Goal: Information Seeking & Learning: Learn about a topic

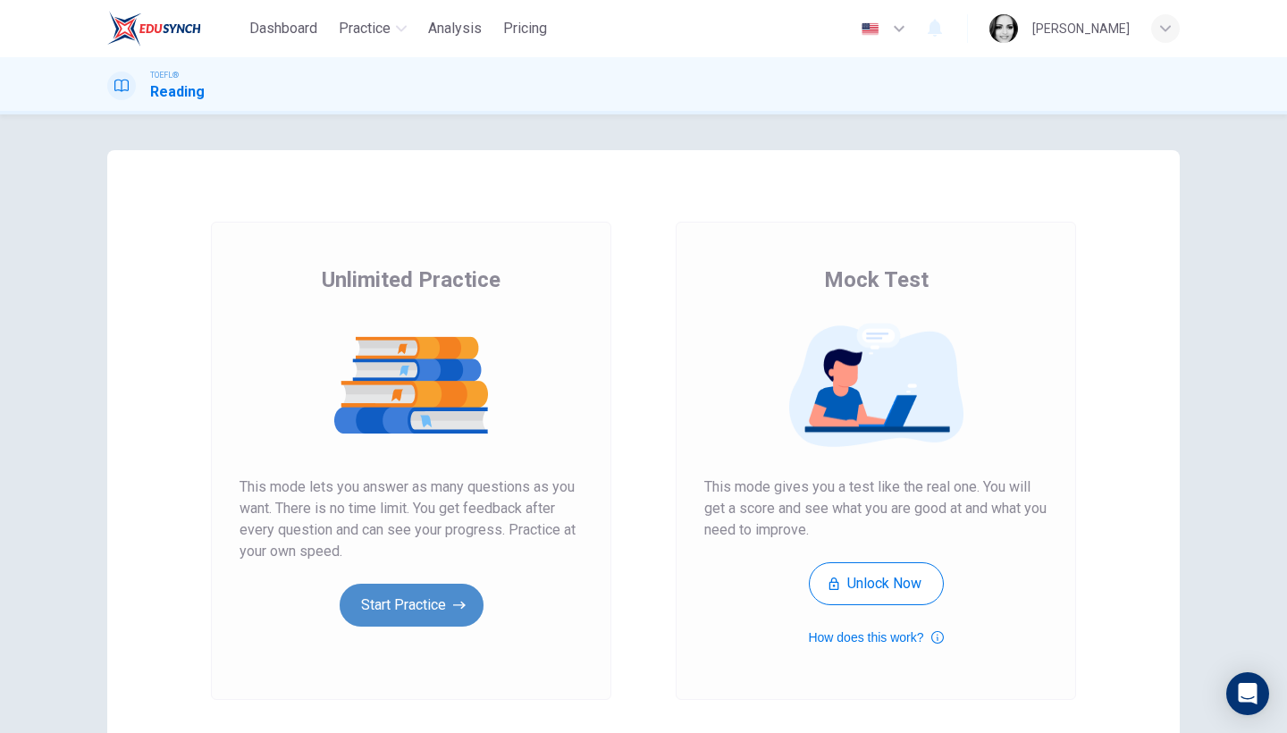
click at [418, 611] on button "Start Practice" at bounding box center [412, 605] width 144 height 43
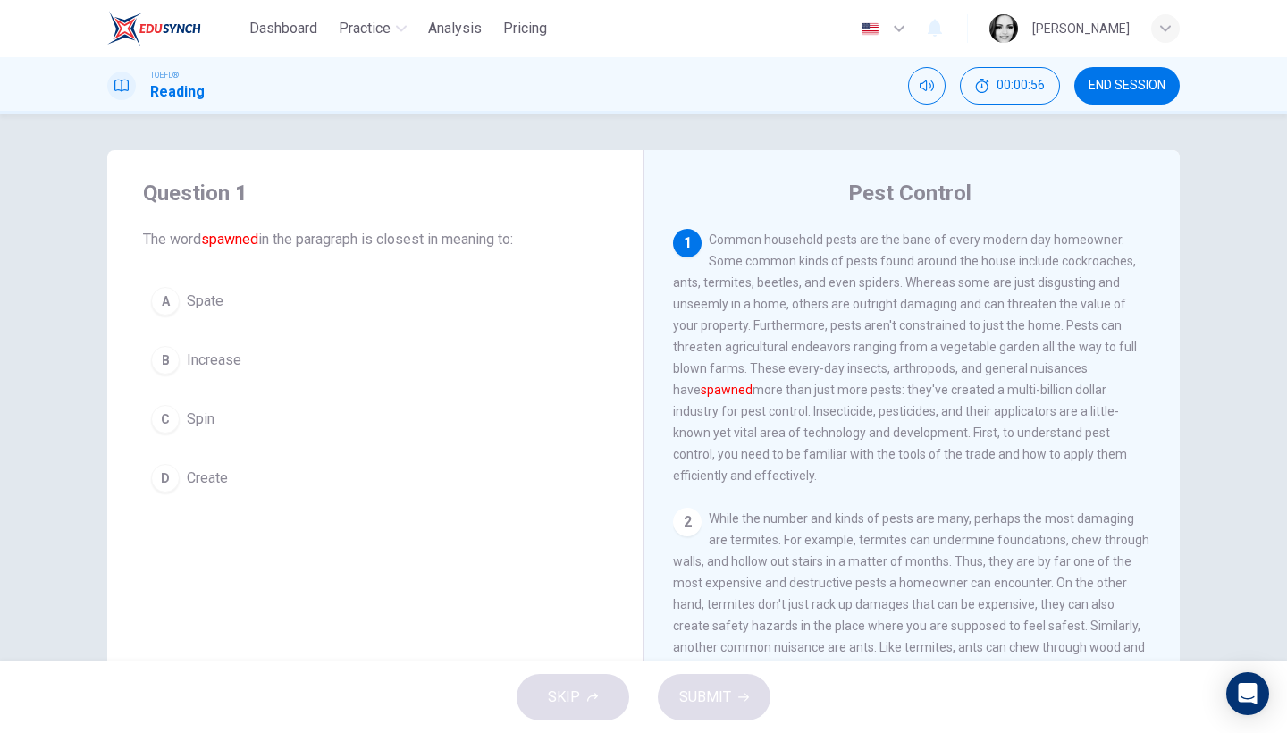
click at [194, 311] on span "Spate" at bounding box center [205, 301] width 37 height 21
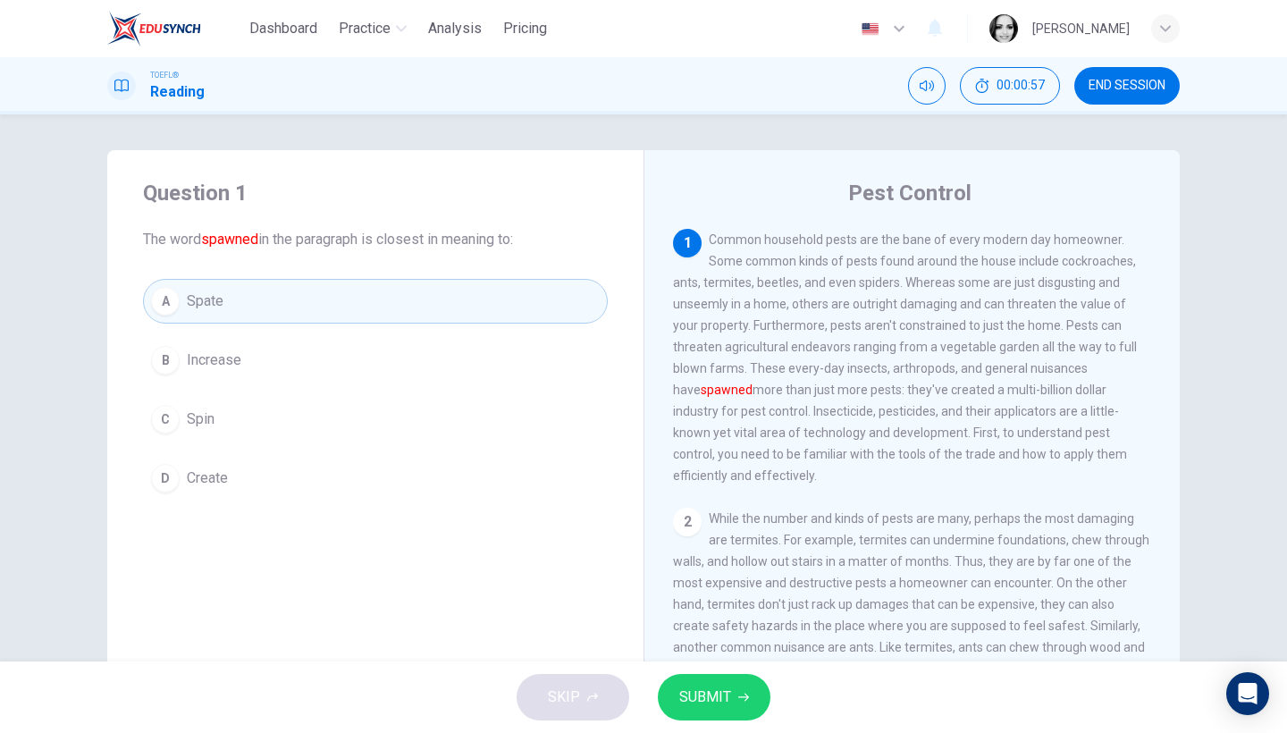
click at [726, 703] on span "SUBMIT" at bounding box center [705, 697] width 52 height 25
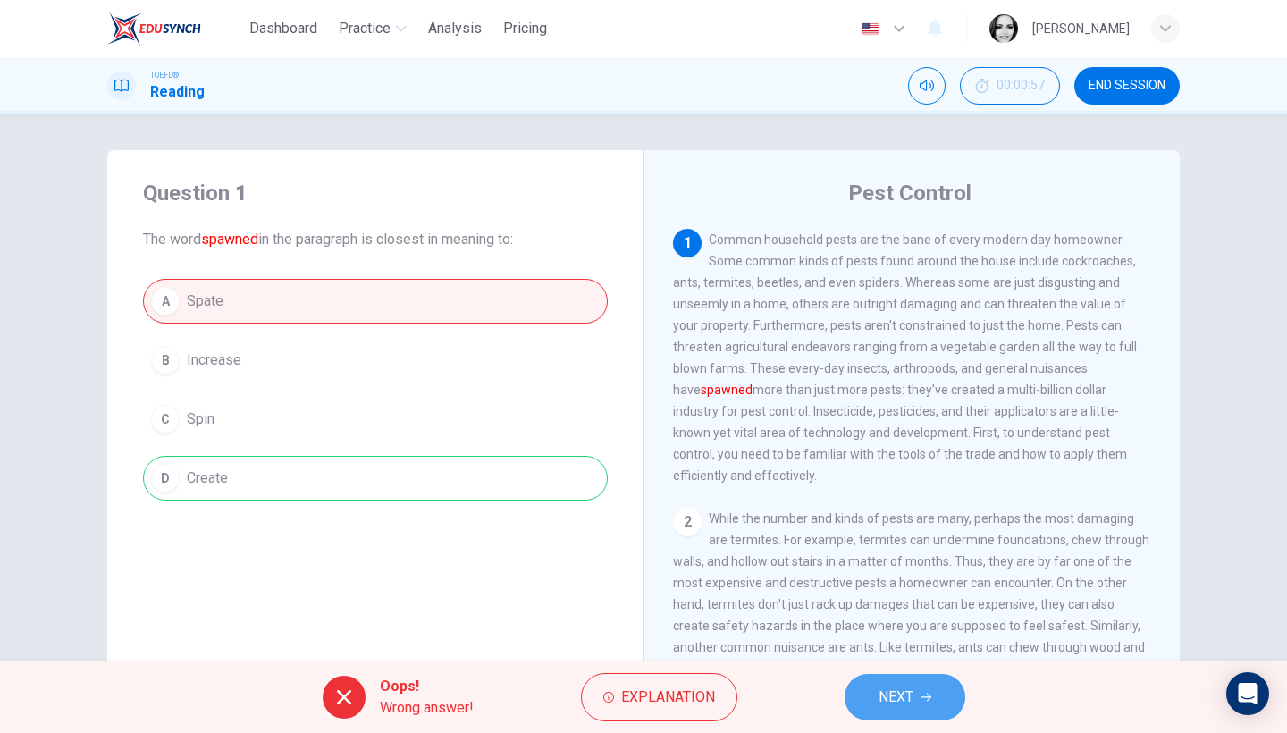
click at [916, 709] on button "NEXT" at bounding box center [905, 697] width 121 height 46
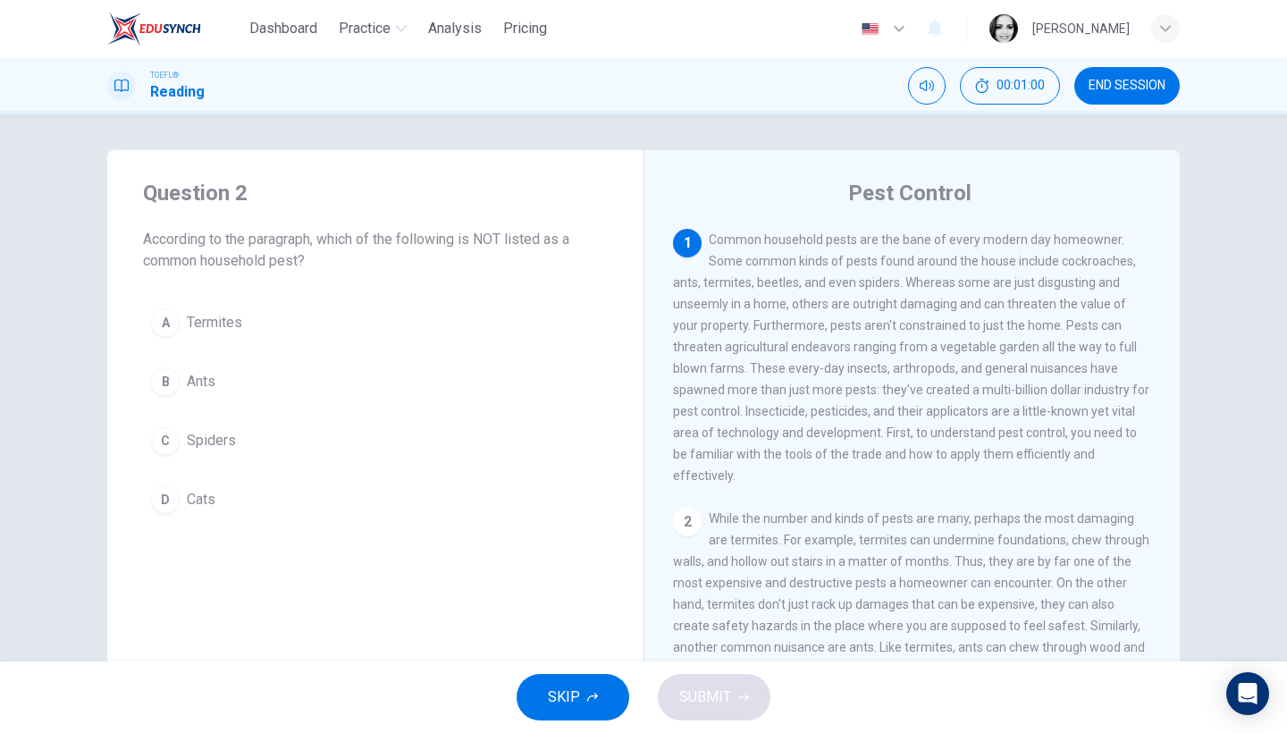
click at [595, 695] on icon "button" at bounding box center [592, 697] width 11 height 9
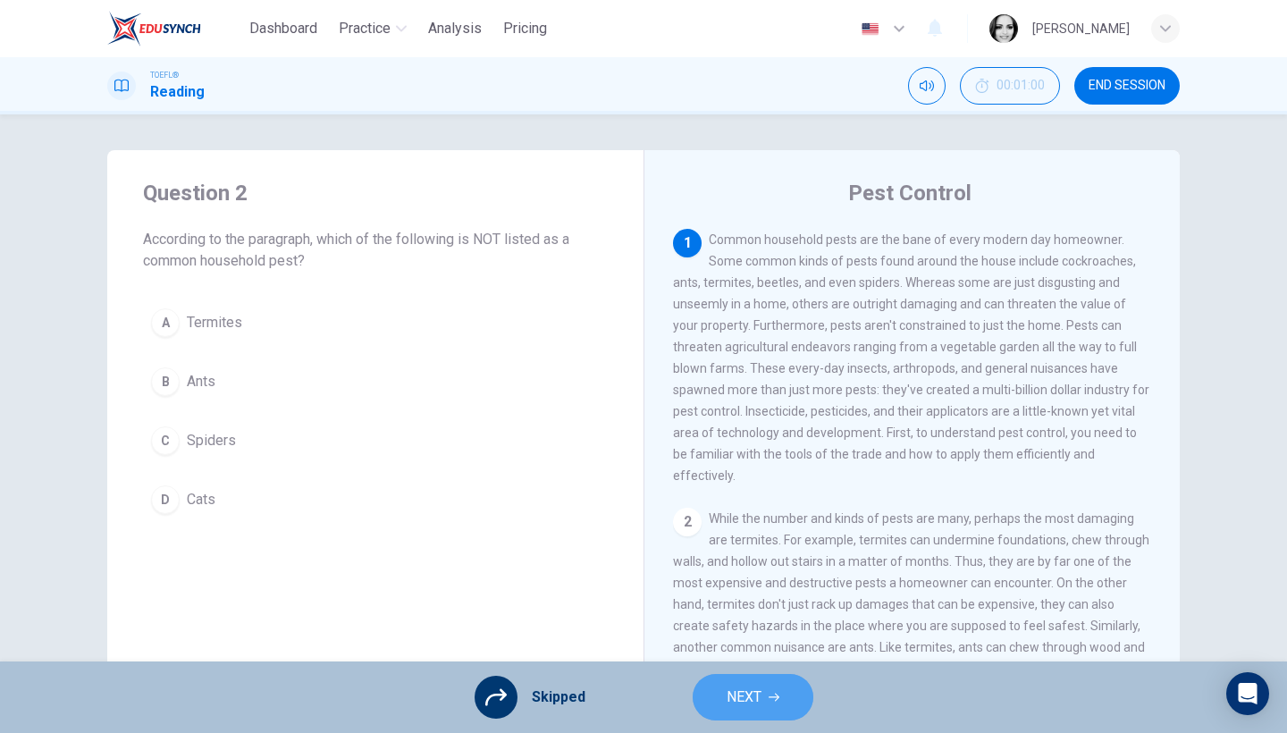
click at [779, 687] on button "NEXT" at bounding box center [753, 697] width 121 height 46
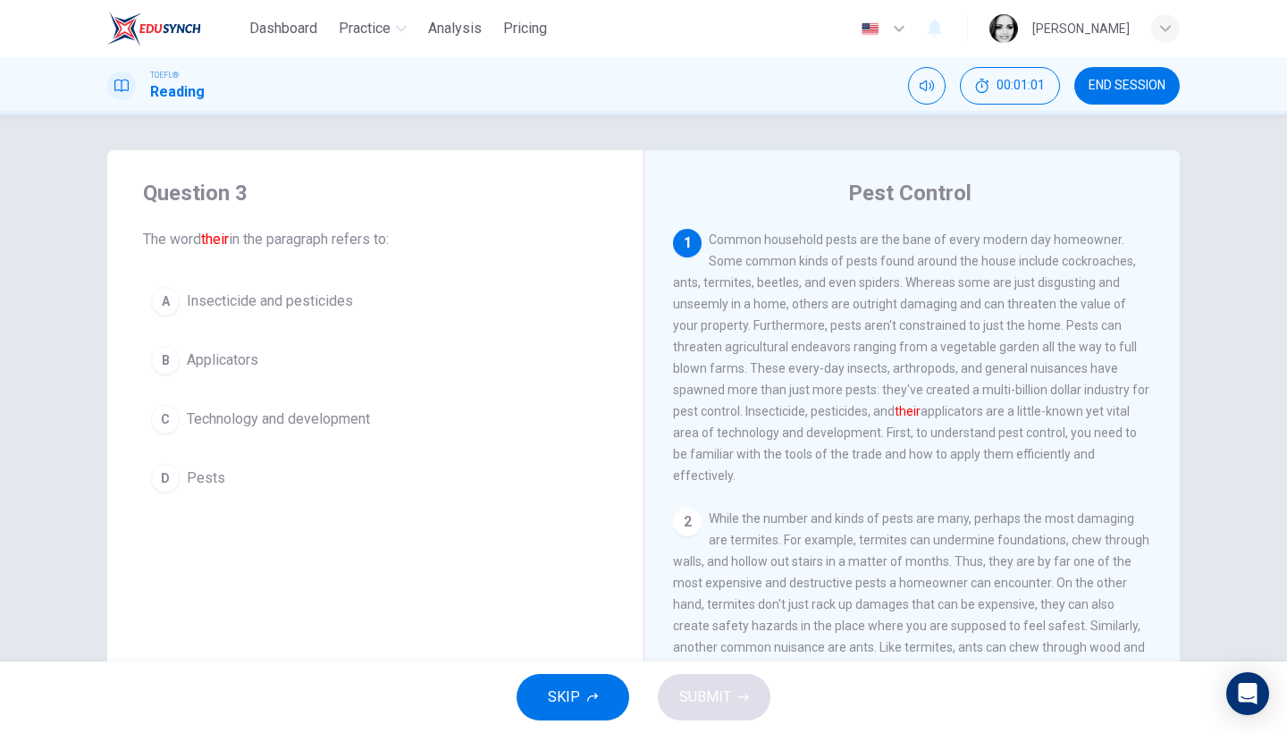
click at [575, 687] on span "SKIP" at bounding box center [564, 697] width 32 height 25
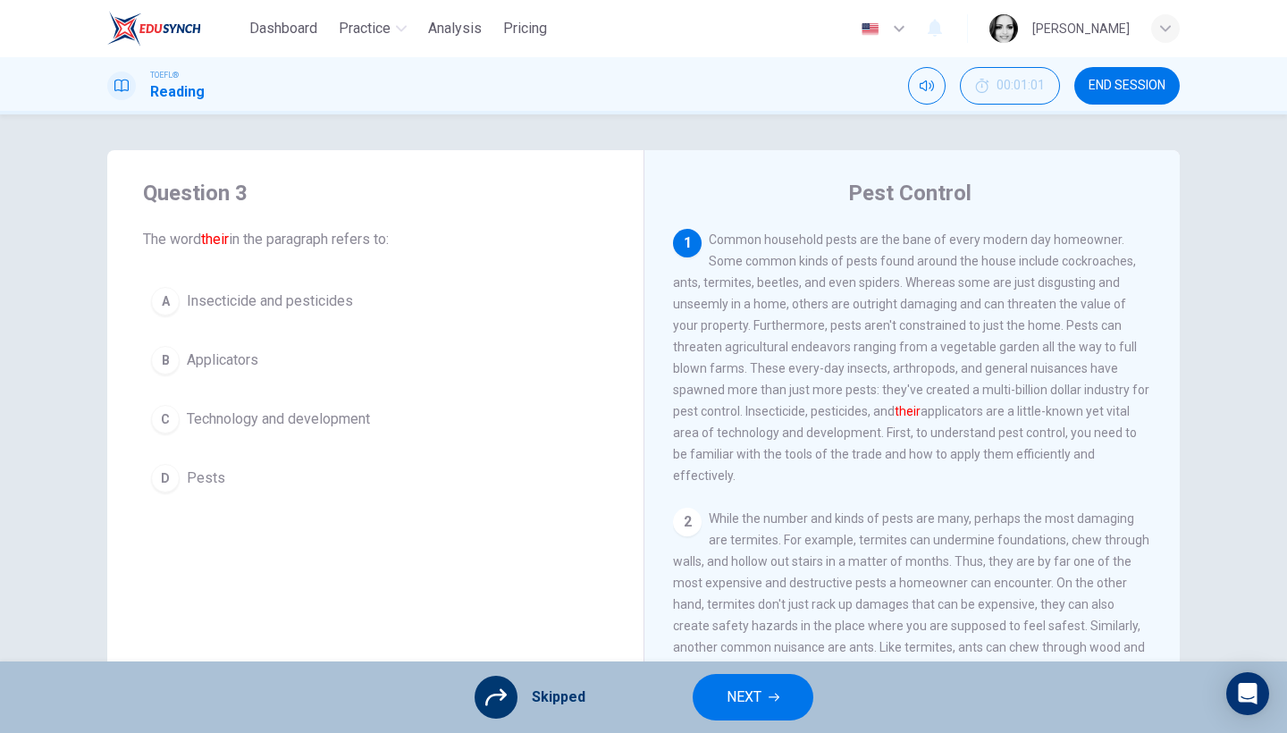
click at [1109, 89] on span "END SESSION" at bounding box center [1127, 86] width 77 height 14
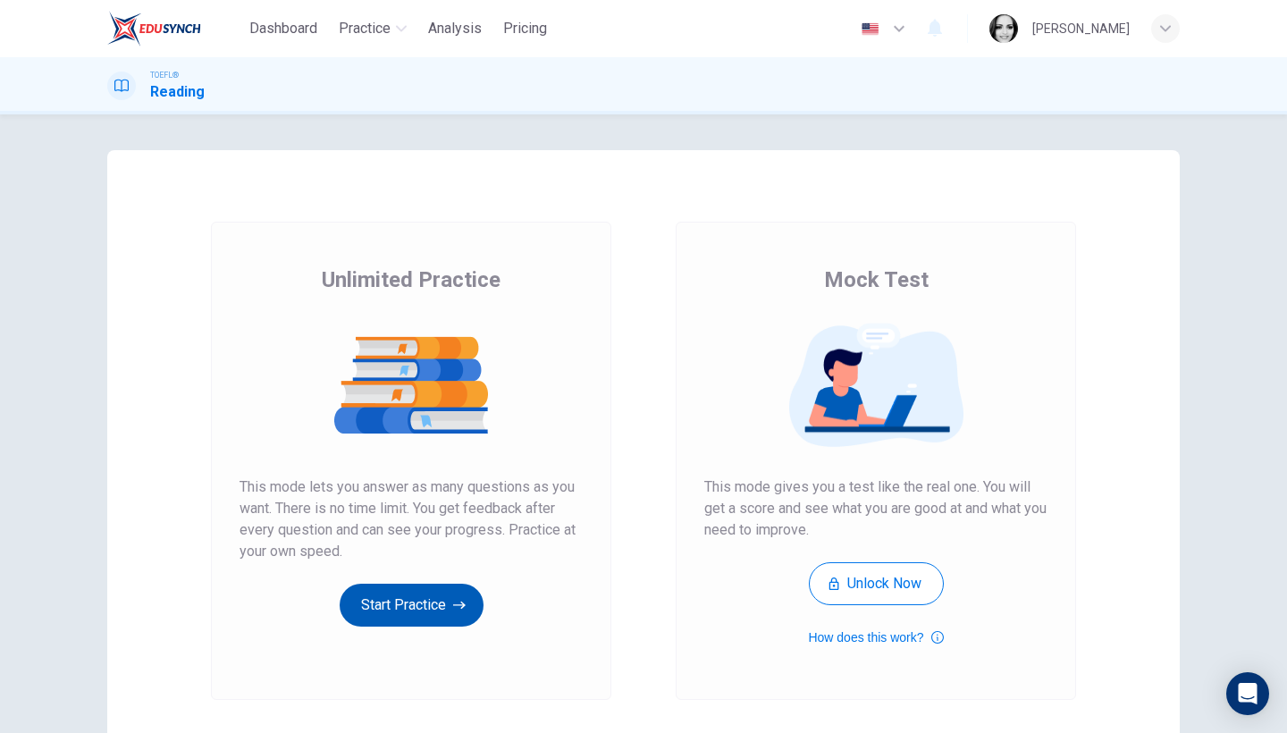
click at [411, 614] on button "Start Practice" at bounding box center [412, 605] width 144 height 43
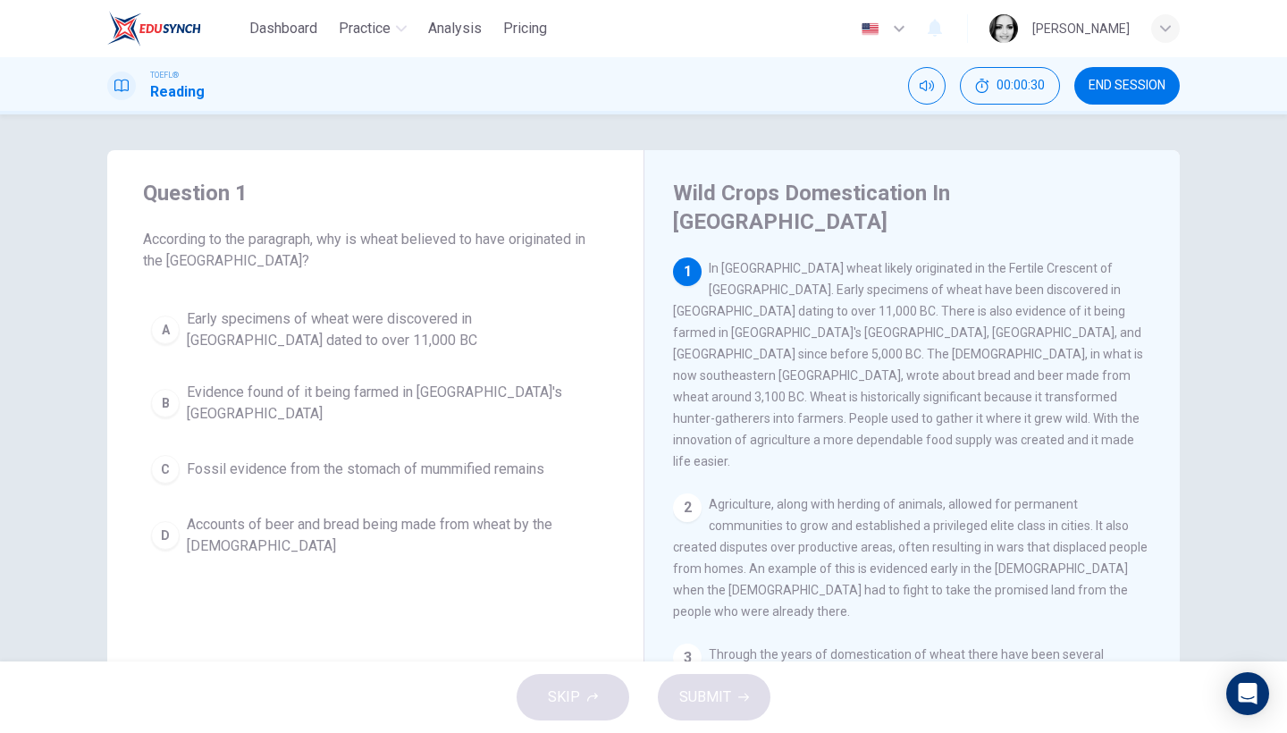
click at [269, 321] on span "Early specimens of wheat were discovered in [GEOGRAPHIC_DATA] dated to over 11,…" at bounding box center [393, 329] width 413 height 43
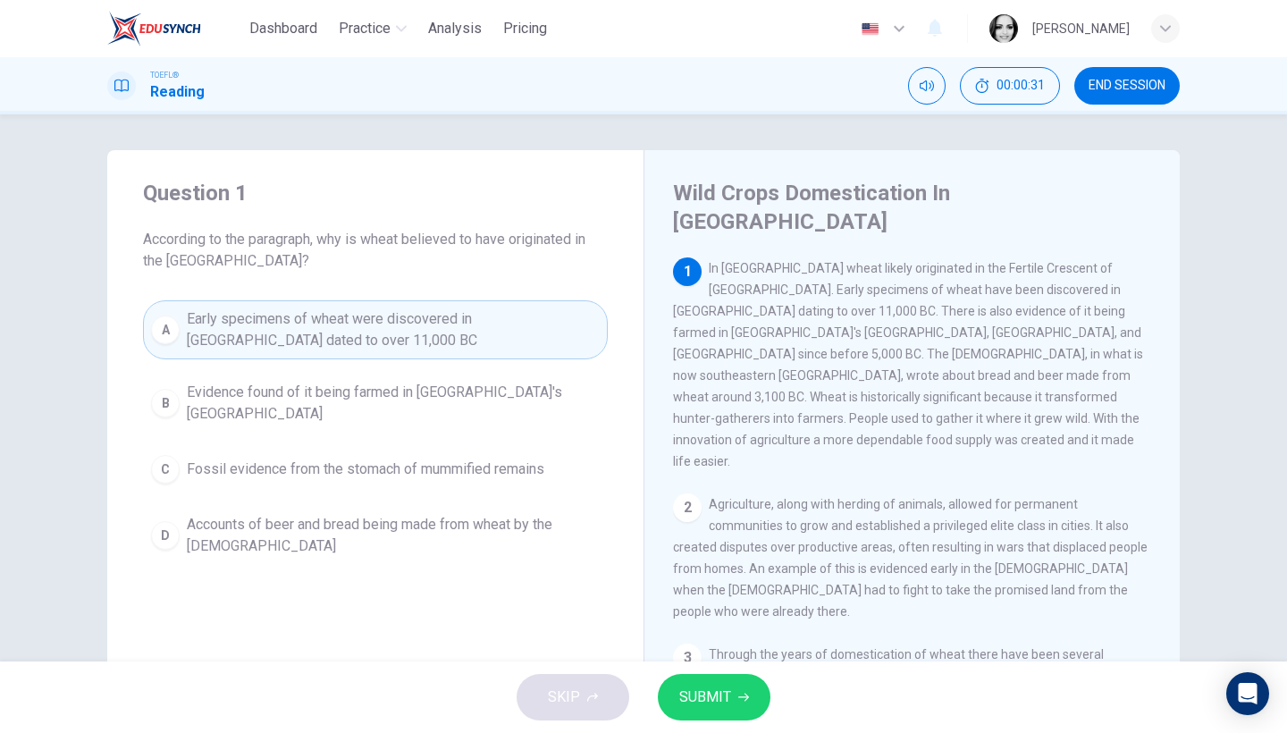
click at [693, 701] on span "SUBMIT" at bounding box center [705, 697] width 52 height 25
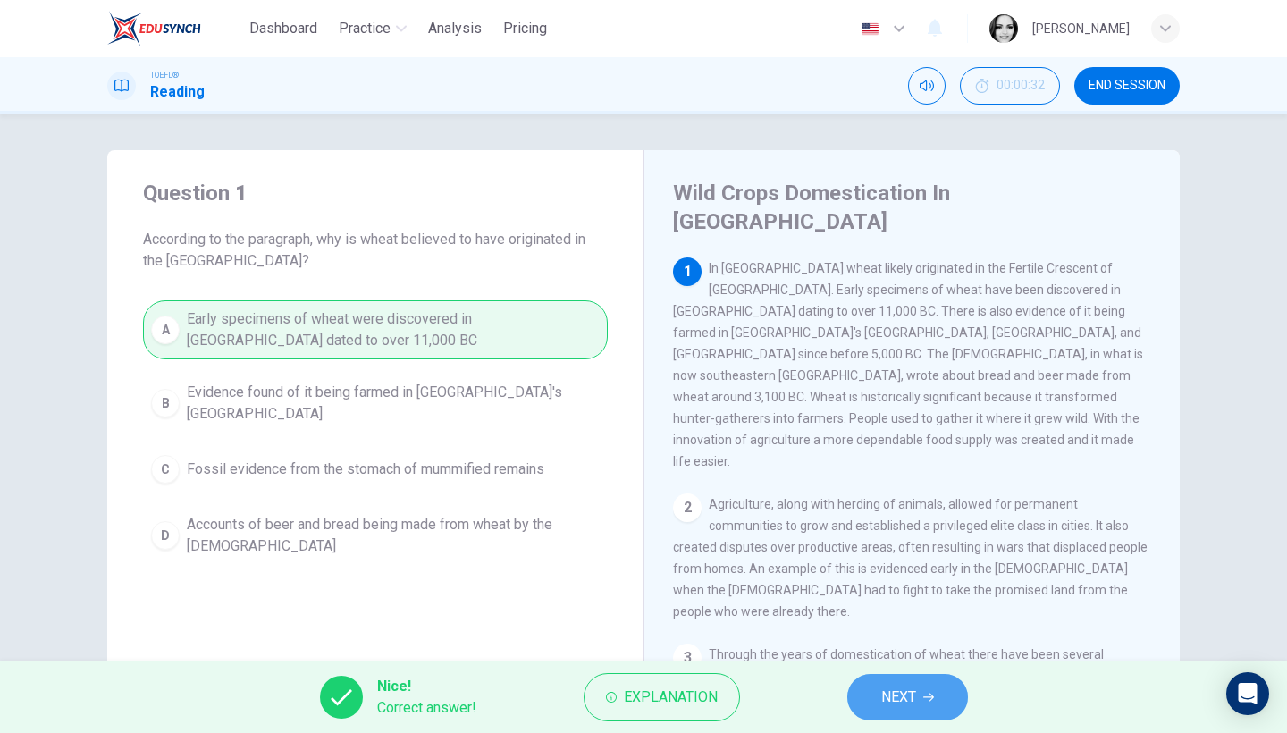
click at [905, 704] on span "NEXT" at bounding box center [898, 697] width 35 height 25
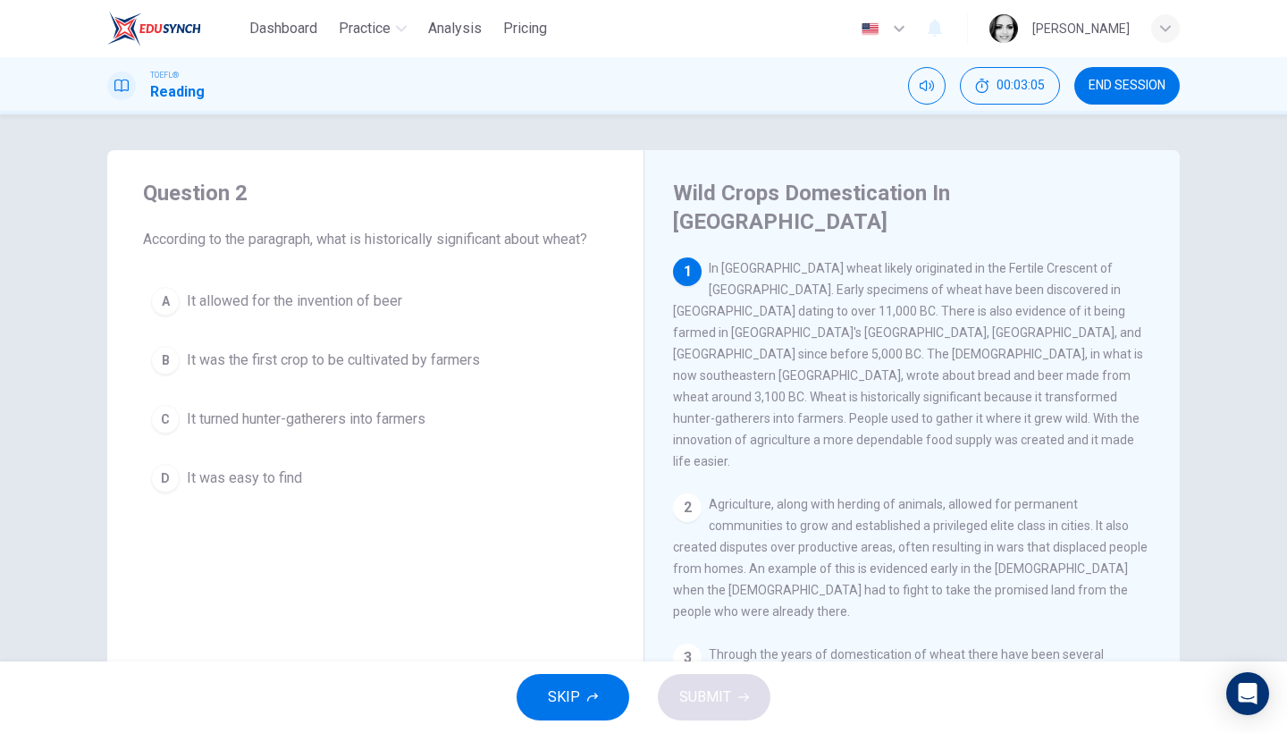
click at [401, 420] on span "It turned hunter-gatherers into farmers" at bounding box center [306, 419] width 239 height 21
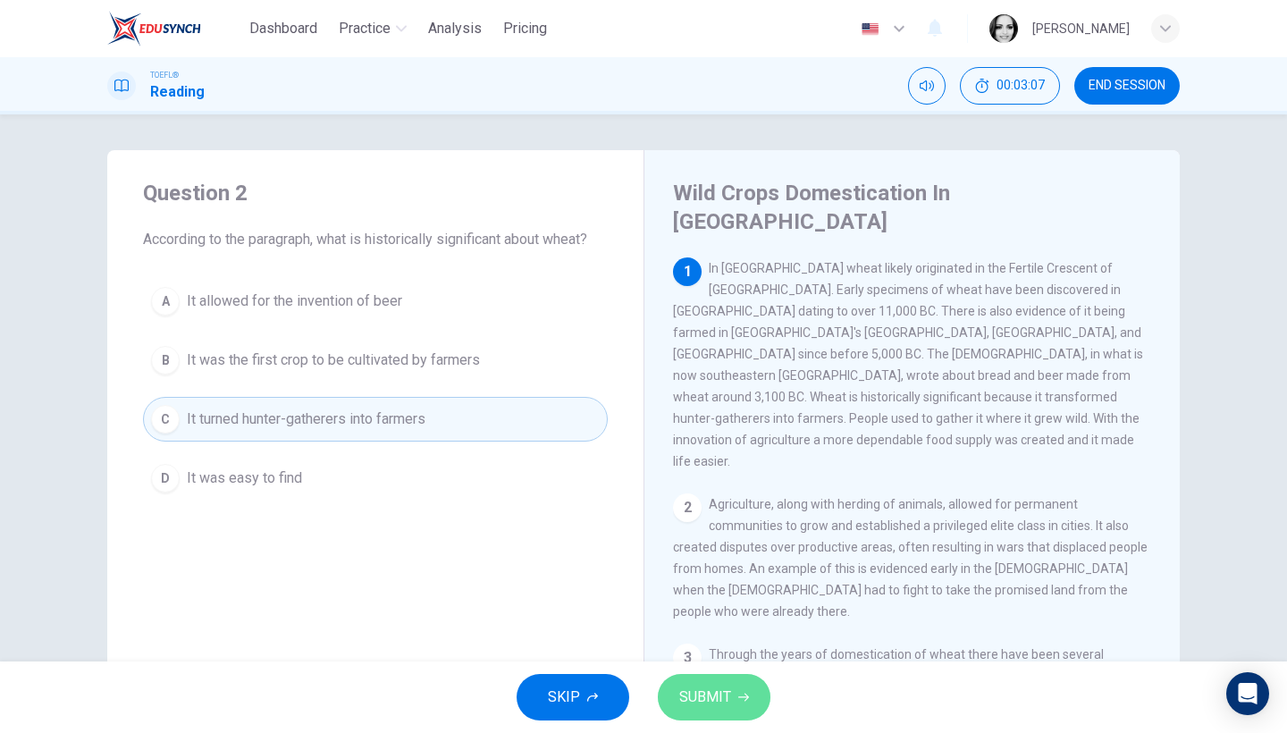
click at [695, 699] on span "SUBMIT" at bounding box center [705, 697] width 52 height 25
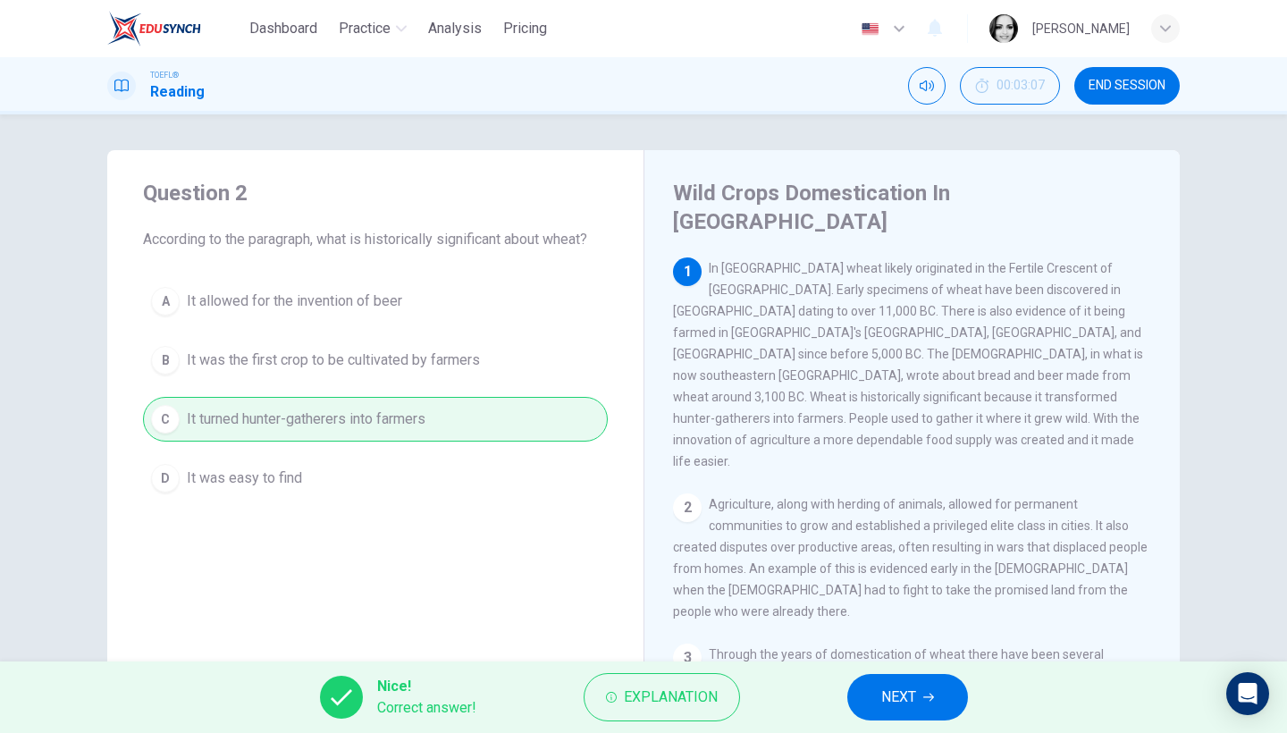
click at [893, 670] on div "Nice! Correct answer! Explanation NEXT" at bounding box center [643, 698] width 1287 height 72
click at [904, 696] on span "NEXT" at bounding box center [898, 697] width 35 height 25
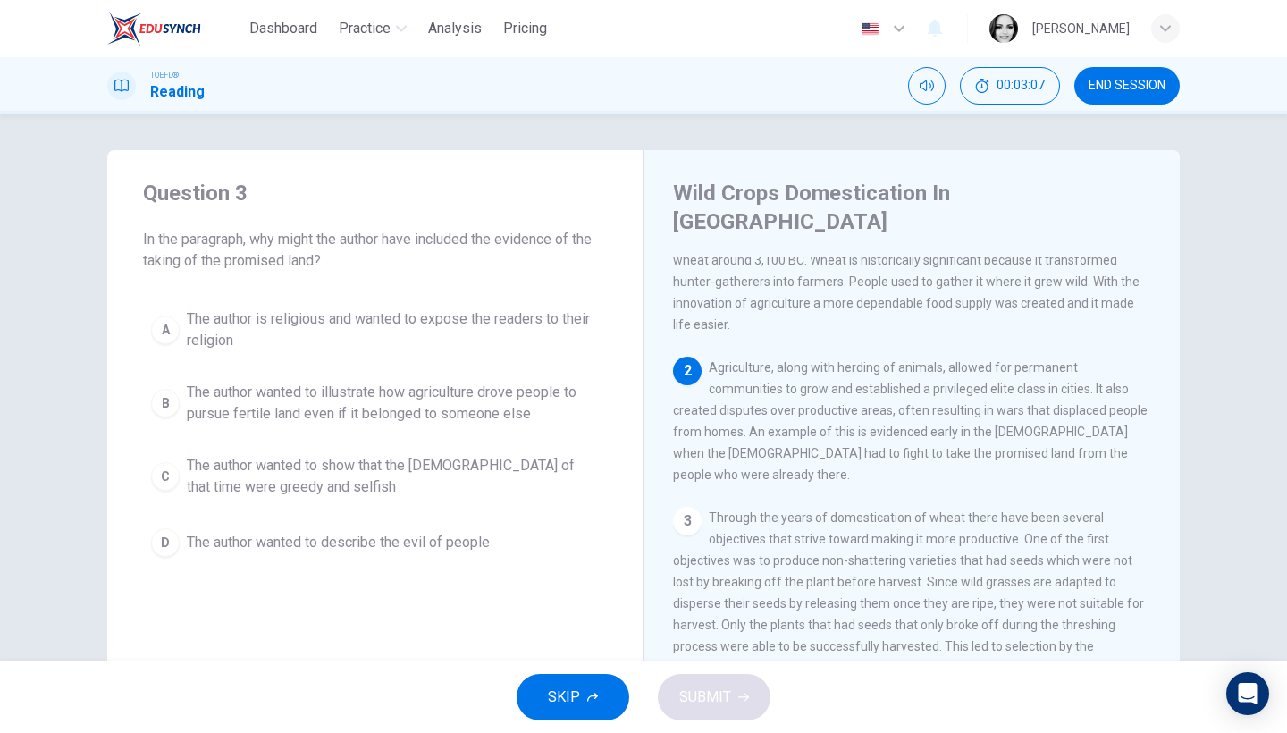
scroll to position [193, 0]
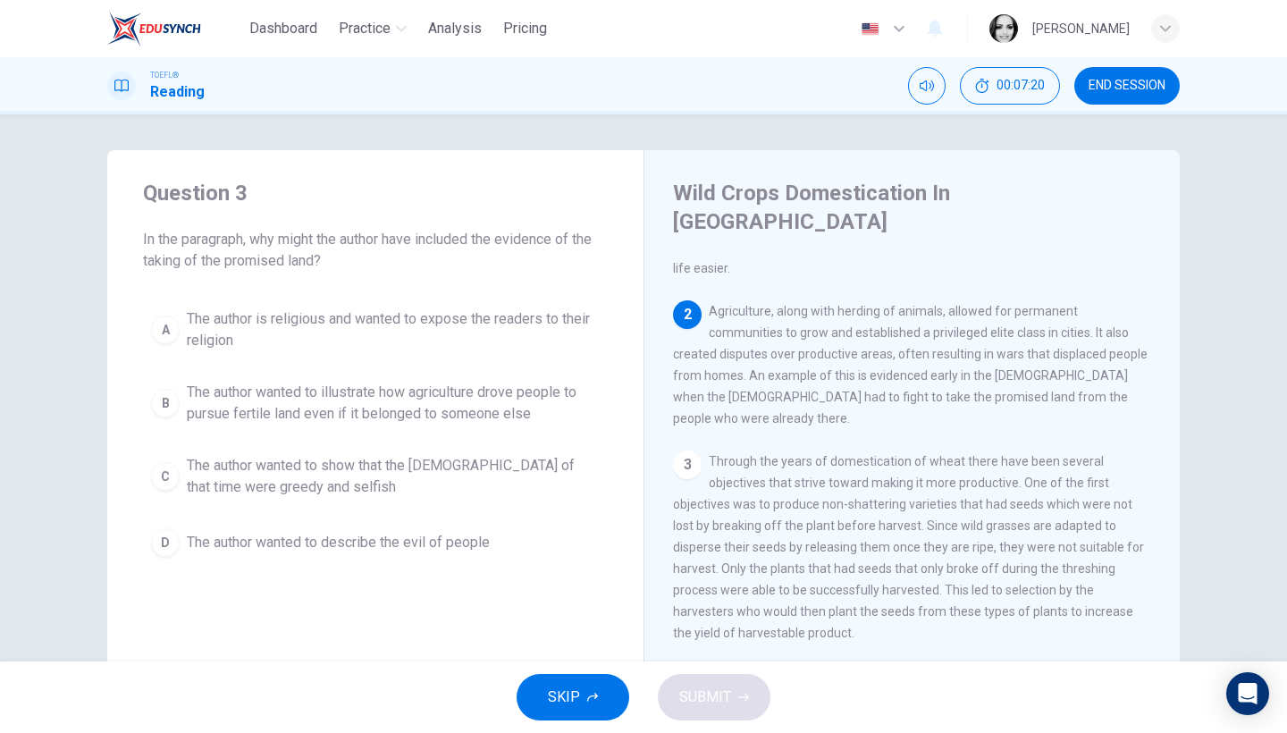
click at [297, 400] on span "The author wanted to illustrate how agriculture drove people to pursue fertile …" at bounding box center [393, 403] width 413 height 43
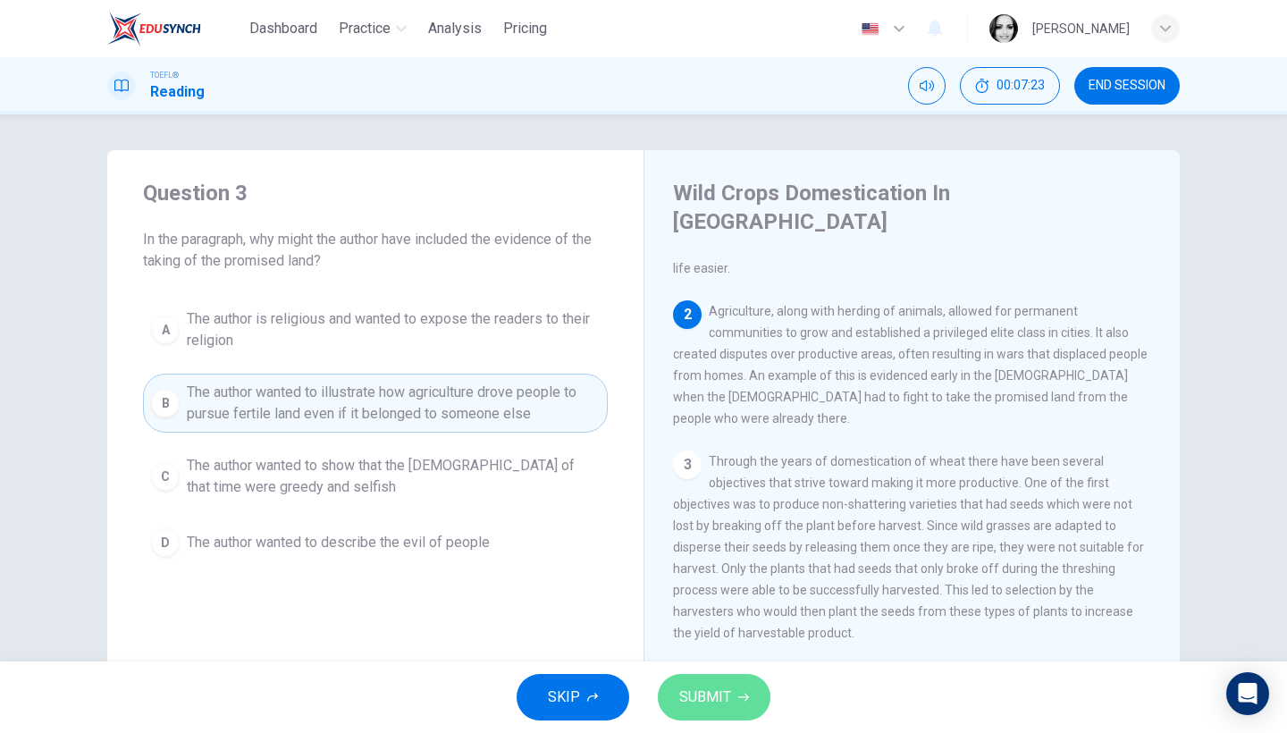
click at [688, 691] on span "SUBMIT" at bounding box center [705, 697] width 52 height 25
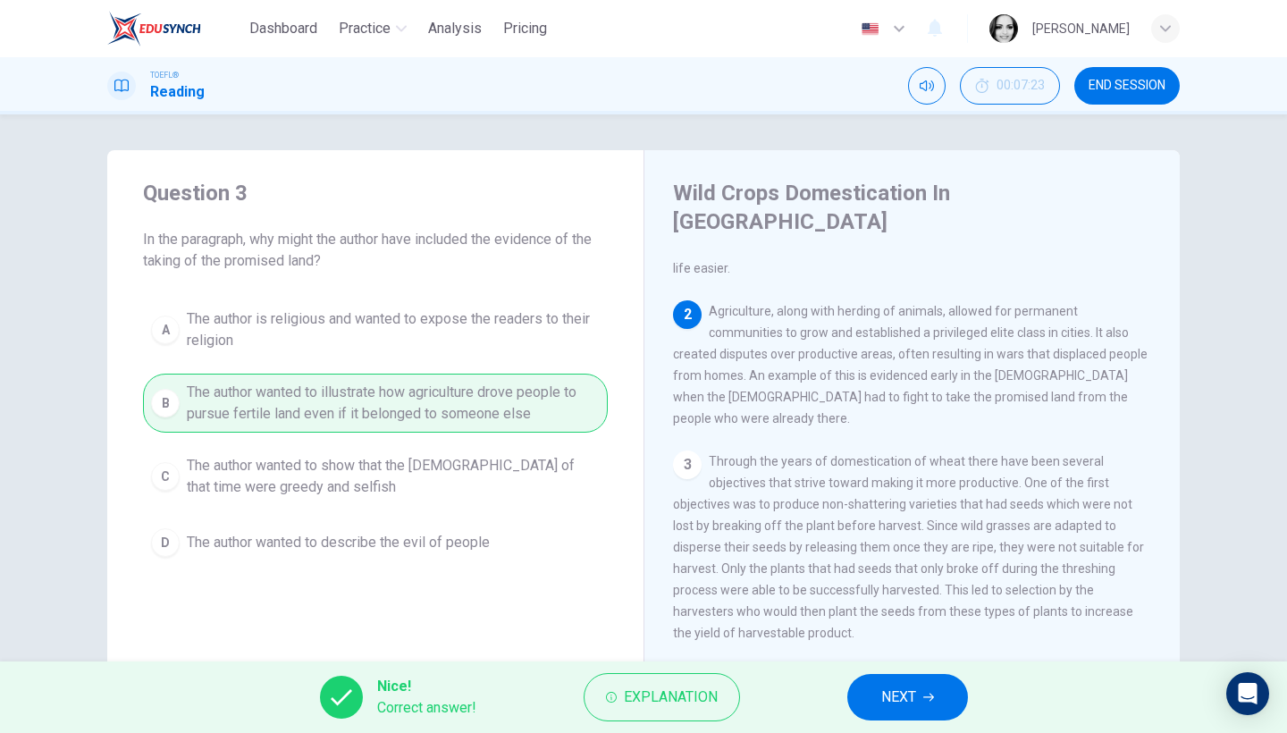
click at [873, 694] on button "NEXT" at bounding box center [907, 697] width 121 height 46
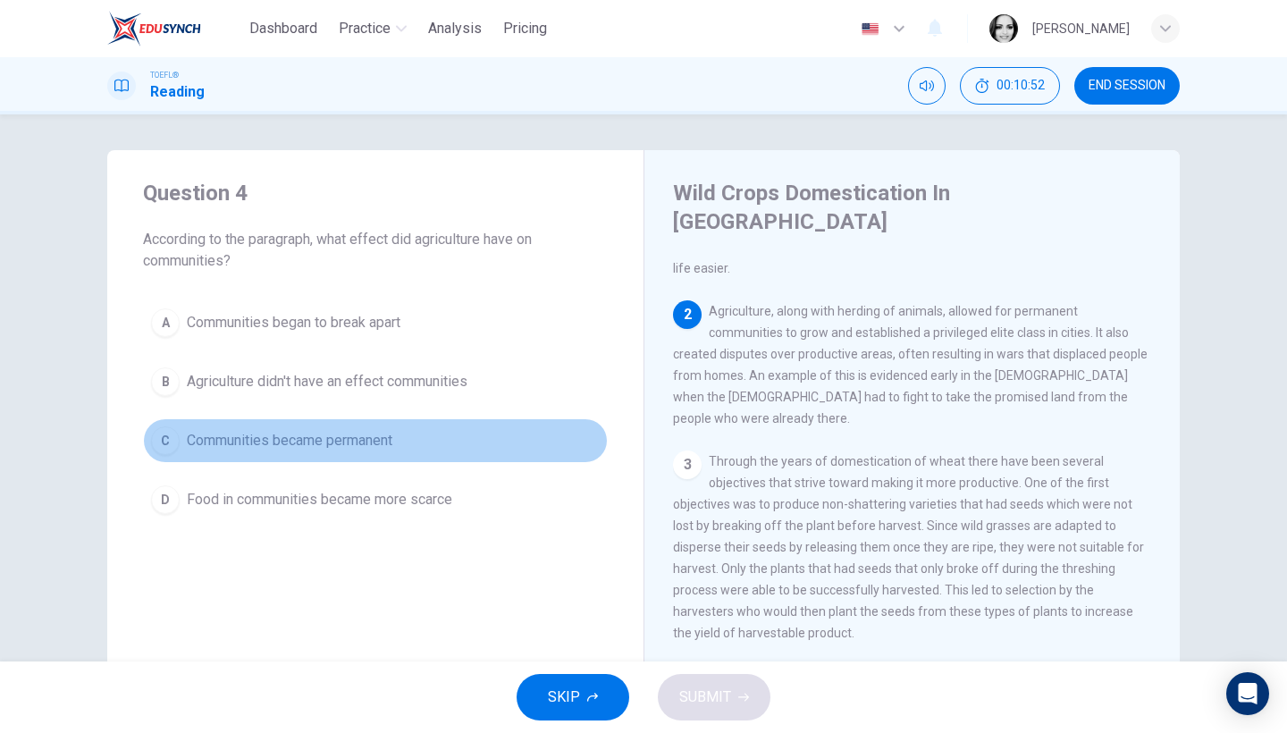
click at [226, 443] on span "Communities became permanent" at bounding box center [290, 440] width 206 height 21
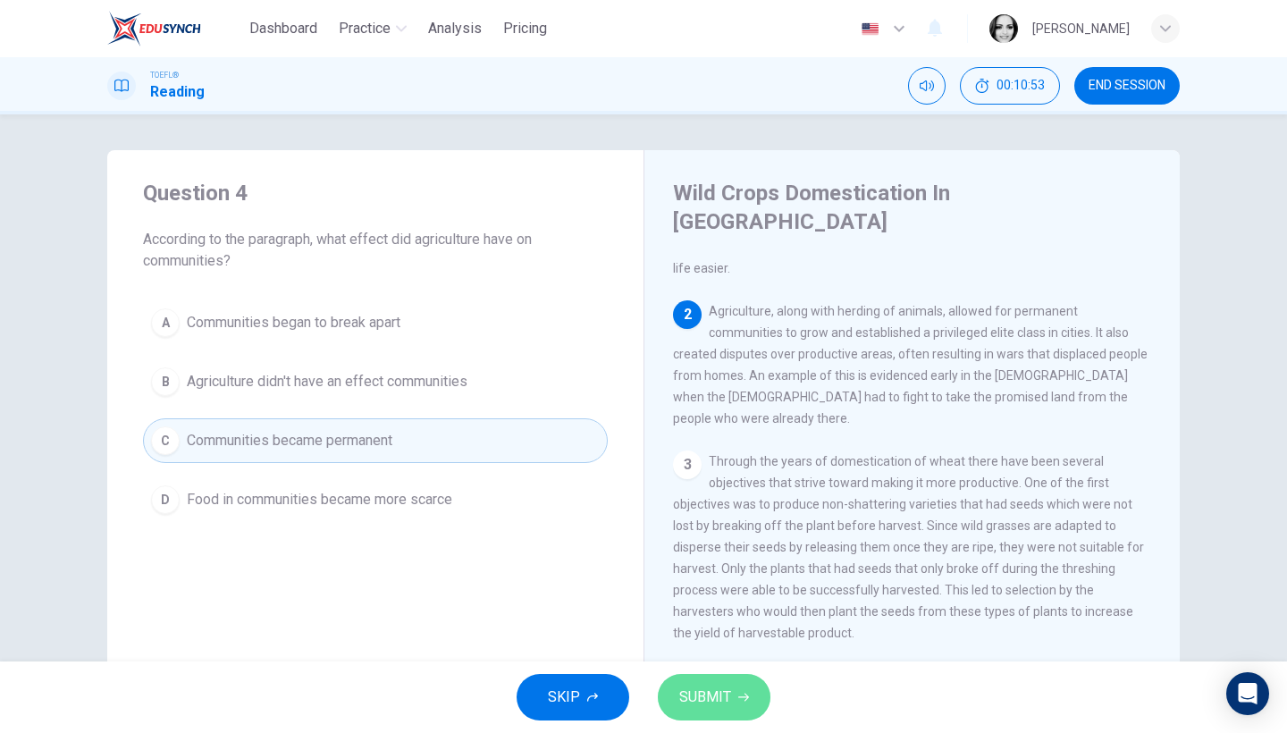
click at [701, 687] on span "SUBMIT" at bounding box center [705, 697] width 52 height 25
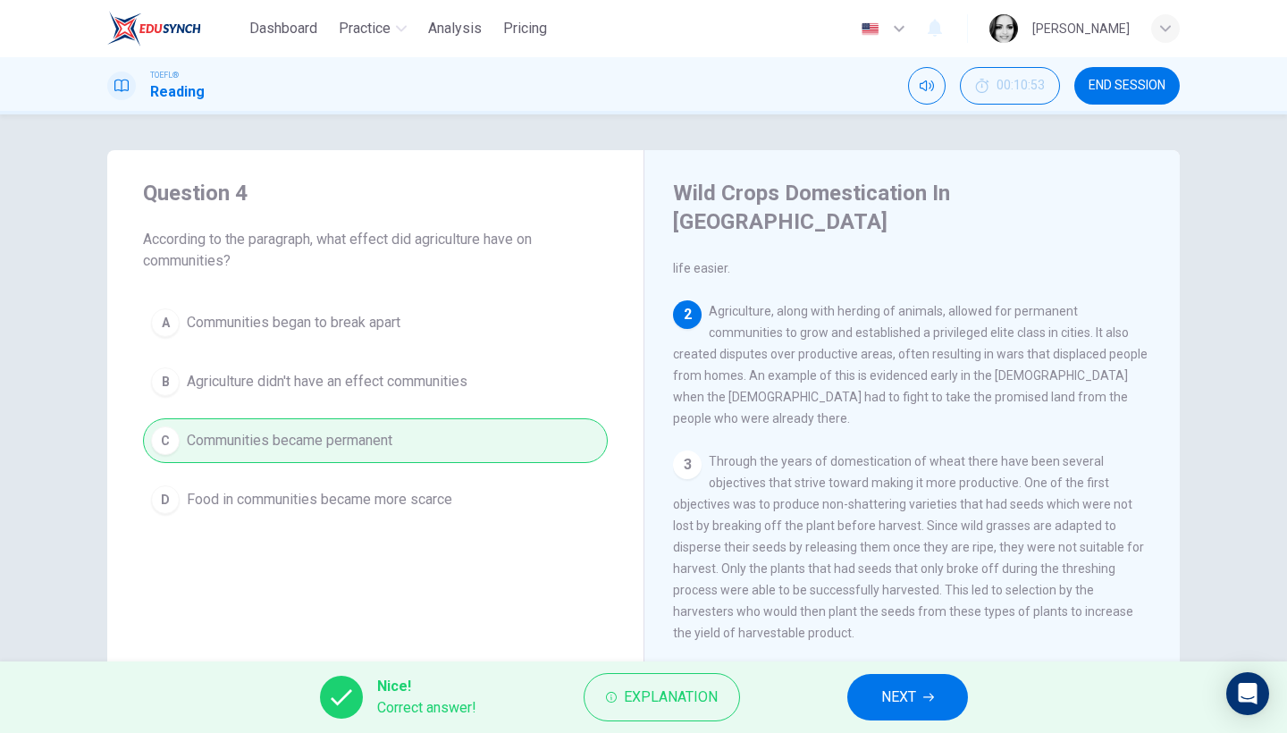
click at [941, 701] on button "NEXT" at bounding box center [907, 697] width 121 height 46
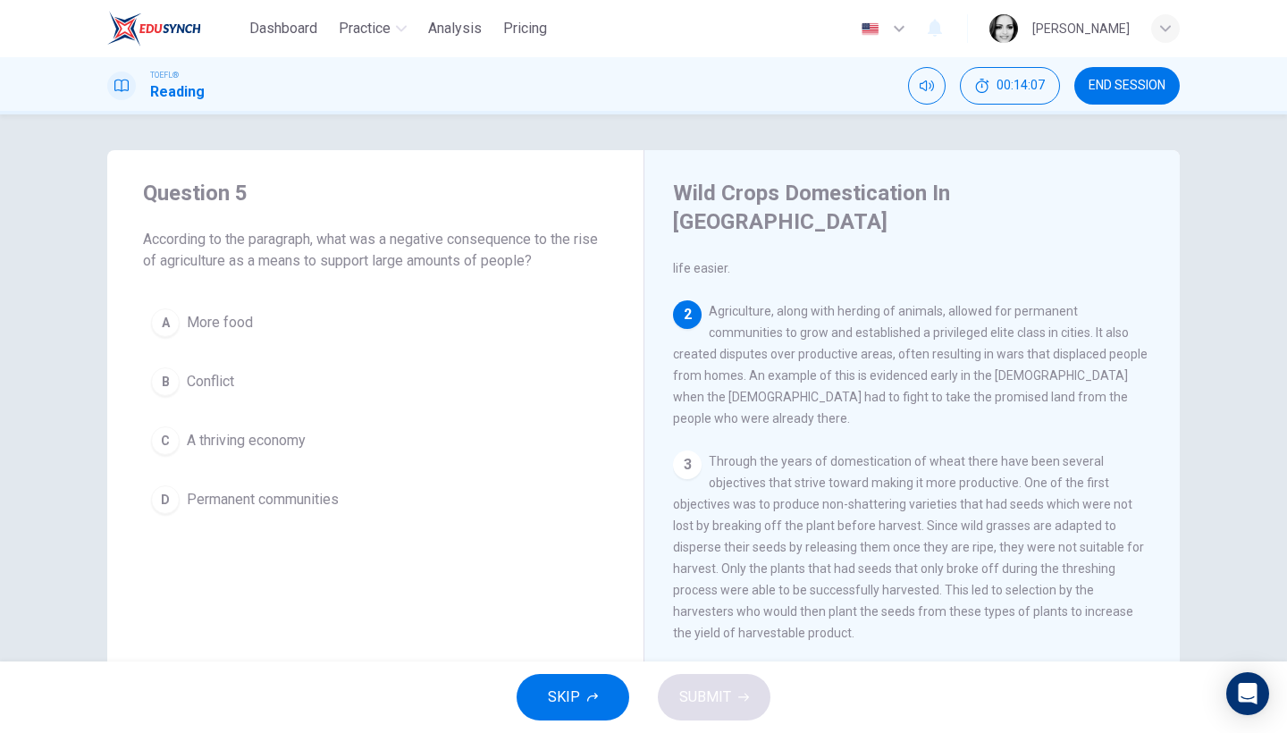
click at [187, 386] on span "Conflict" at bounding box center [210, 381] width 47 height 21
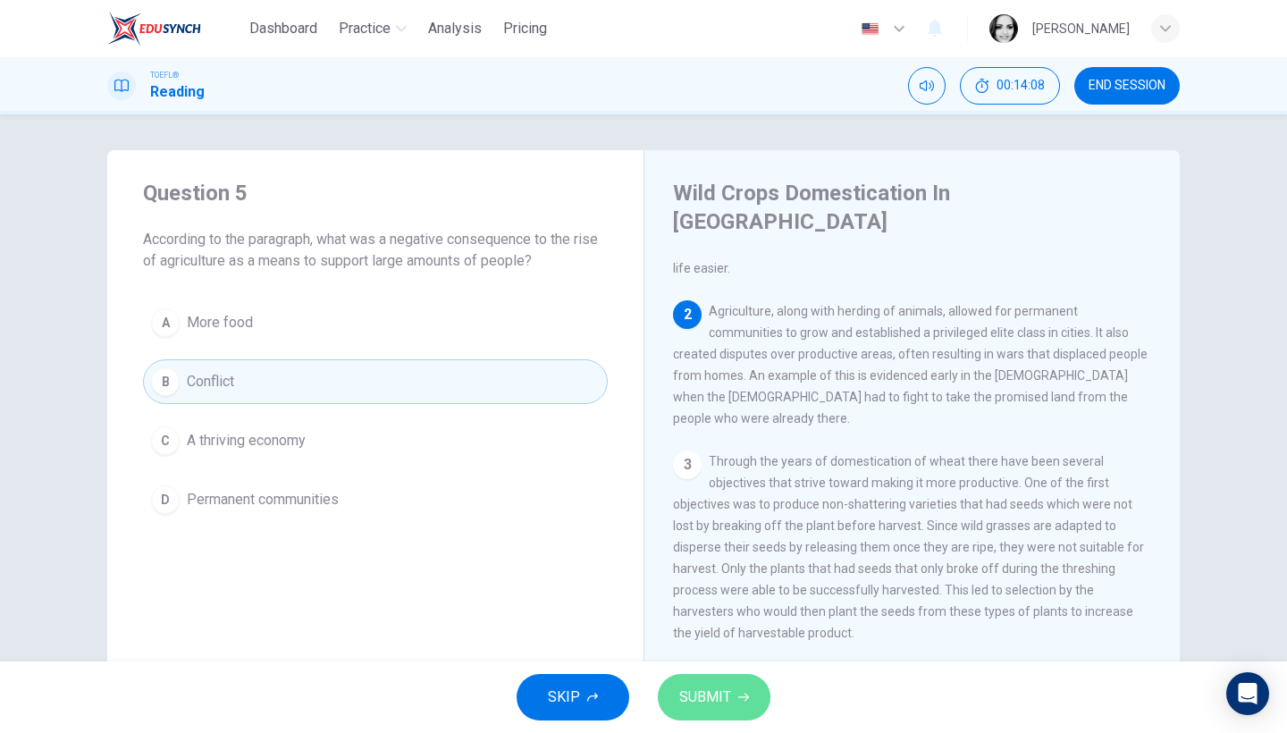
click at [738, 697] on icon "button" at bounding box center [743, 698] width 11 height 8
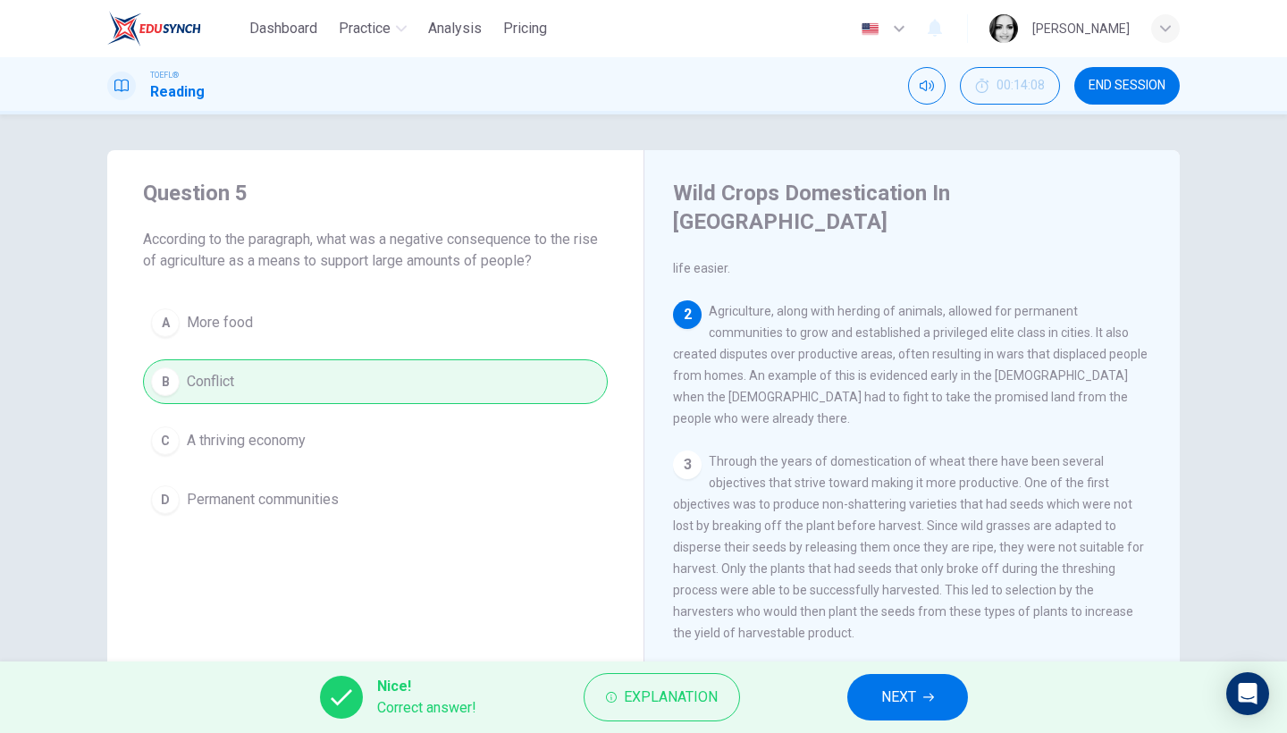
click at [892, 704] on span "NEXT" at bounding box center [898, 697] width 35 height 25
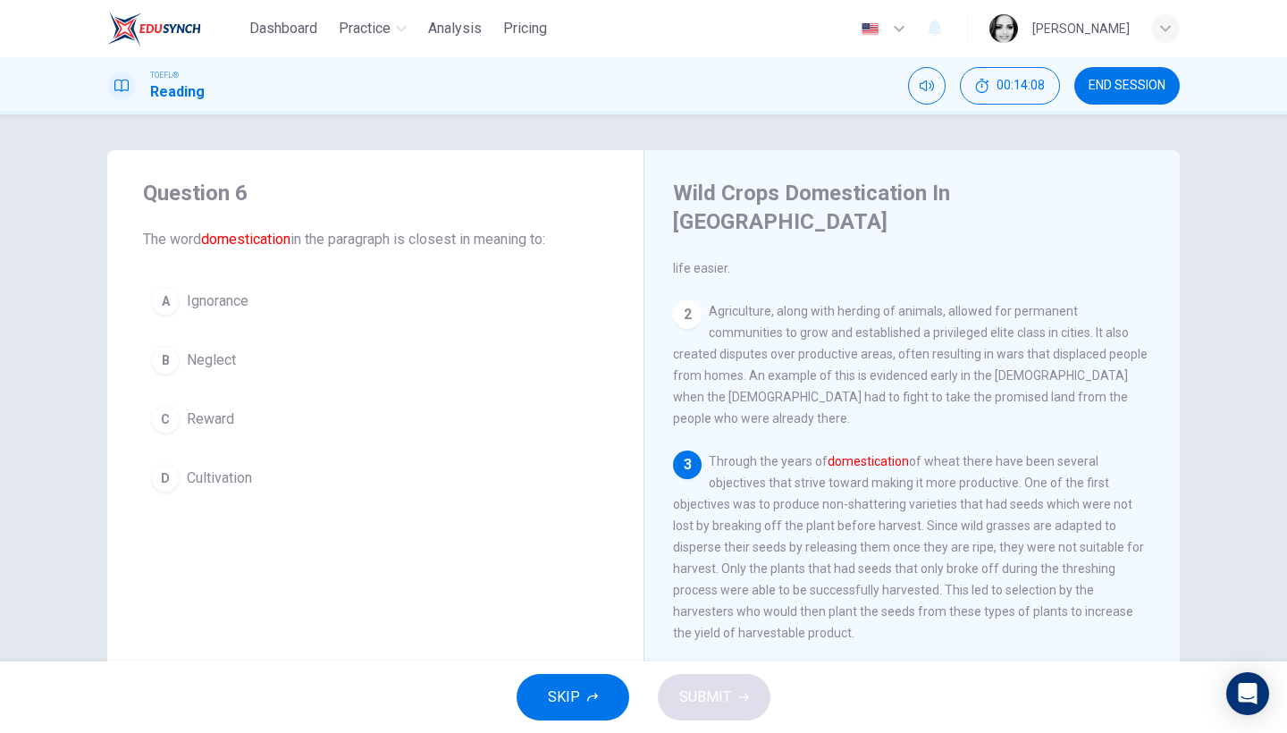
scroll to position [322, 0]
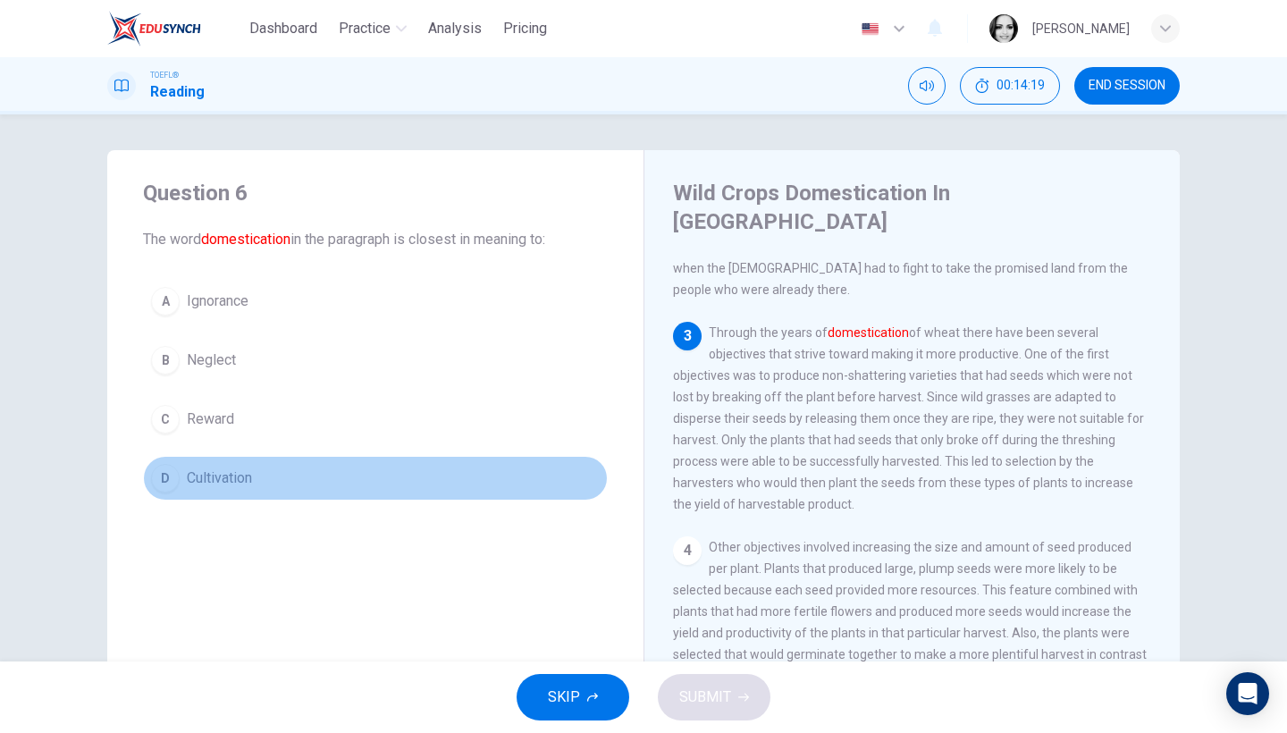
click at [189, 463] on button "D Cultivation" at bounding box center [375, 478] width 465 height 45
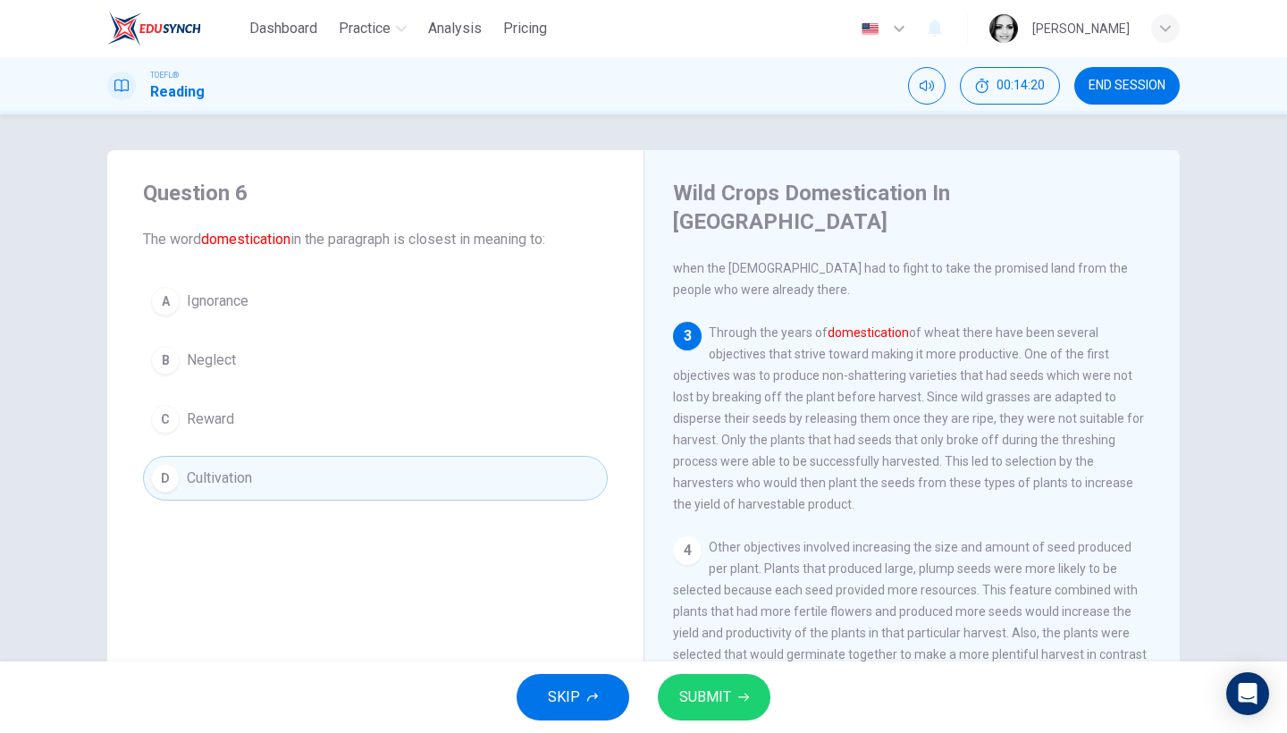
click at [720, 698] on span "SUBMIT" at bounding box center [705, 697] width 52 height 25
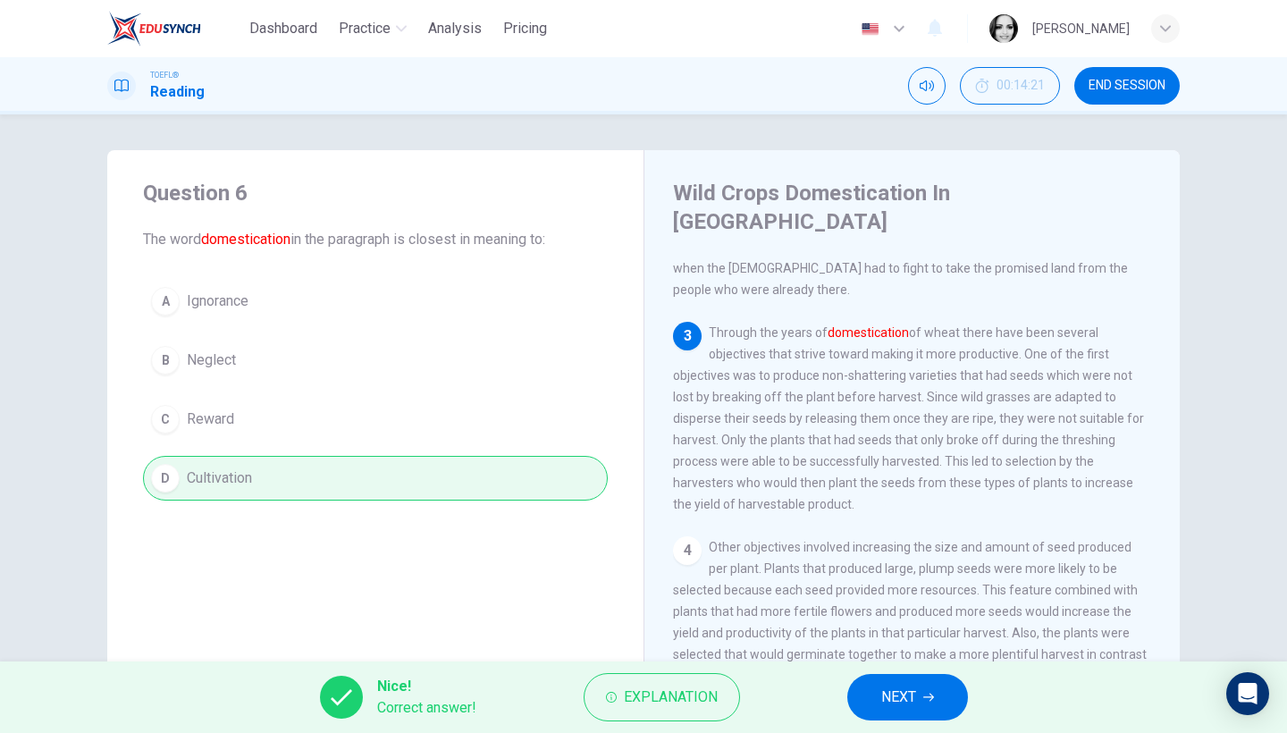
click at [890, 691] on span "NEXT" at bounding box center [898, 697] width 35 height 25
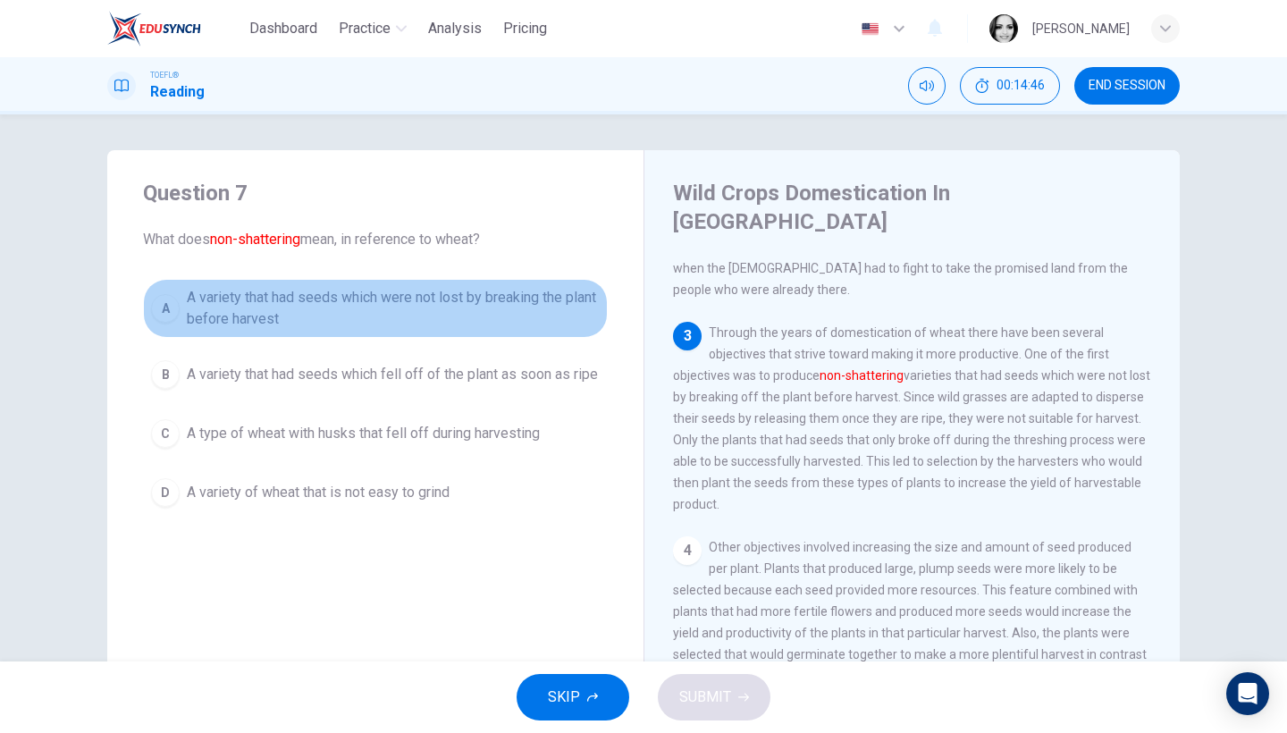
click at [308, 297] on span "A variety that had seeds which were not lost by breaking the plant before harve…" at bounding box center [393, 308] width 413 height 43
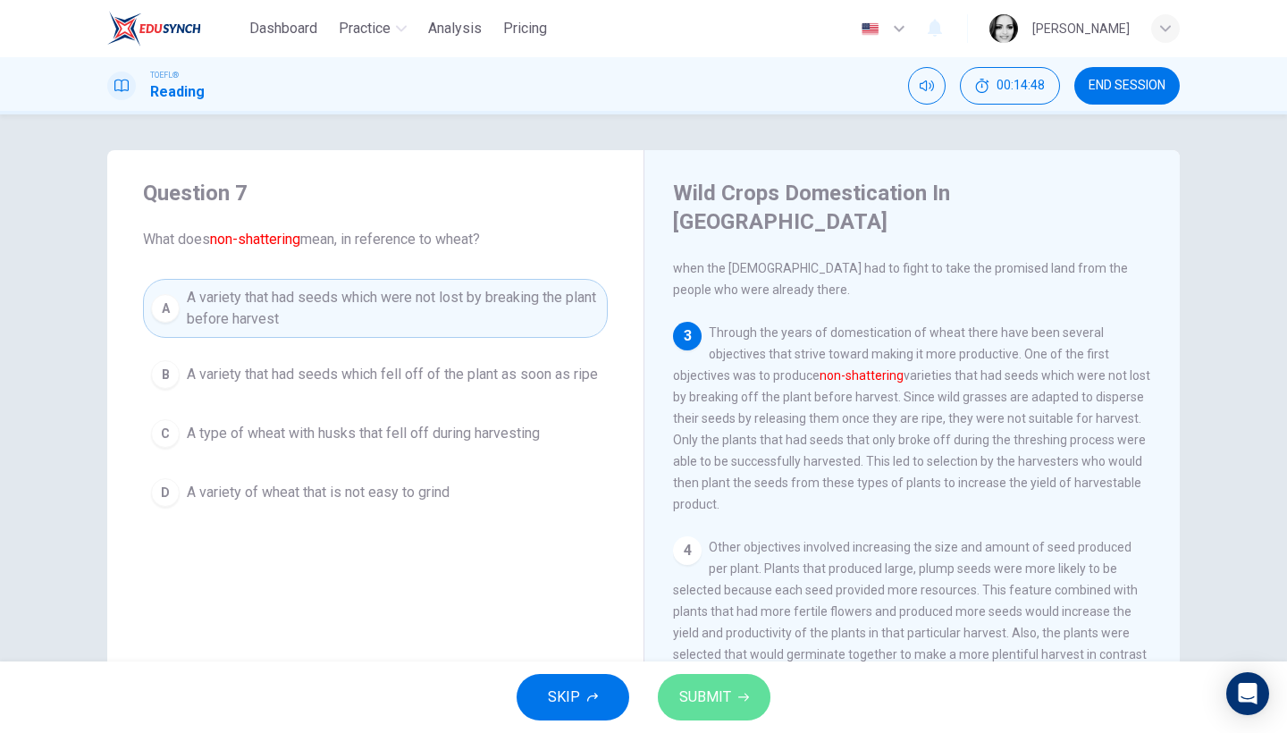
click at [738, 693] on icon "button" at bounding box center [743, 697] width 11 height 11
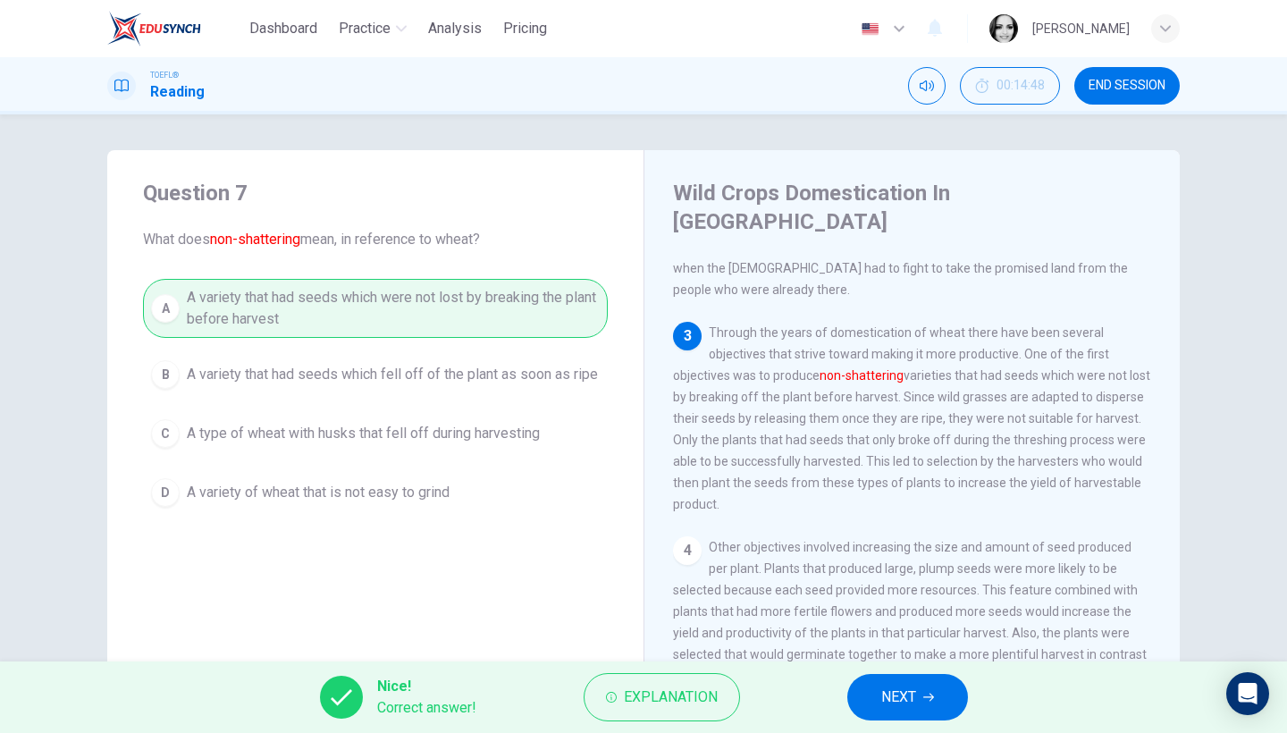
click at [878, 708] on button "NEXT" at bounding box center [907, 697] width 121 height 46
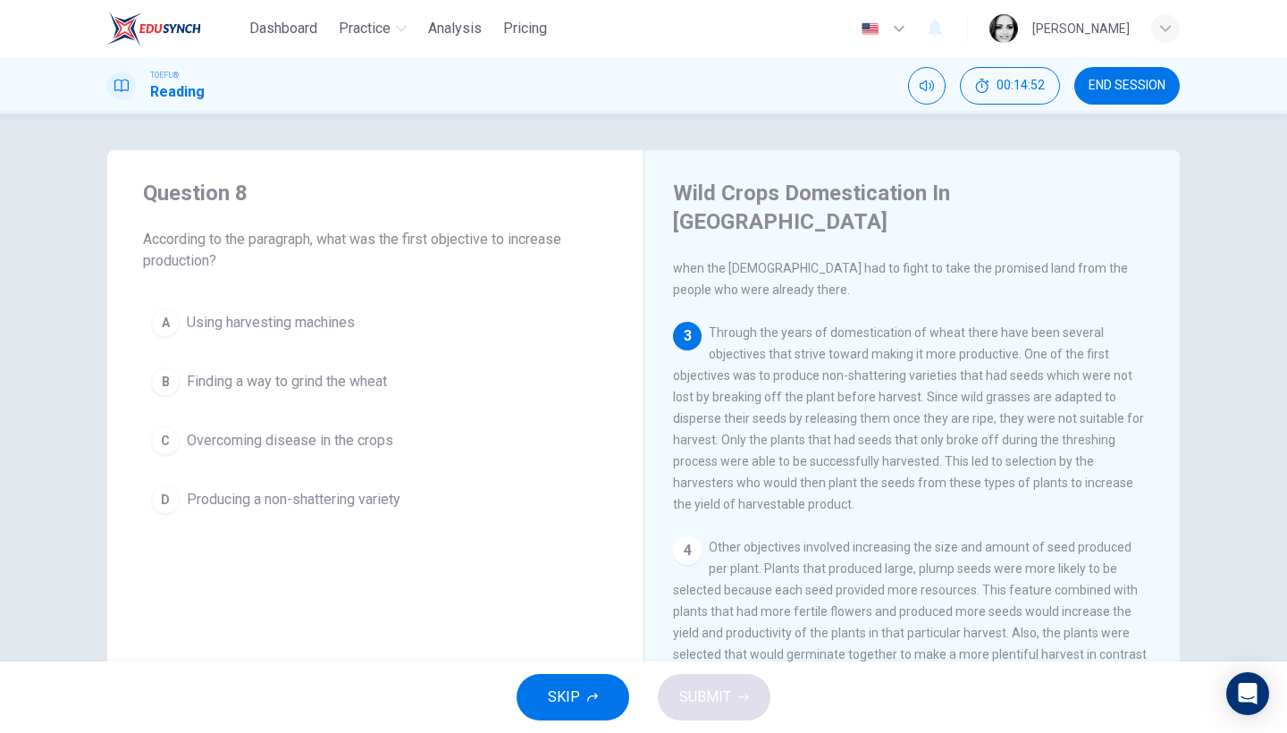
scroll to position [323, 0]
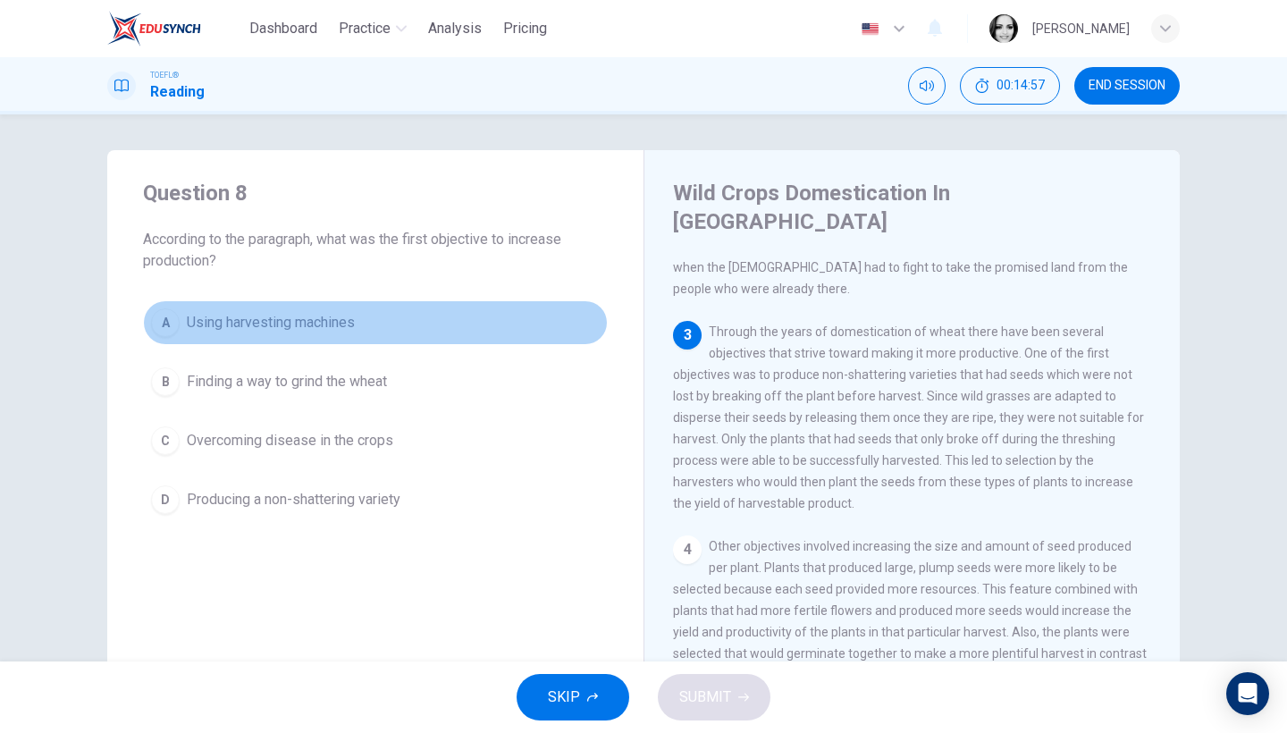
click at [182, 315] on button "A Using harvesting machines" at bounding box center [375, 322] width 465 height 45
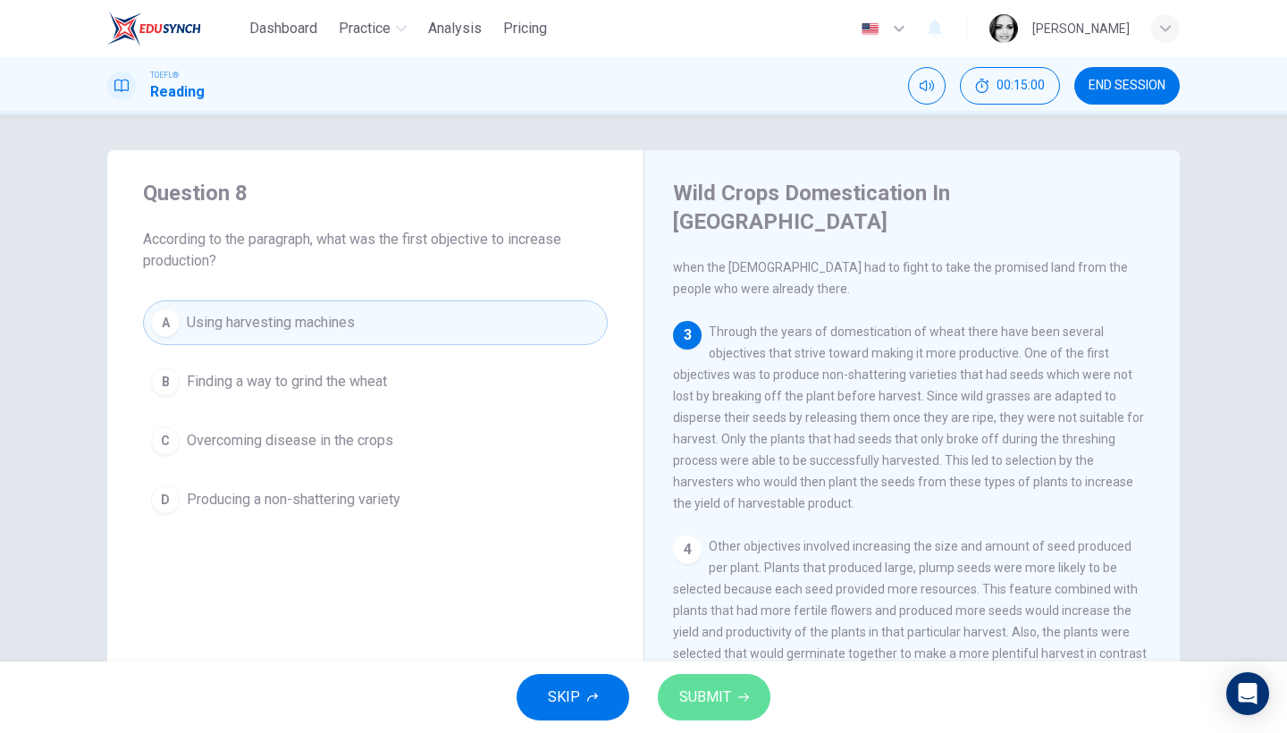
click at [721, 699] on span "SUBMIT" at bounding box center [705, 697] width 52 height 25
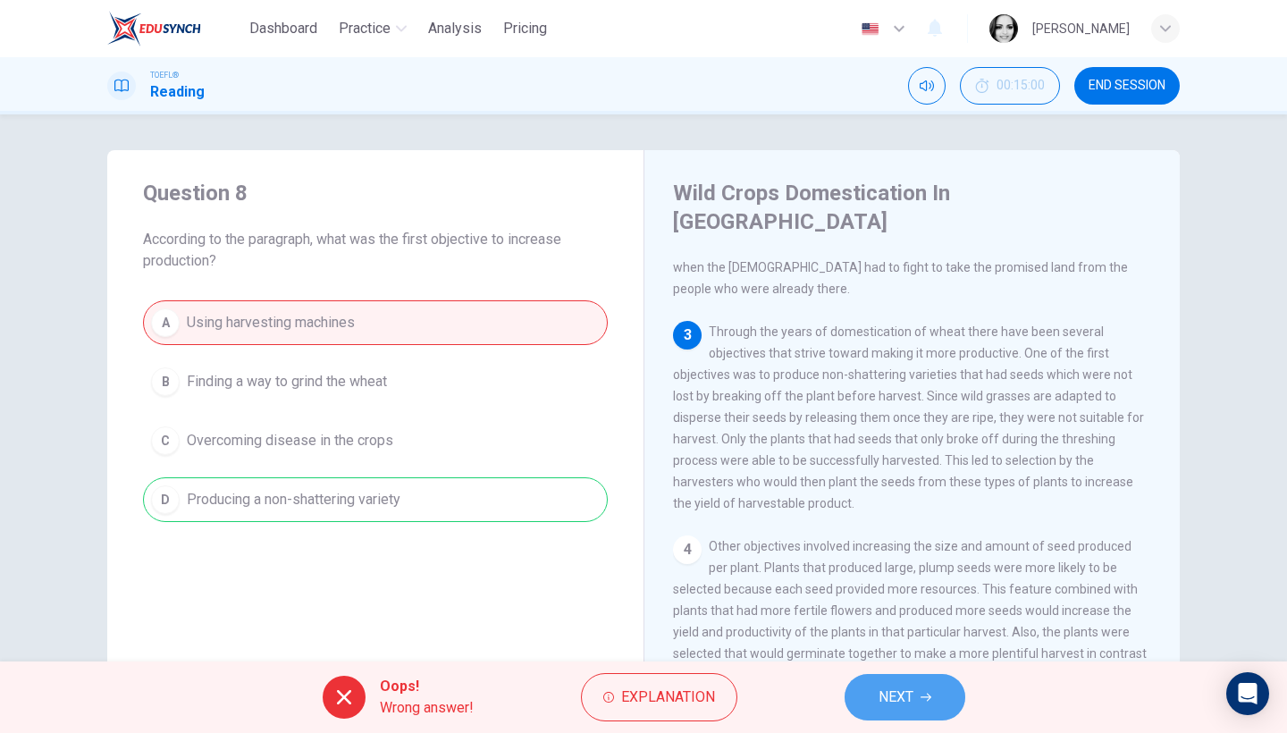
click at [902, 704] on span "NEXT" at bounding box center [896, 697] width 35 height 25
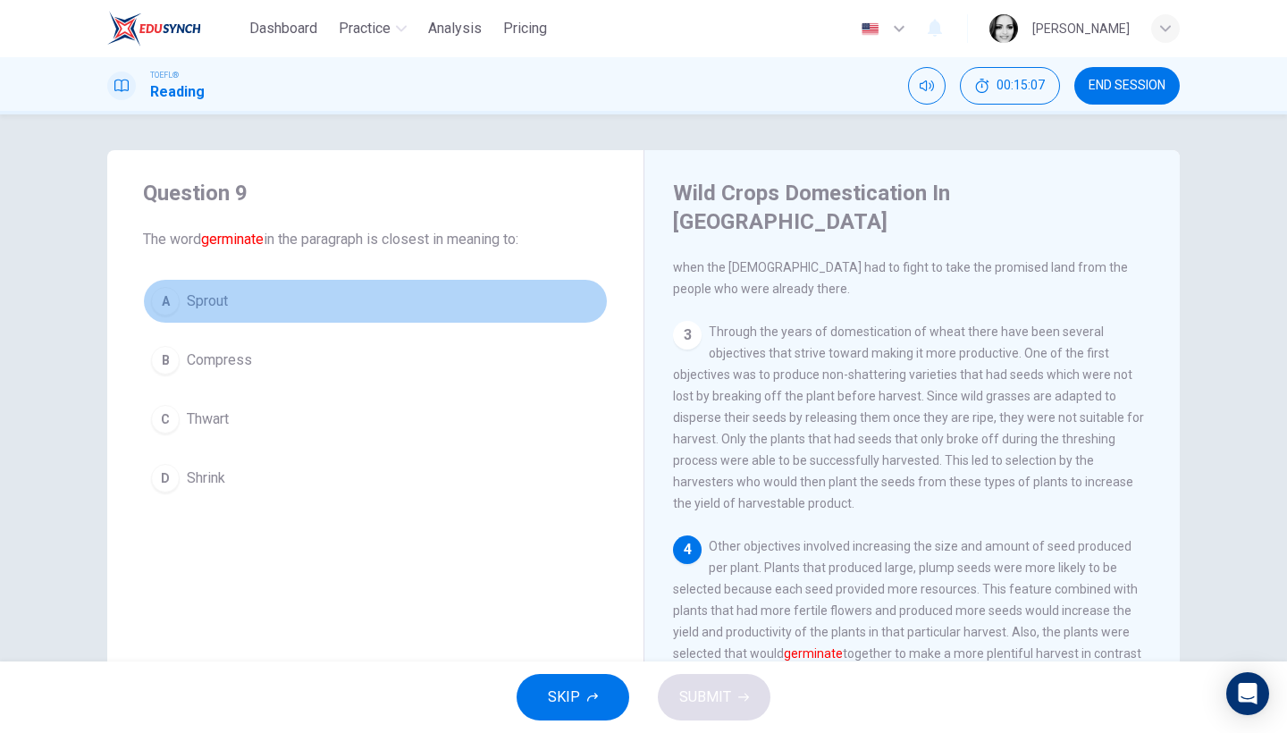
click at [233, 314] on button "A Sprout" at bounding box center [375, 301] width 465 height 45
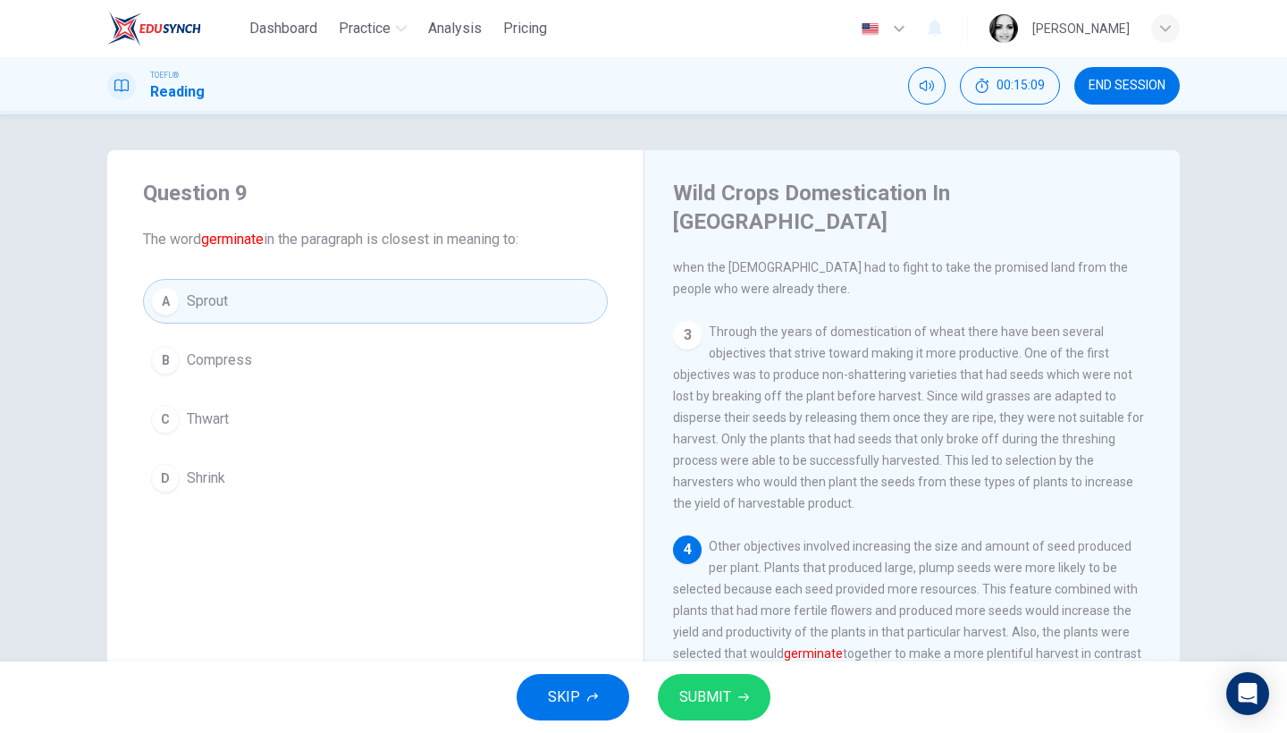
click at [709, 701] on span "SUBMIT" at bounding box center [705, 697] width 52 height 25
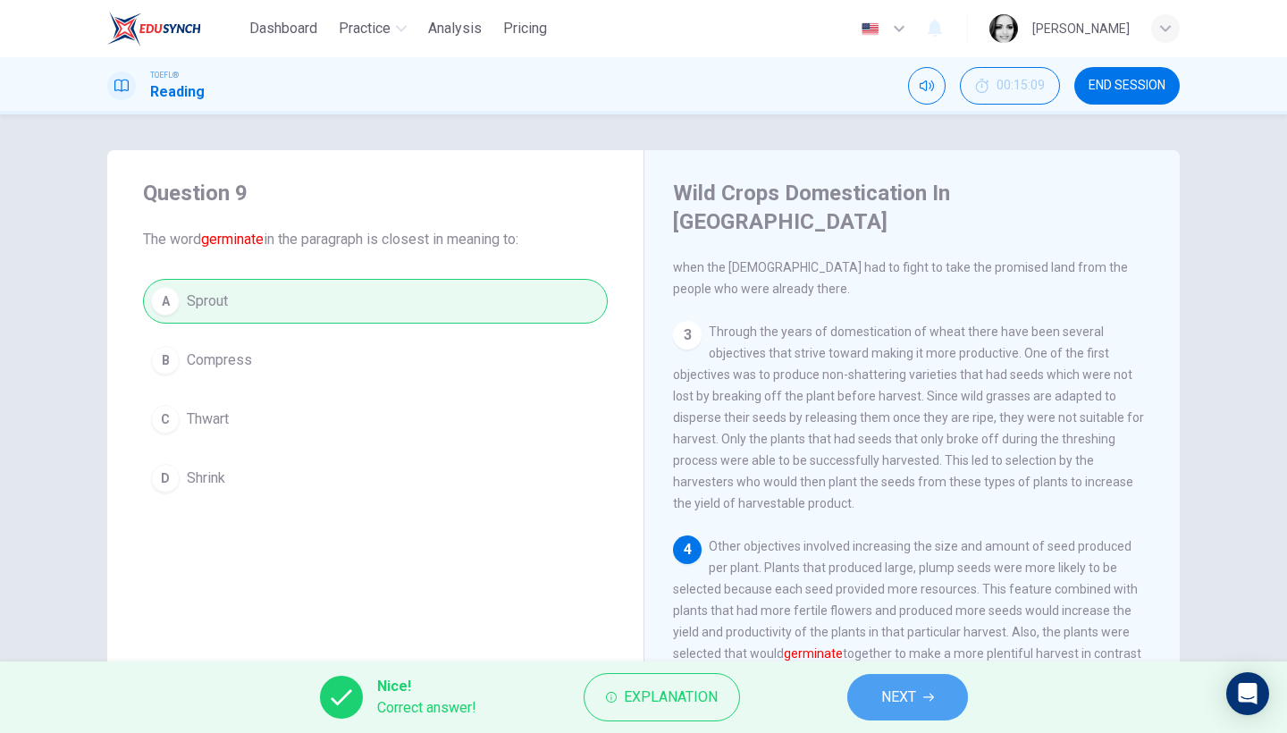
click at [923, 705] on button "NEXT" at bounding box center [907, 697] width 121 height 46
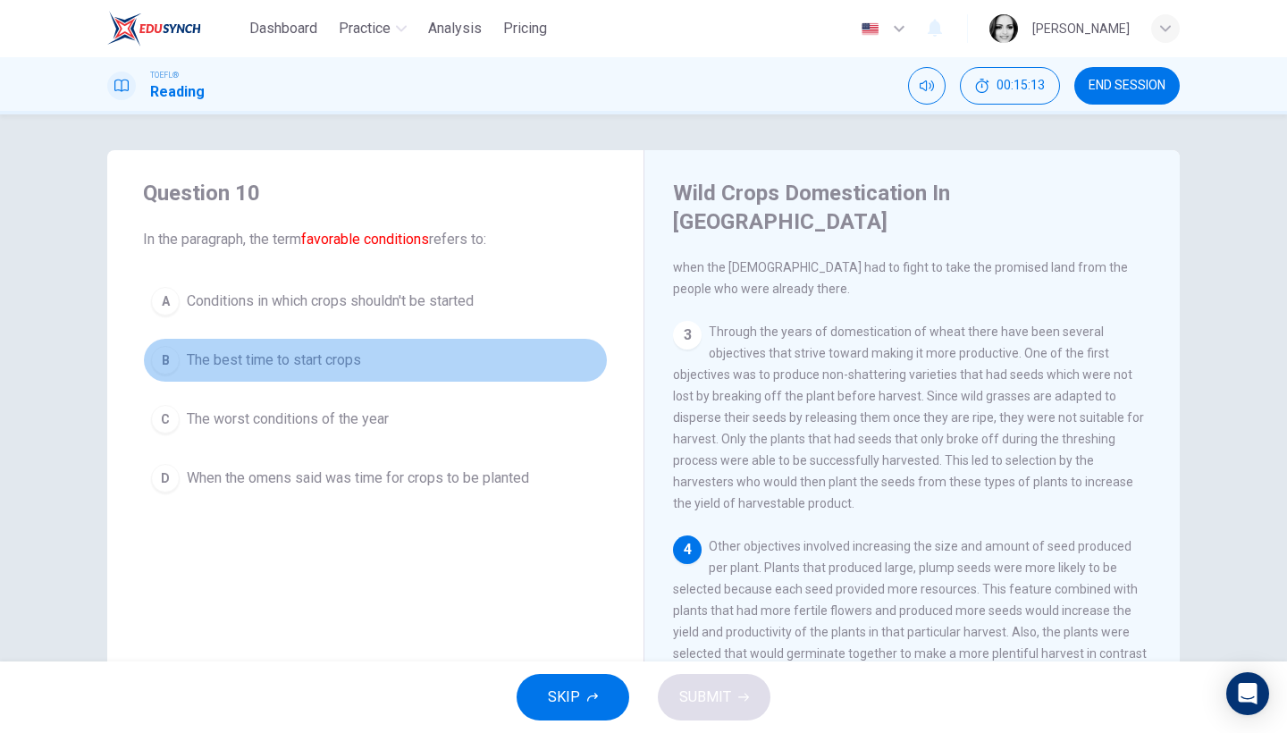
click at [241, 366] on span "The best time to start crops" at bounding box center [274, 360] width 174 height 21
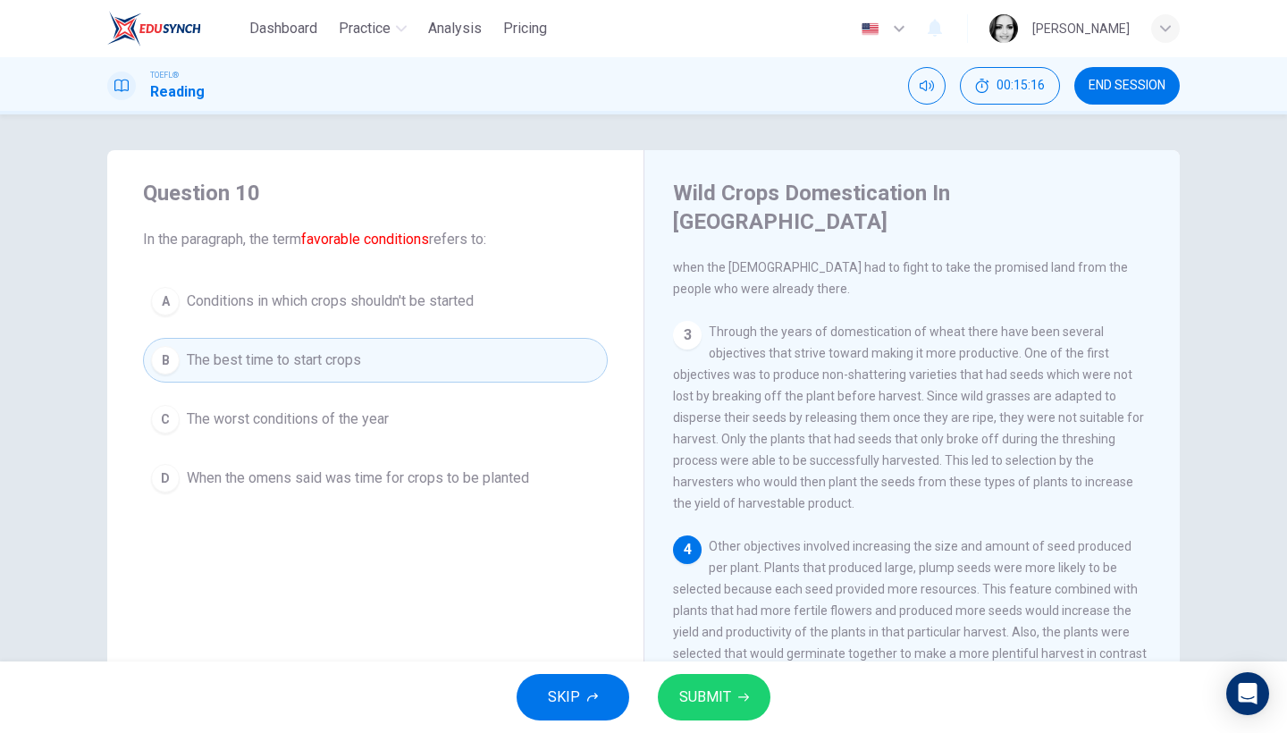
click at [687, 696] on span "SUBMIT" at bounding box center [705, 697] width 52 height 25
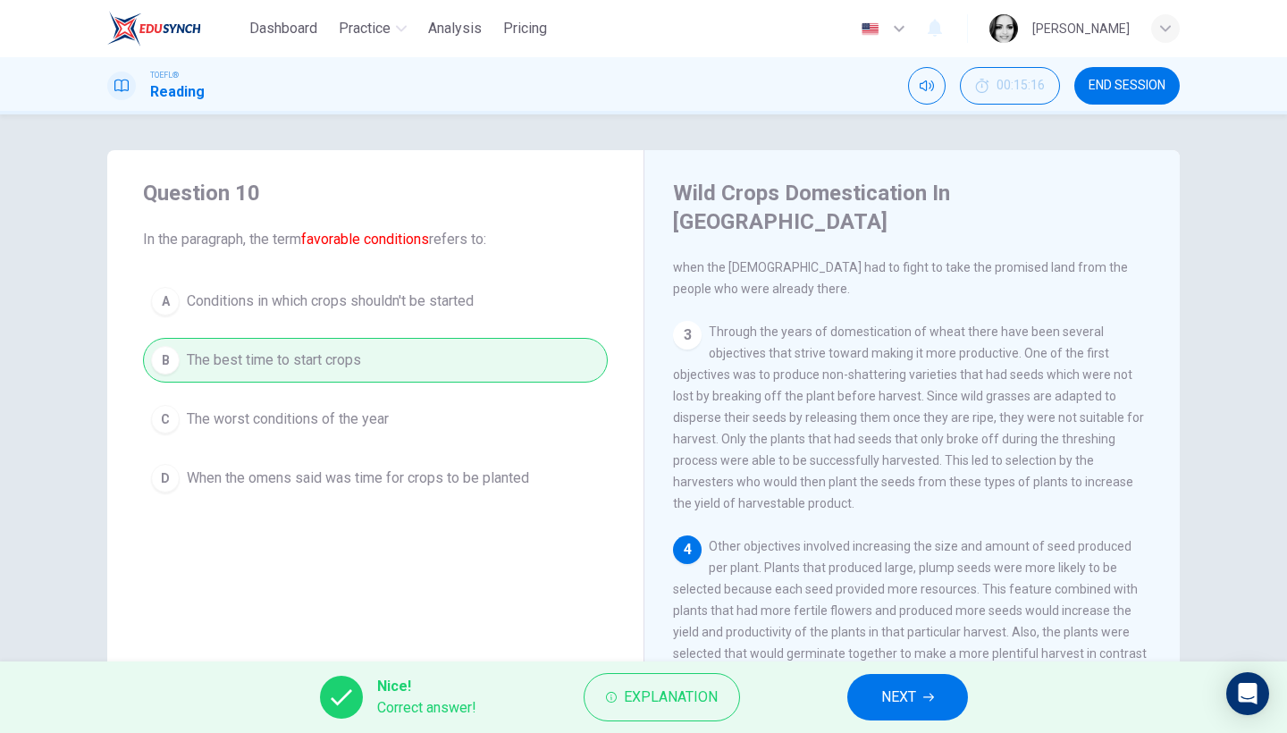
scroll to position [124, 0]
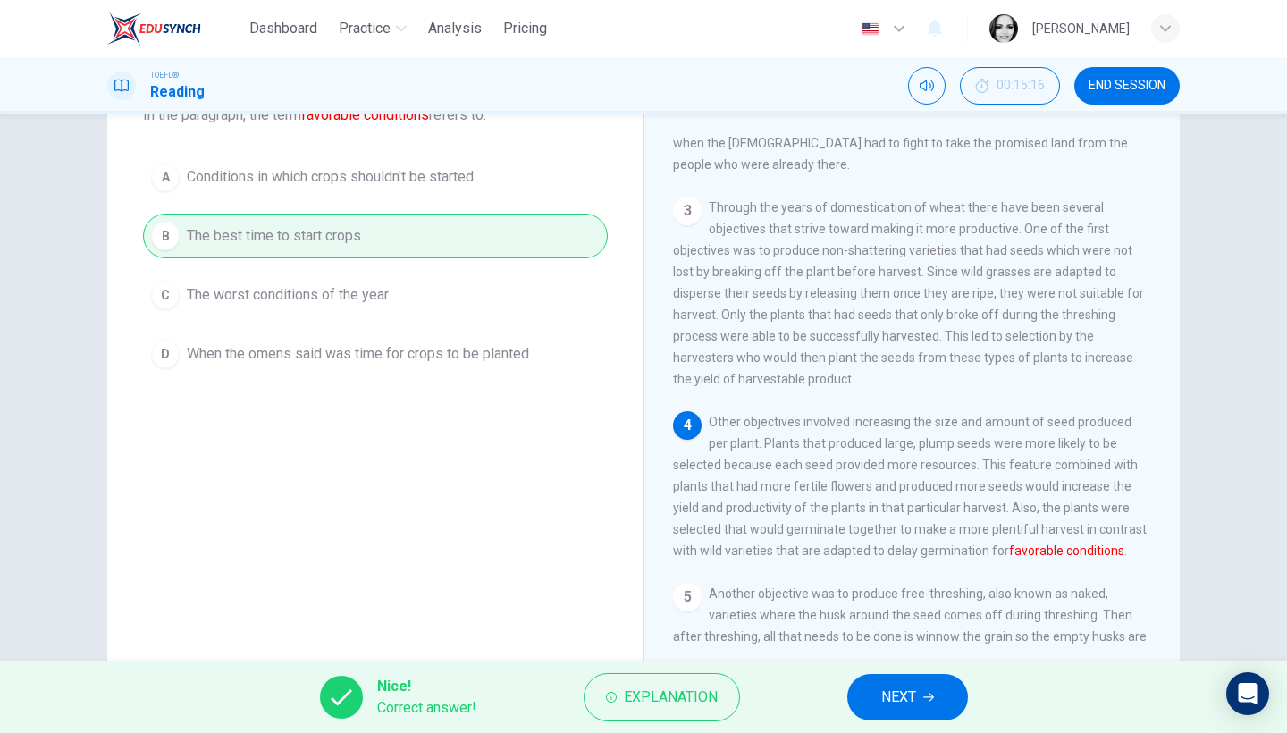
click at [893, 691] on span "NEXT" at bounding box center [898, 697] width 35 height 25
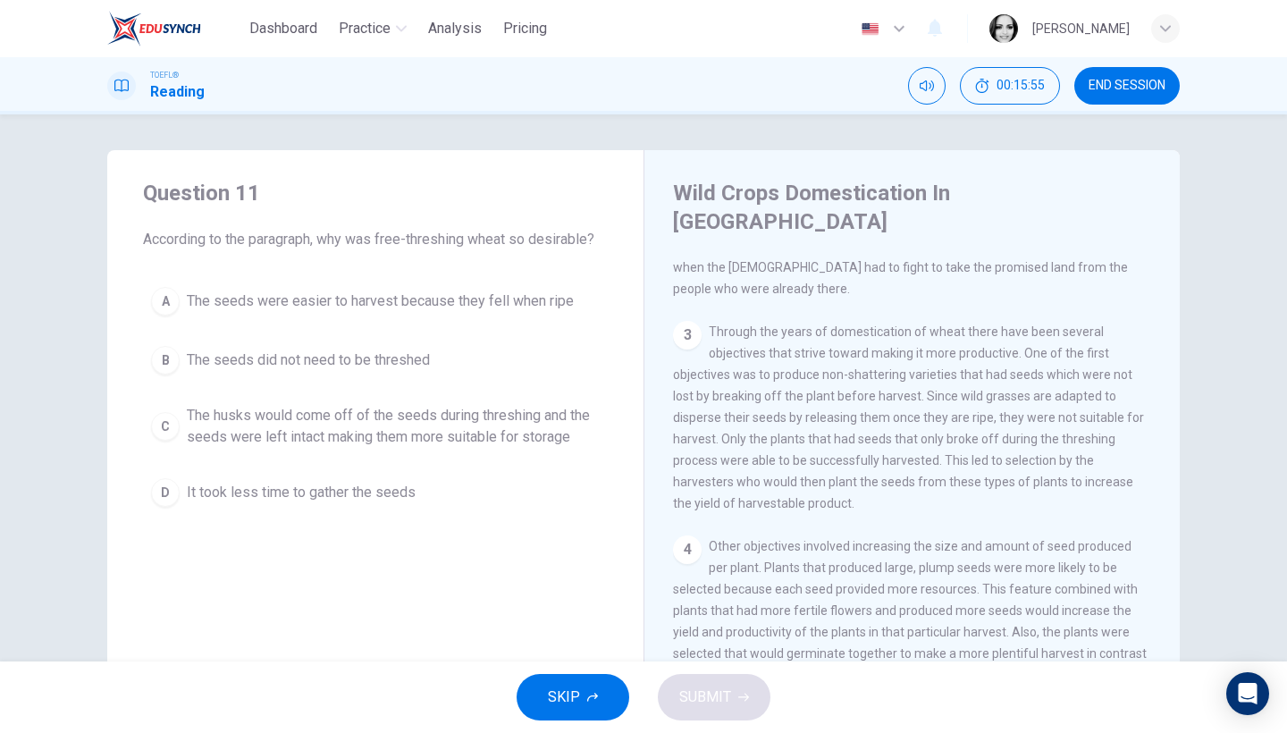
scroll to position [146, 0]
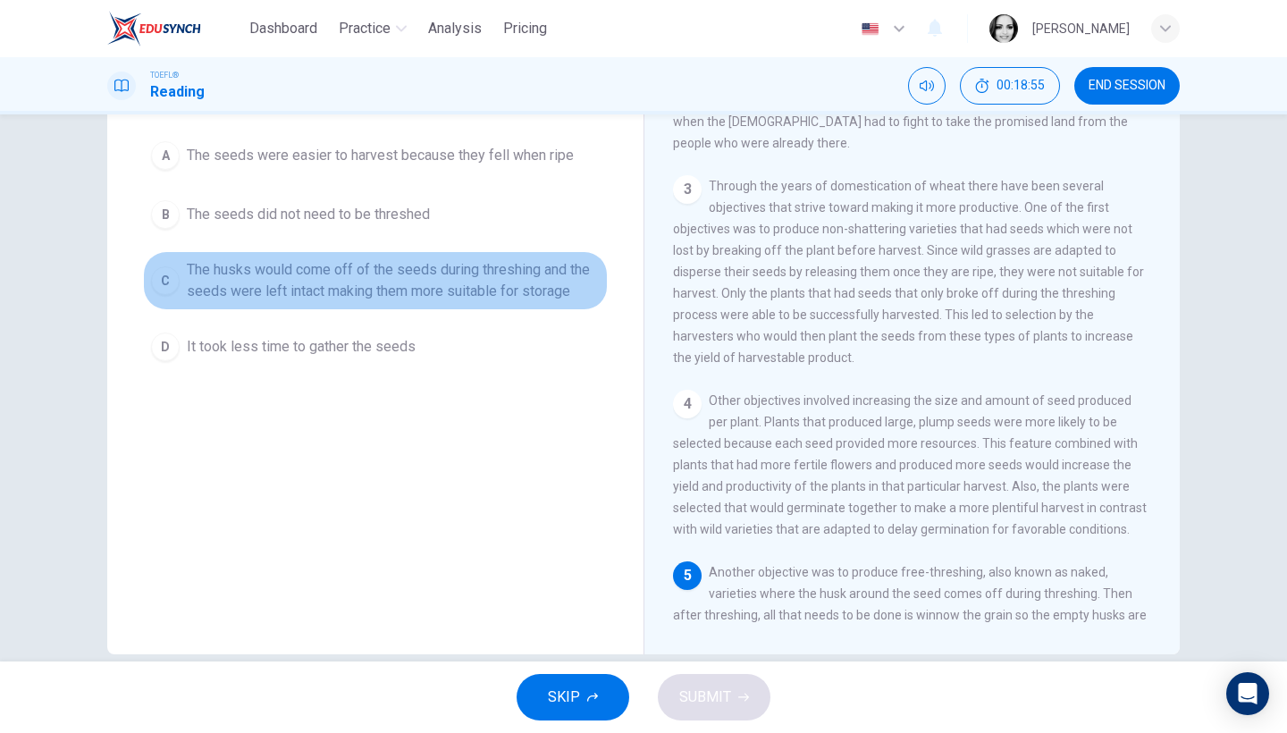
click at [274, 268] on span "The husks would come off of the seeds during threshing and the seeds were left …" at bounding box center [393, 280] width 413 height 43
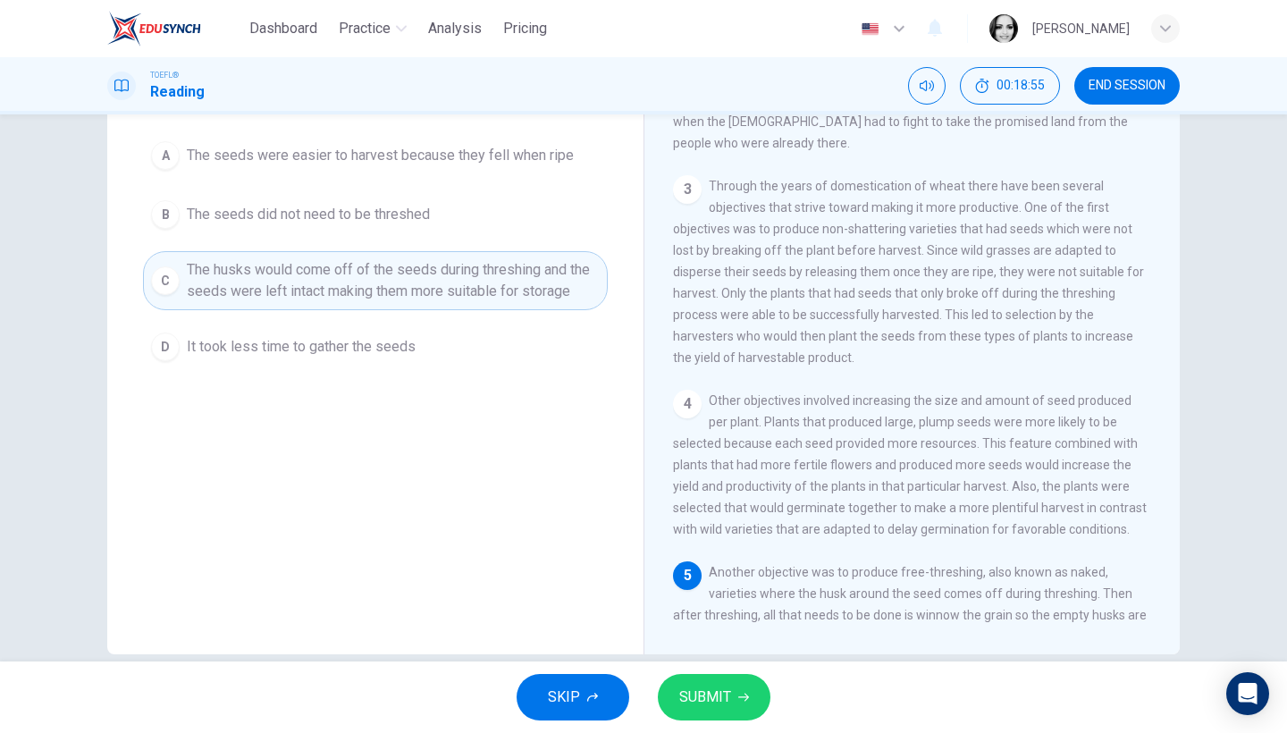
click at [740, 696] on icon "button" at bounding box center [743, 697] width 11 height 11
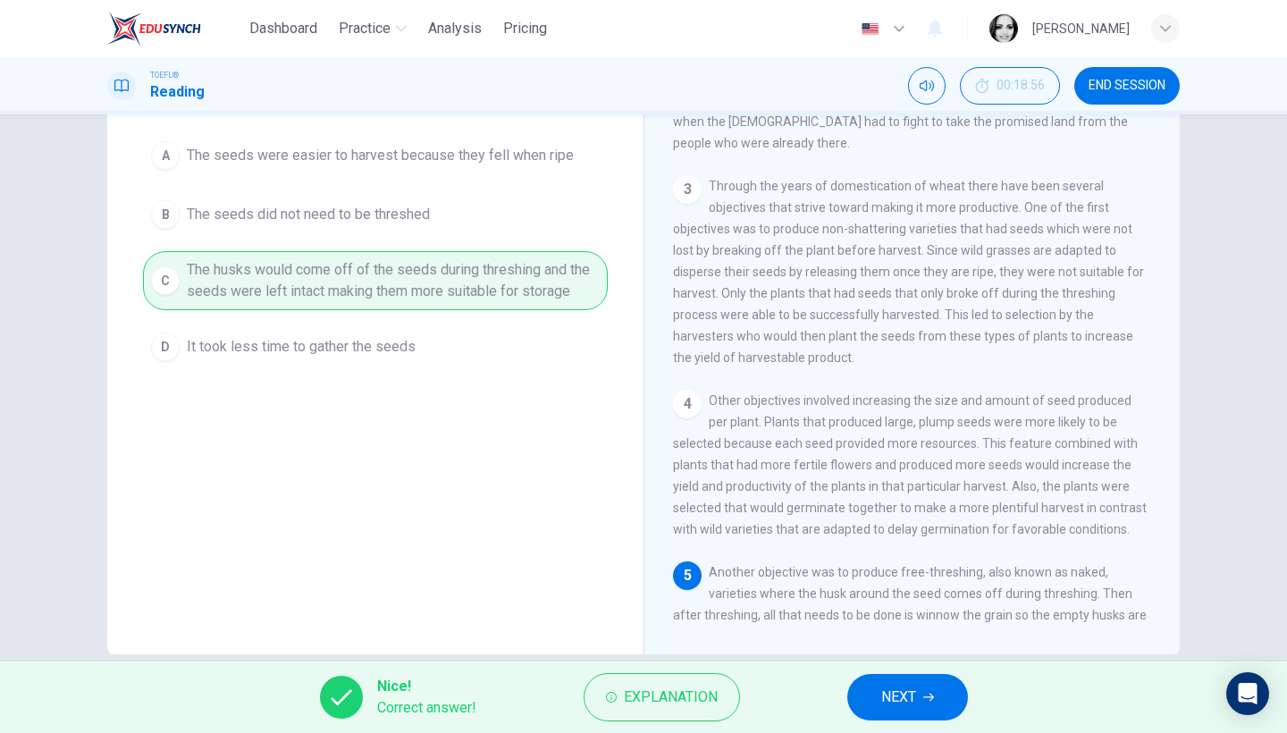
click at [940, 688] on button "NEXT" at bounding box center [907, 697] width 121 height 46
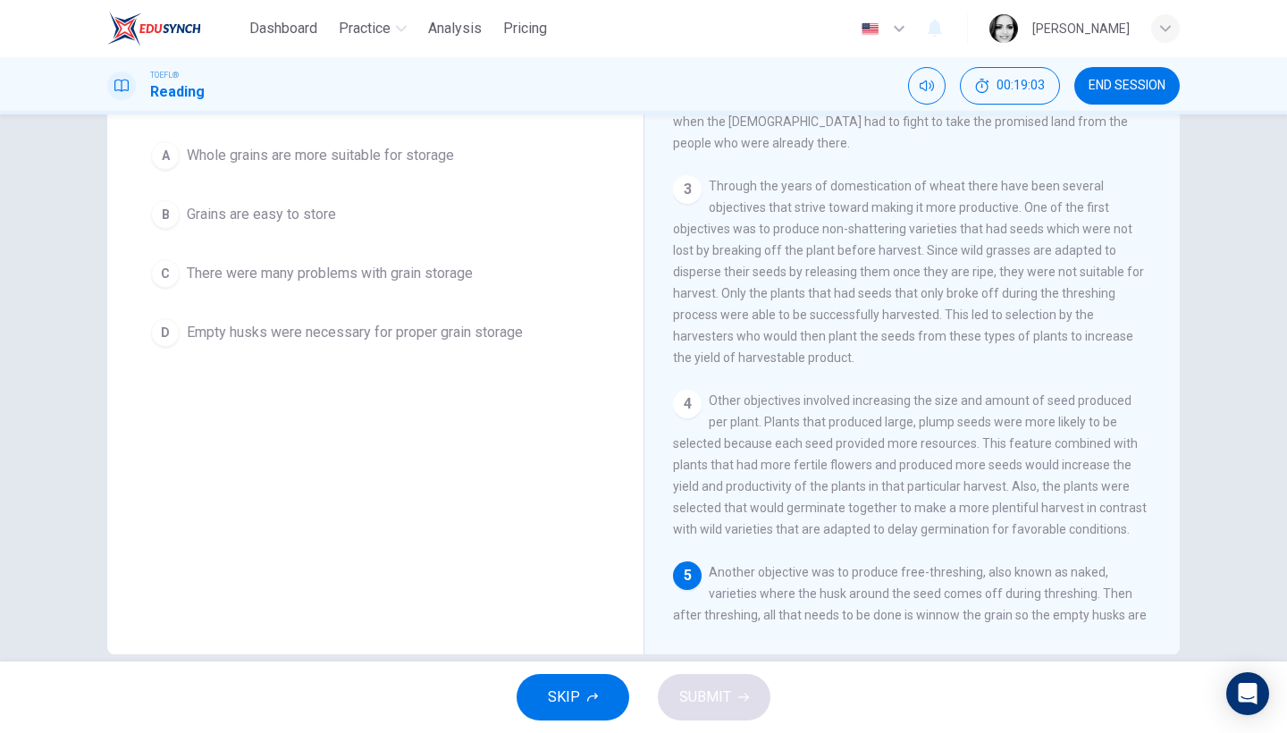
scroll to position [113, 0]
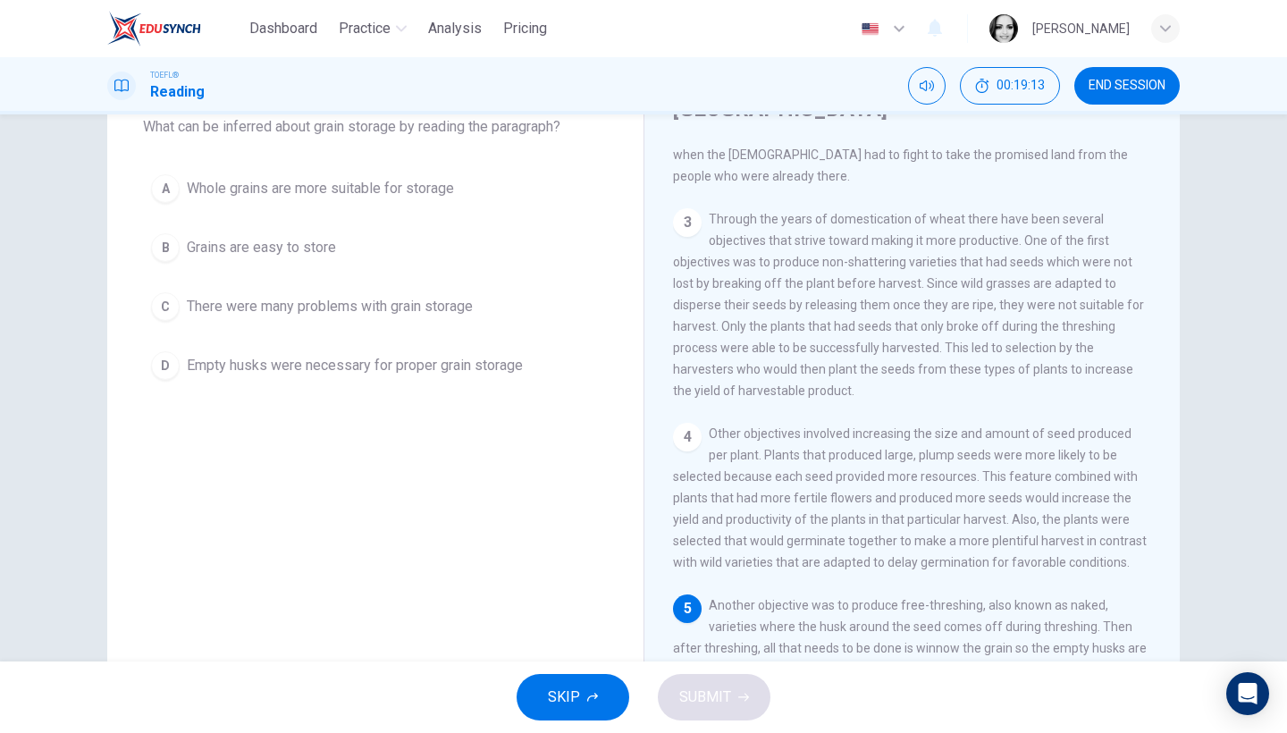
click at [389, 372] on span "Empty husks were necessary for proper grain storage" at bounding box center [355, 365] width 336 height 21
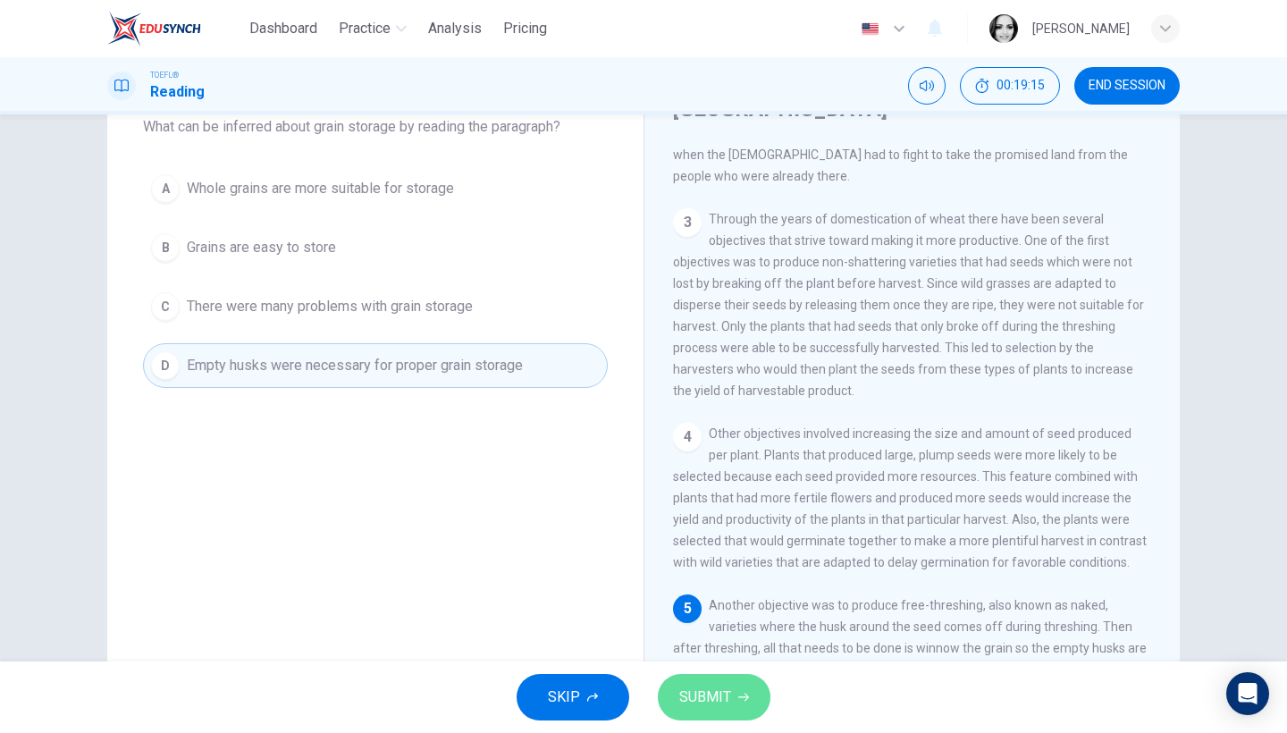
click at [693, 695] on span "SUBMIT" at bounding box center [705, 697] width 52 height 25
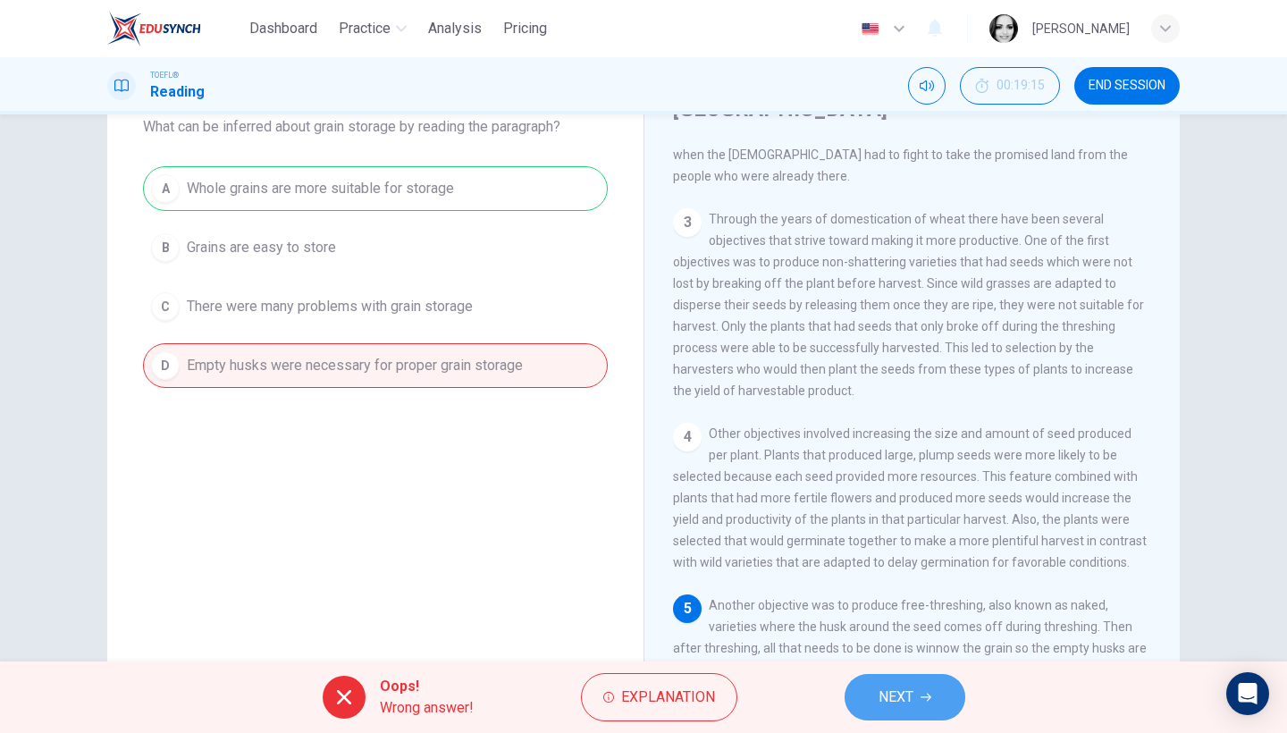
click at [928, 705] on button "NEXT" at bounding box center [905, 697] width 121 height 46
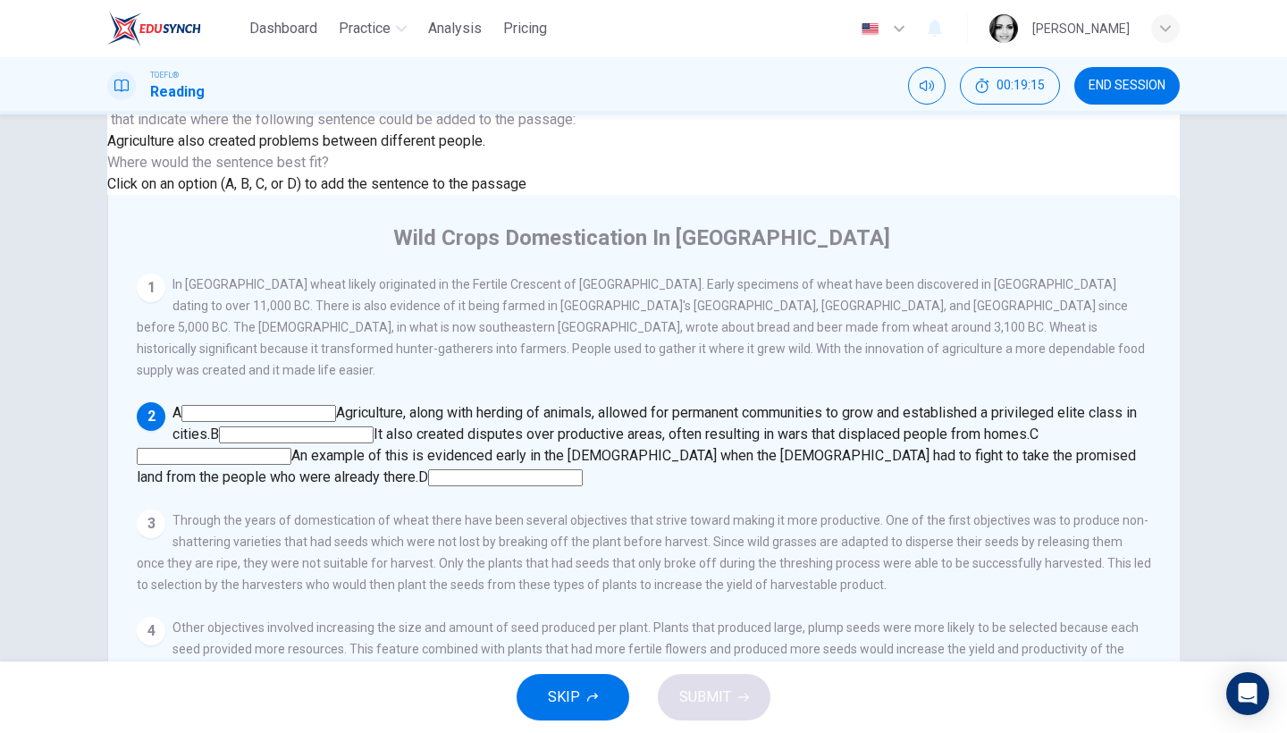
scroll to position [15, 0]
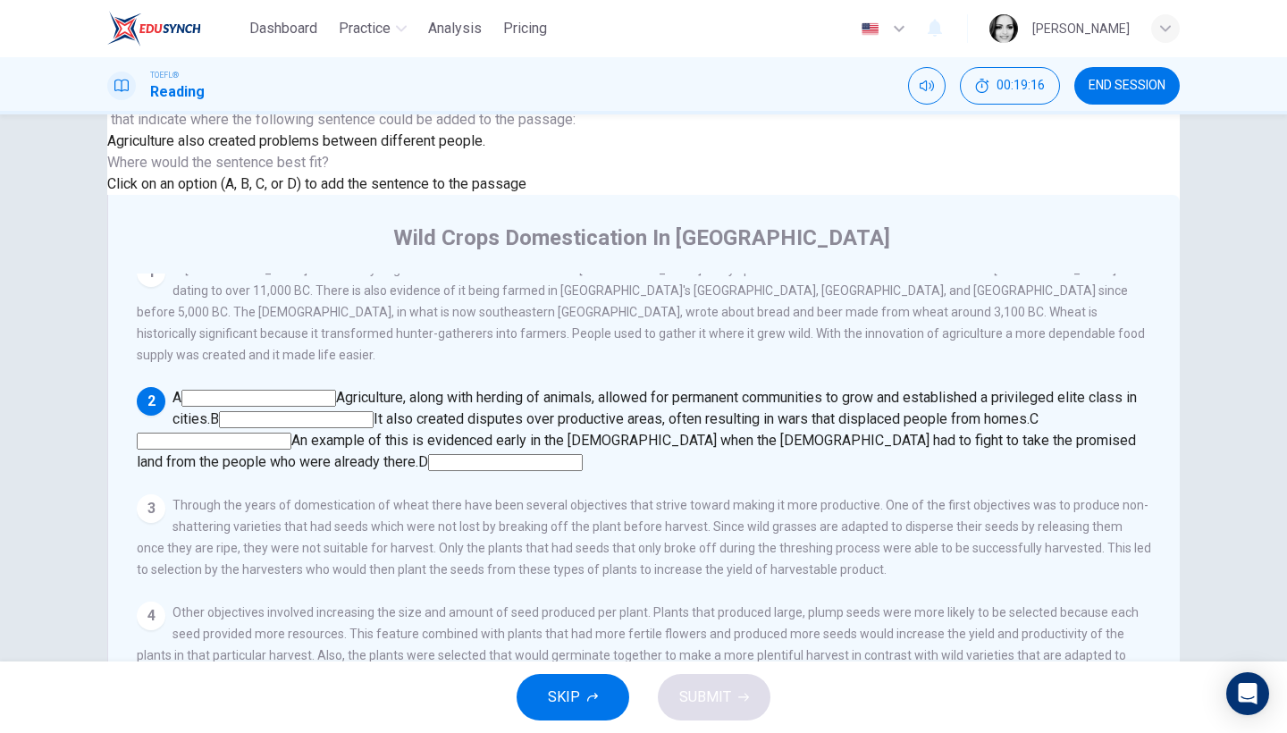
click at [1133, 96] on button "END SESSION" at bounding box center [1127, 86] width 105 height 38
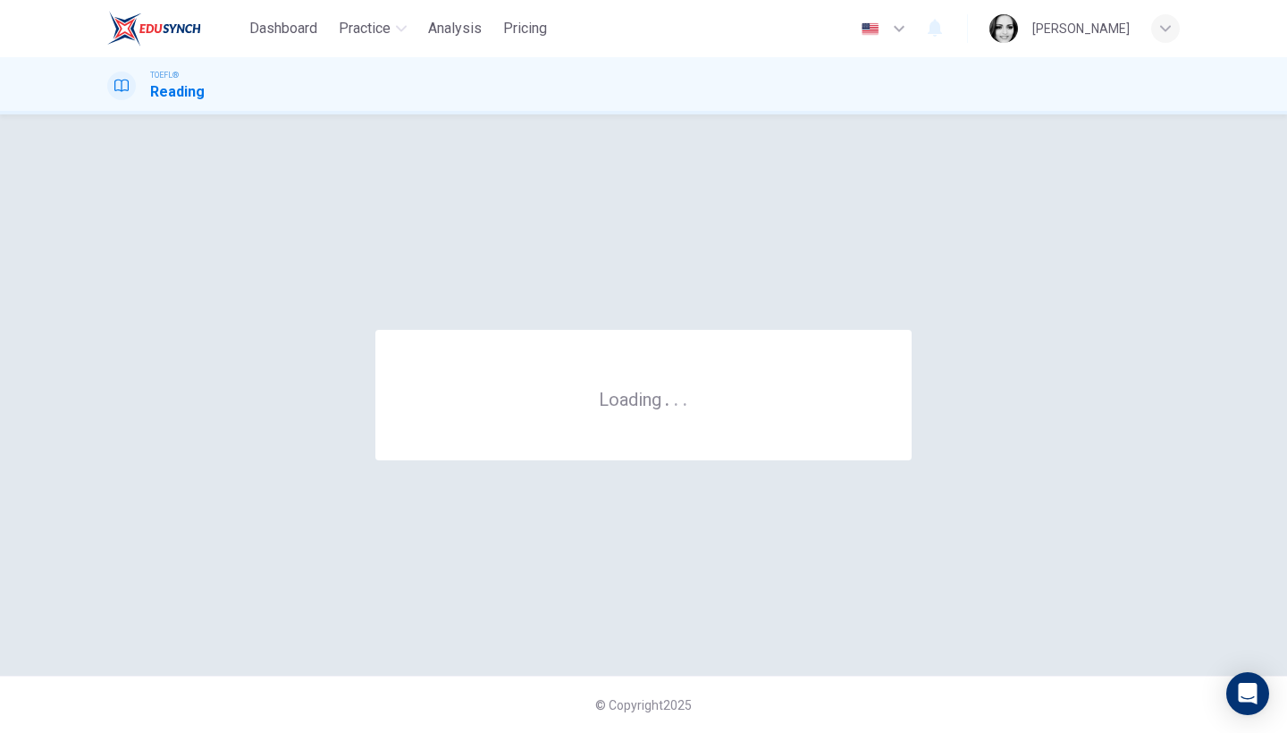
scroll to position [0, 0]
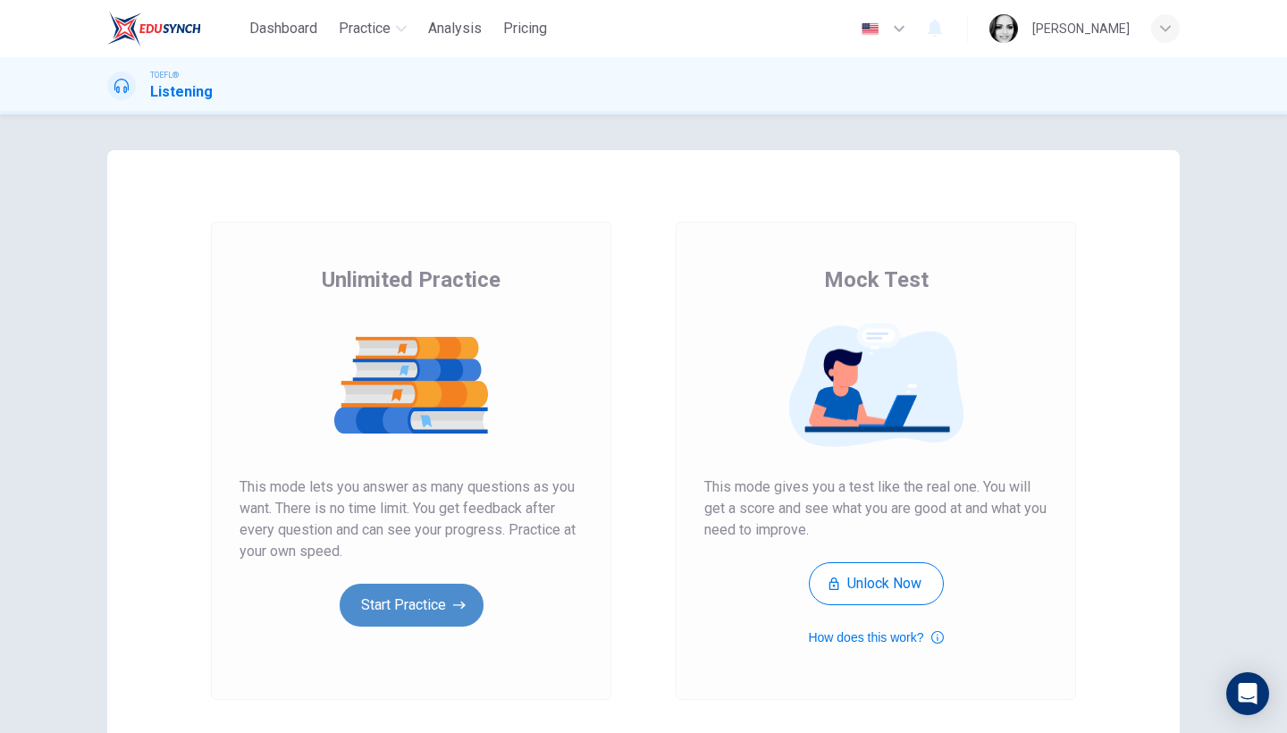
click at [358, 606] on button "Start Practice" at bounding box center [412, 605] width 144 height 43
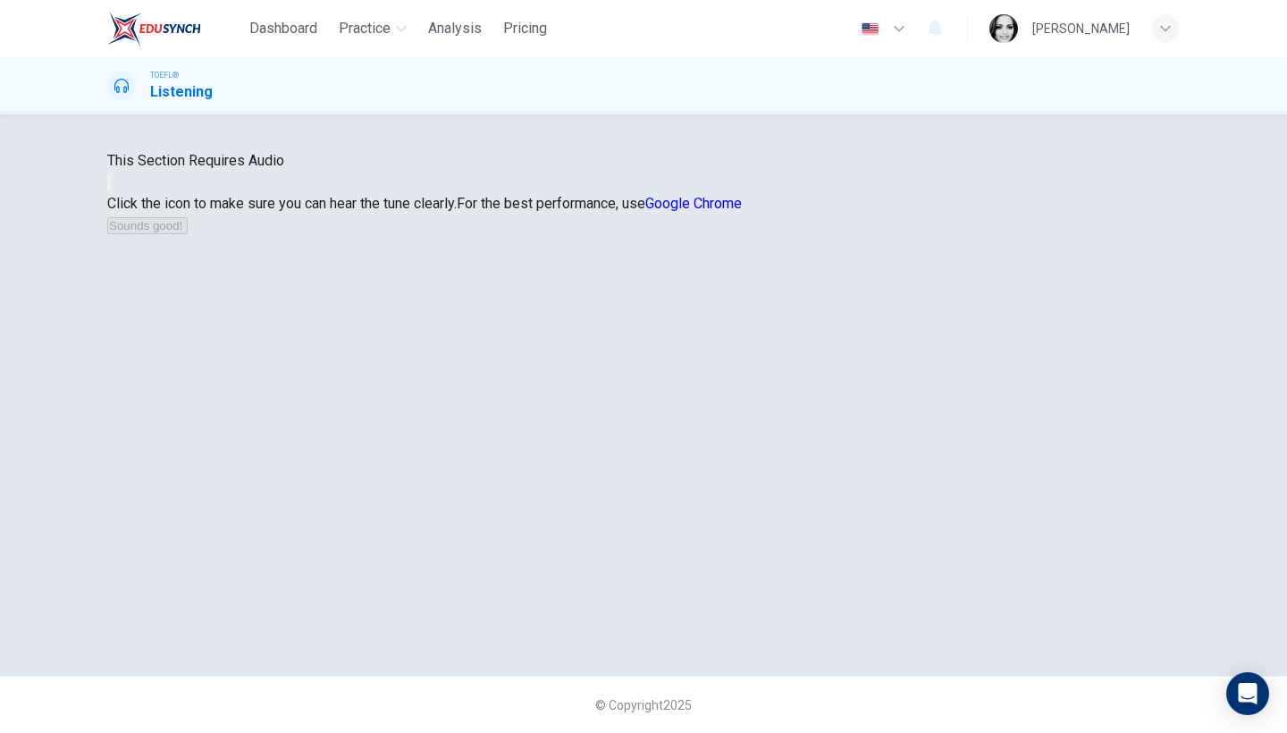
click at [111, 191] on button "button" at bounding box center [109, 182] width 4 height 17
click at [188, 234] on button "Sounds good!" at bounding box center [147, 225] width 80 height 17
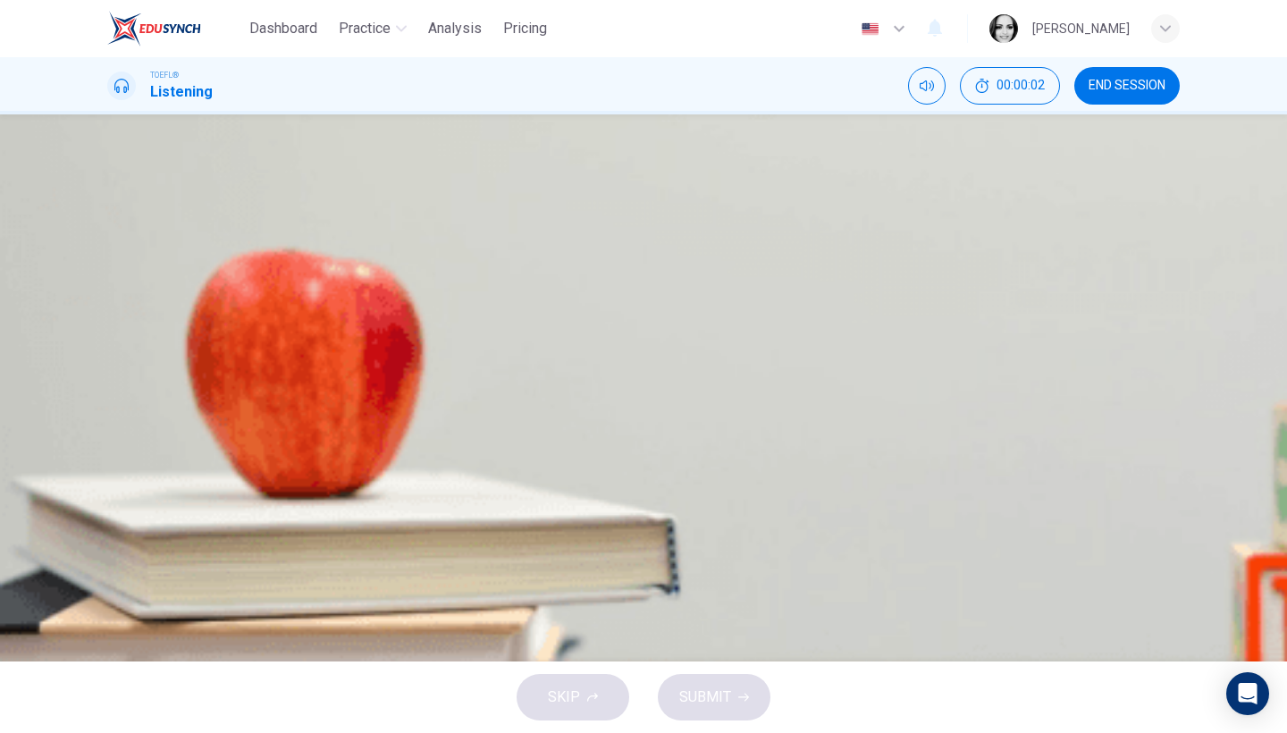
click at [109, 459] on icon "button" at bounding box center [109, 459] width 0 height 0
type input "0"
click at [713, 422] on button "D All of the above" at bounding box center [643, 399] width 1073 height 45
click at [744, 702] on icon "button" at bounding box center [743, 697] width 11 height 11
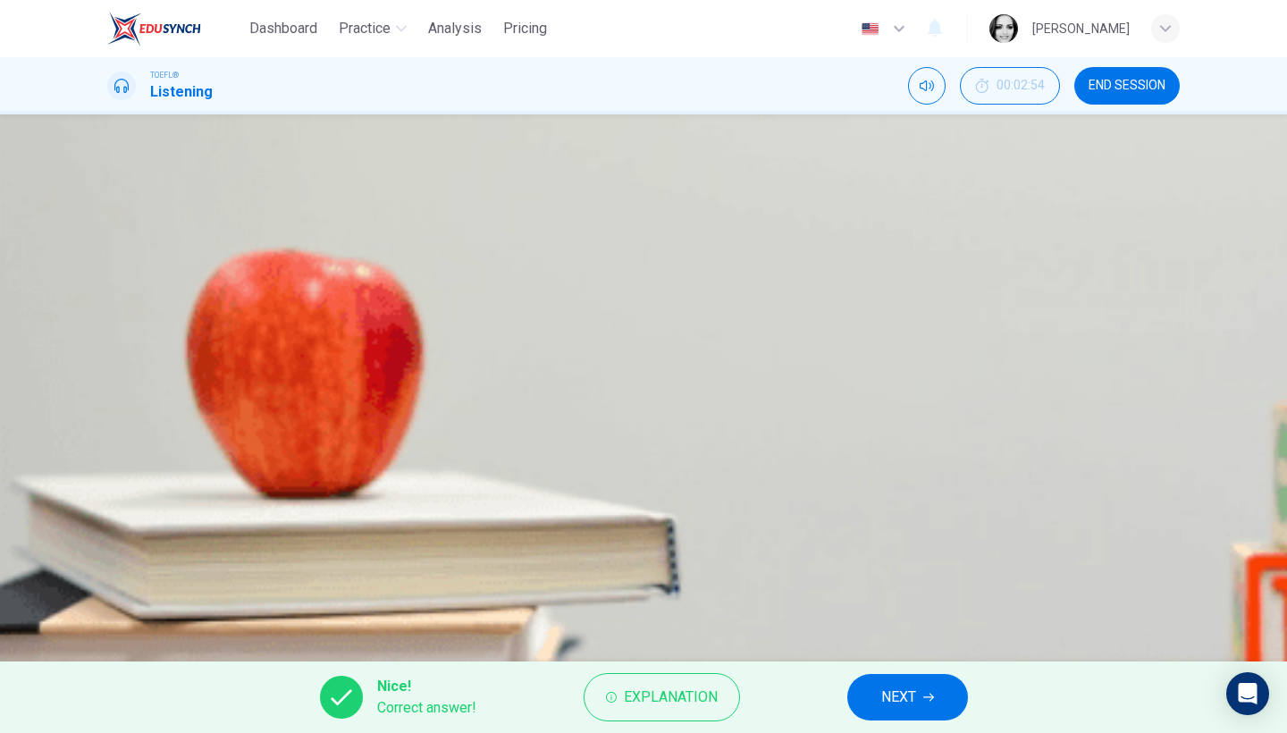
click at [934, 670] on div "Nice! Correct answer! Explanation NEXT" at bounding box center [643, 698] width 1287 height 72
click at [923, 692] on icon "button" at bounding box center [928, 697] width 11 height 11
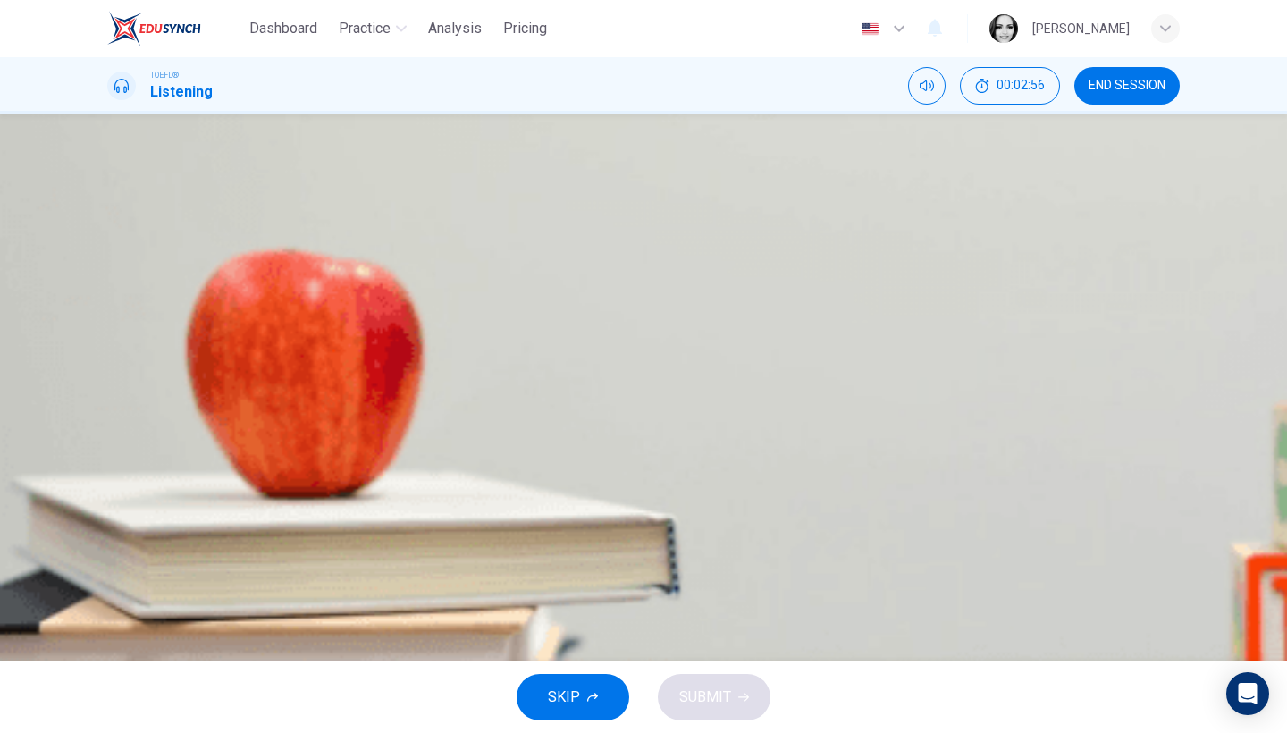
click at [240, 366] on span "His roommate" at bounding box center [195, 354] width 89 height 21
click at [692, 686] on span "SUBMIT" at bounding box center [705, 697] width 52 height 25
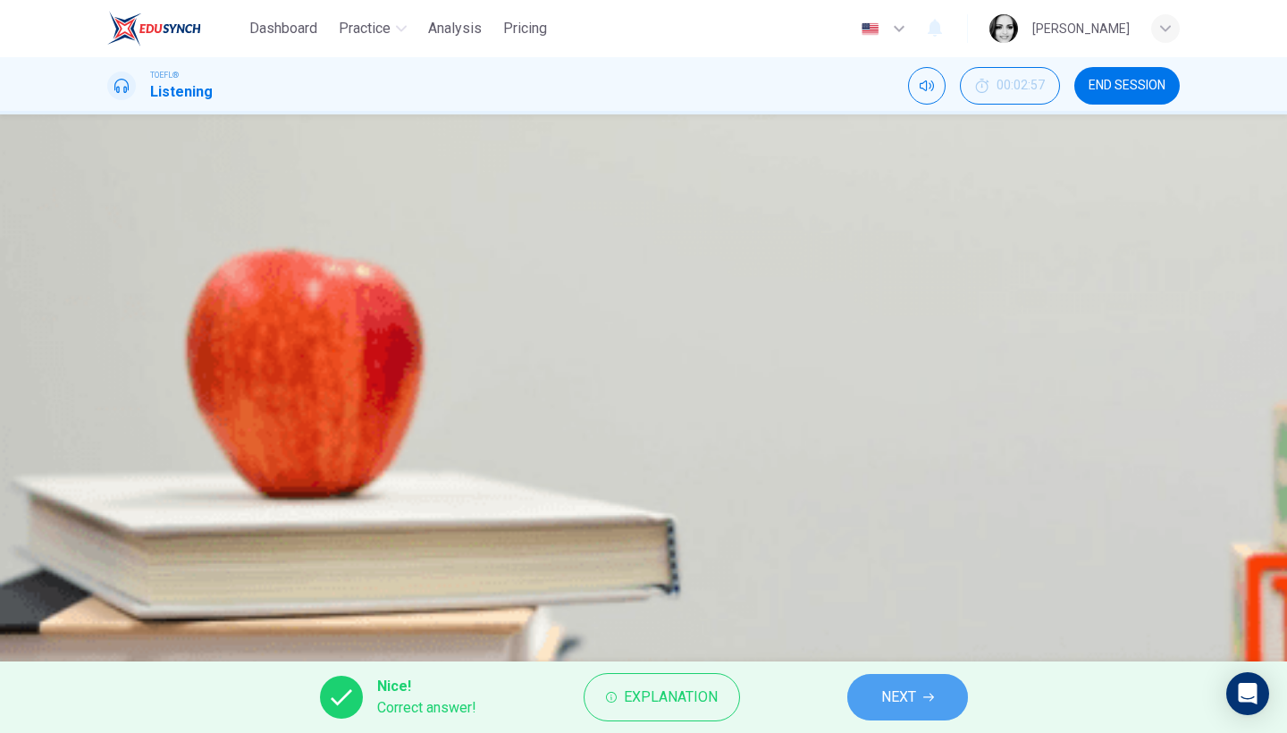
click at [900, 704] on span "NEXT" at bounding box center [898, 697] width 35 height 25
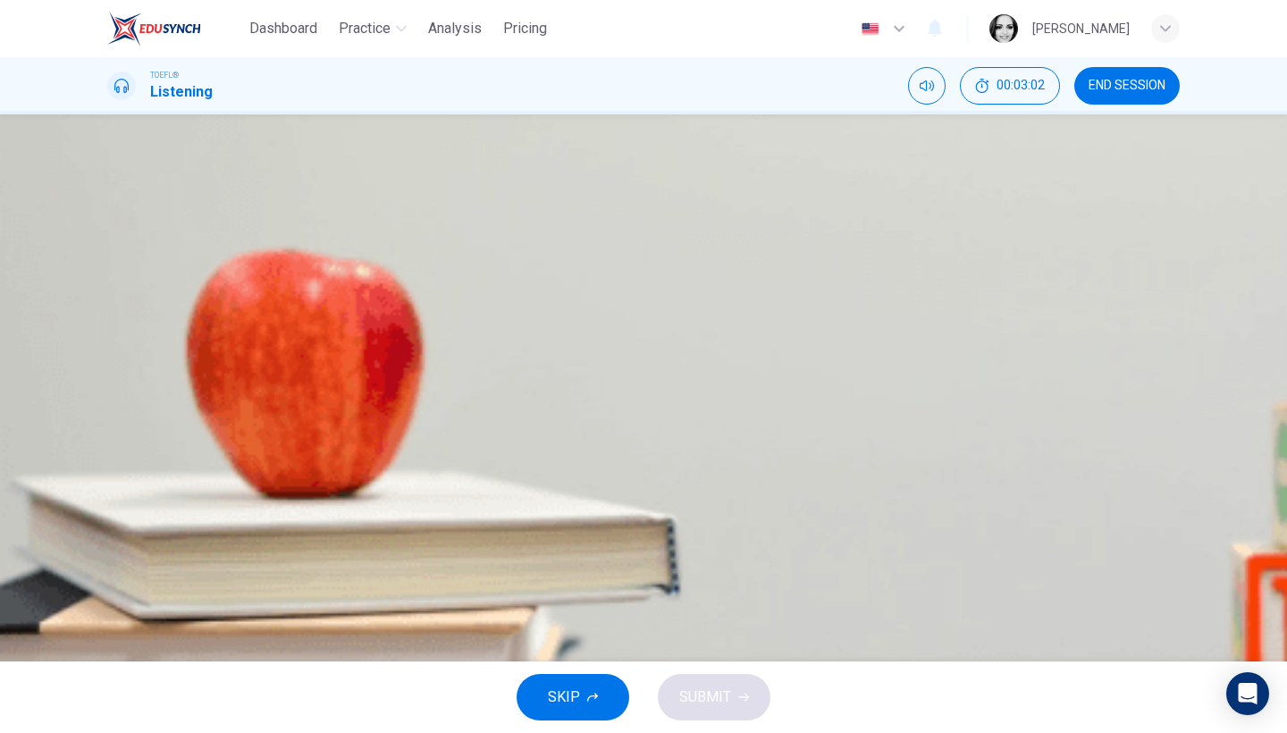
click at [694, 333] on button "B Organization" at bounding box center [643, 310] width 1073 height 45
click at [684, 701] on span "SUBMIT" at bounding box center [705, 697] width 52 height 25
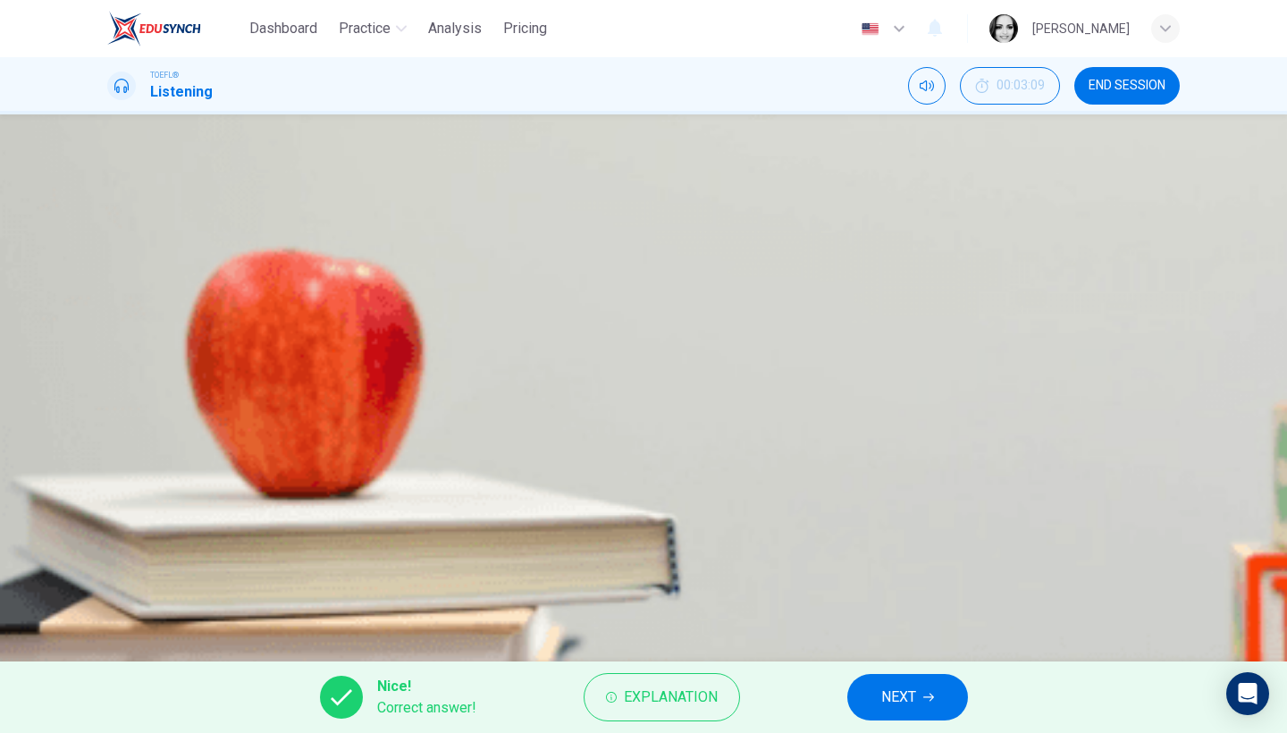
click at [910, 666] on div "Nice! Correct answer! Explanation NEXT" at bounding box center [643, 698] width 1287 height 72
click at [901, 699] on span "NEXT" at bounding box center [898, 697] width 35 height 25
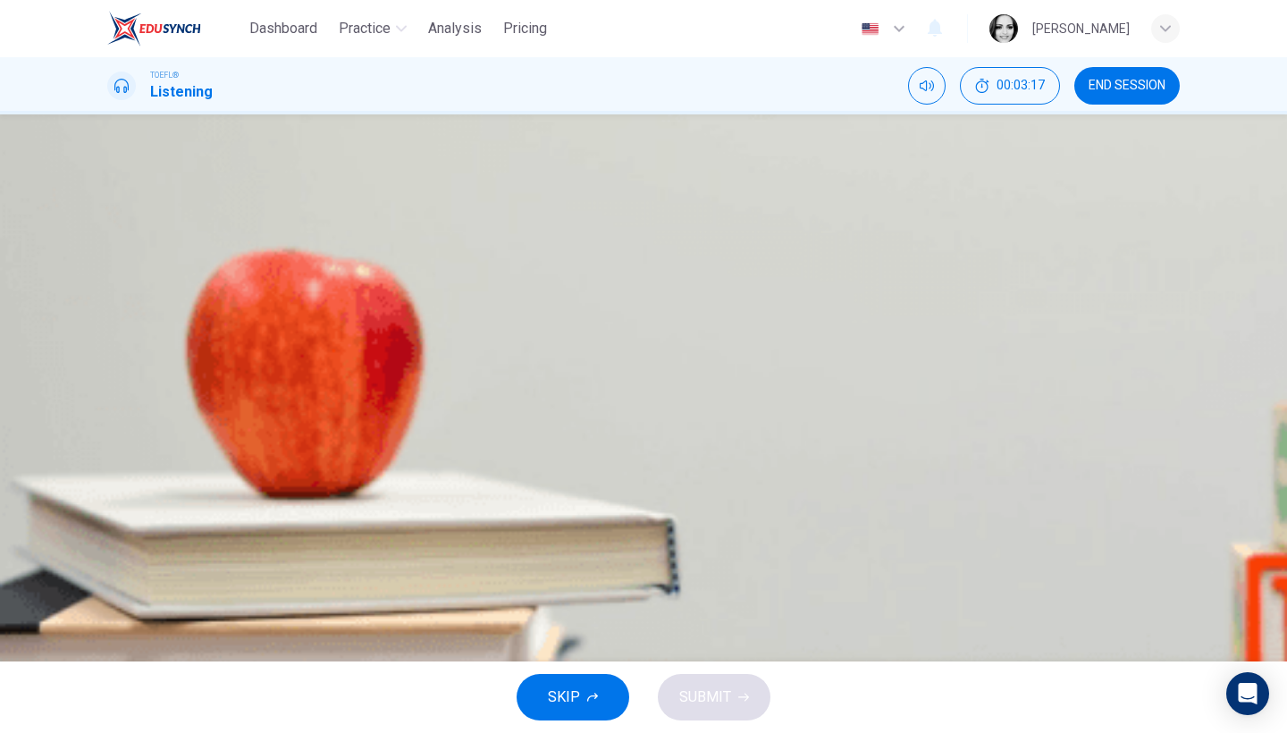
click at [443, 410] on span "To get suggestions on how to learn new things" at bounding box center [296, 399] width 291 height 21
click at [727, 703] on span "SUBMIT" at bounding box center [705, 697] width 52 height 25
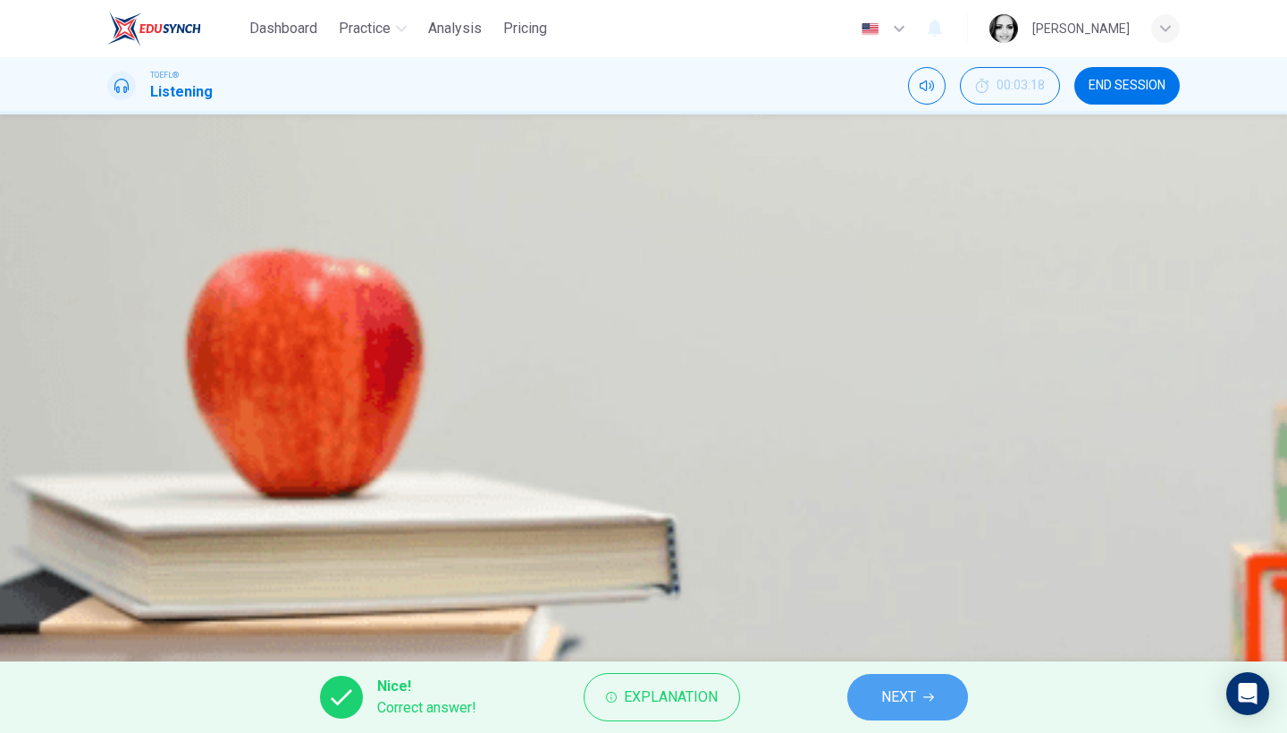
click at [905, 708] on span "NEXT" at bounding box center [898, 697] width 35 height 25
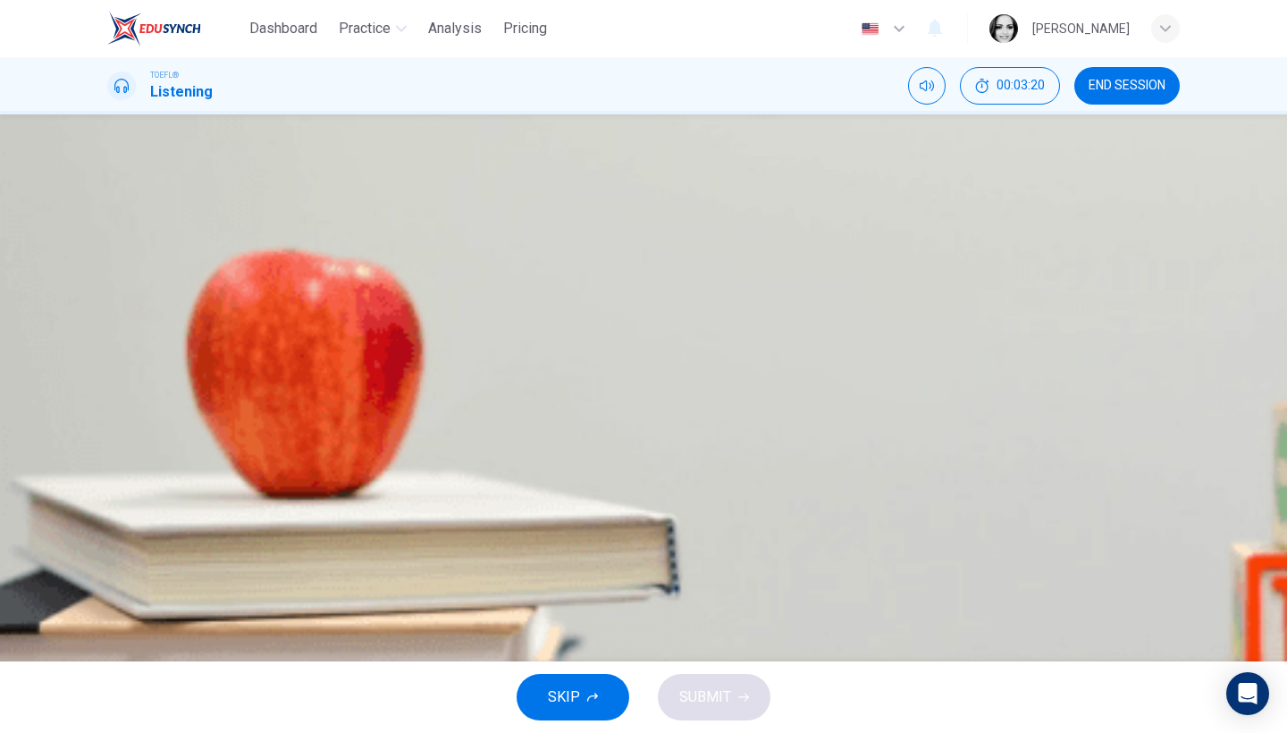
click at [111, 263] on button "button" at bounding box center [109, 254] width 4 height 17
type input "0"
click at [204, 367] on span "Nervous" at bounding box center [177, 356] width 53 height 21
click at [737, 691] on button "SUBMIT" at bounding box center [714, 697] width 113 height 46
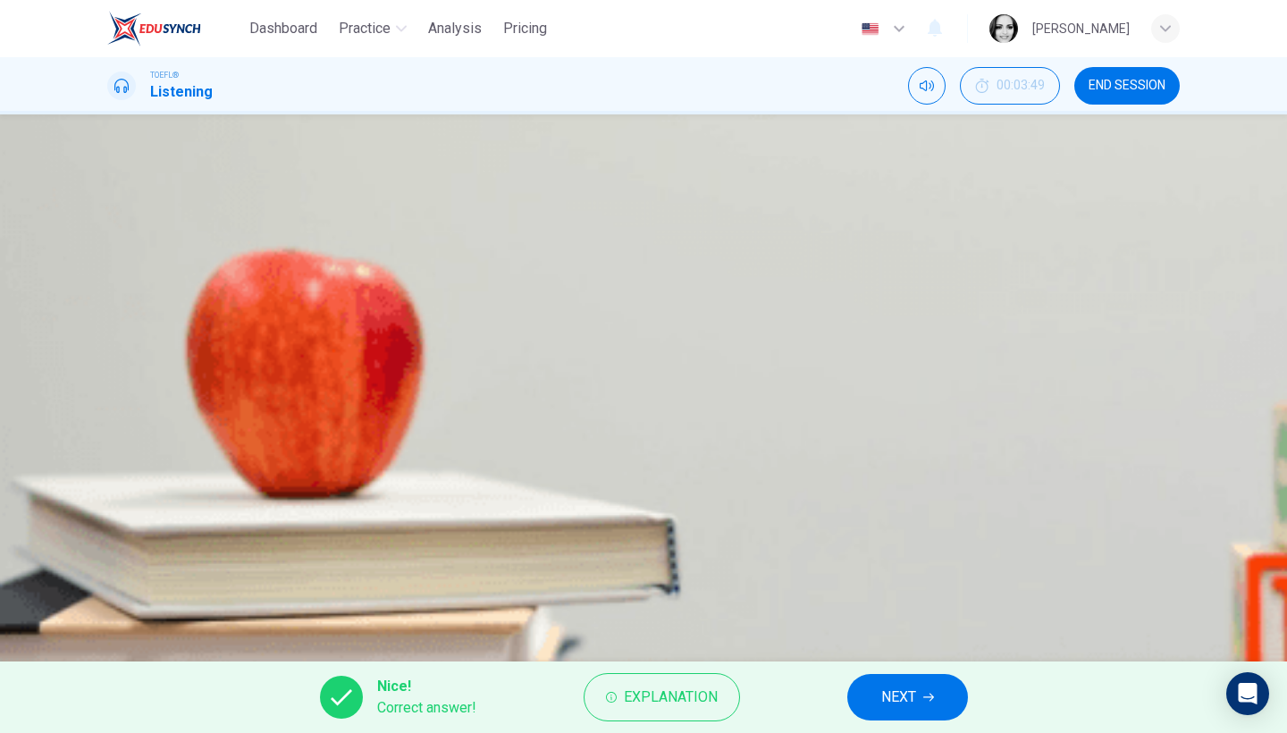
click at [906, 703] on span "NEXT" at bounding box center [898, 697] width 35 height 25
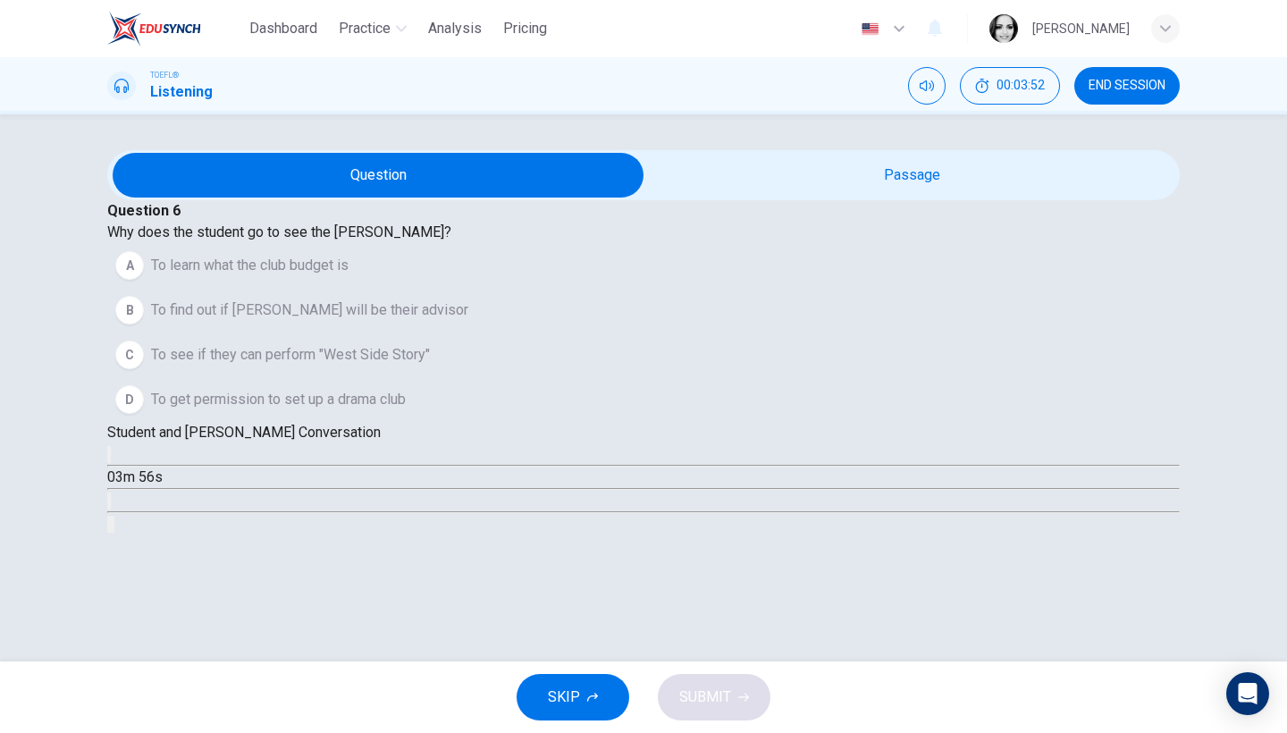
scroll to position [4, 0]
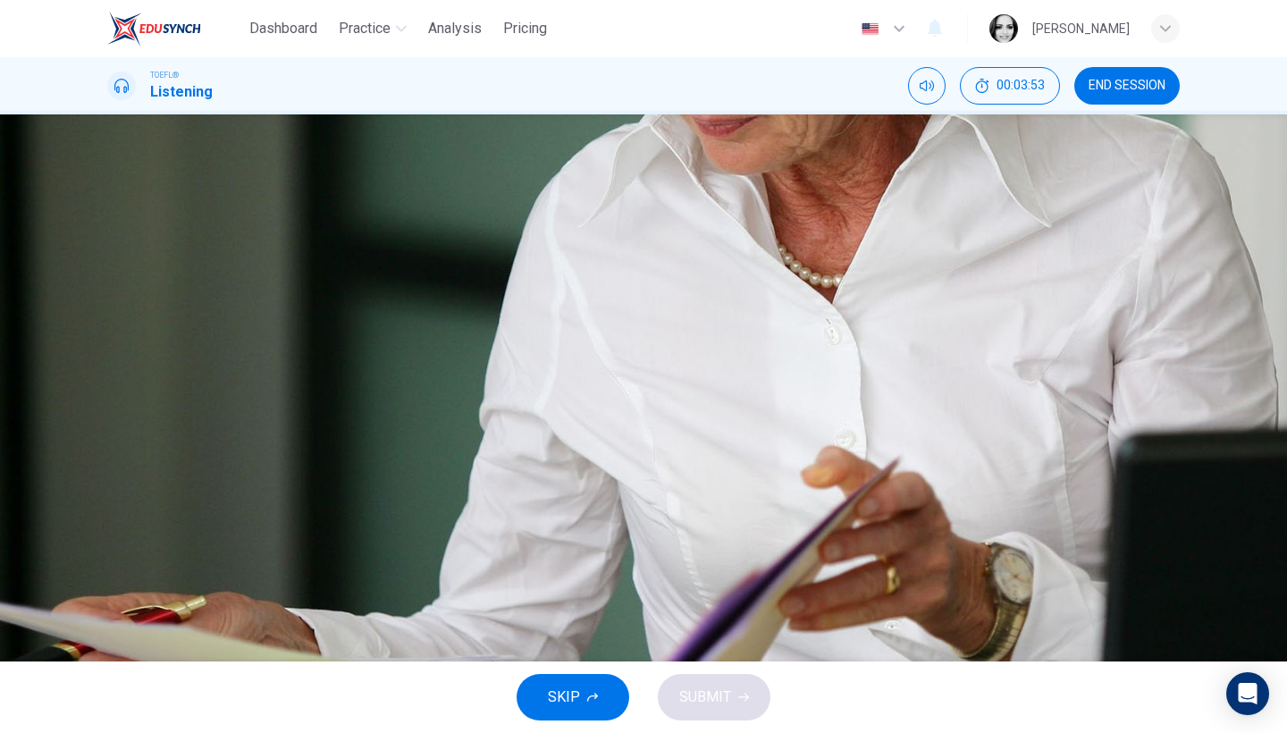
click at [109, 459] on icon "button" at bounding box center [109, 459] width 0 height 0
type input "0"
click at [430, 366] on span "To see if they can perform "West Side Story"" at bounding box center [290, 354] width 279 height 21
click at [684, 695] on span "SUBMIT" at bounding box center [705, 697] width 52 height 25
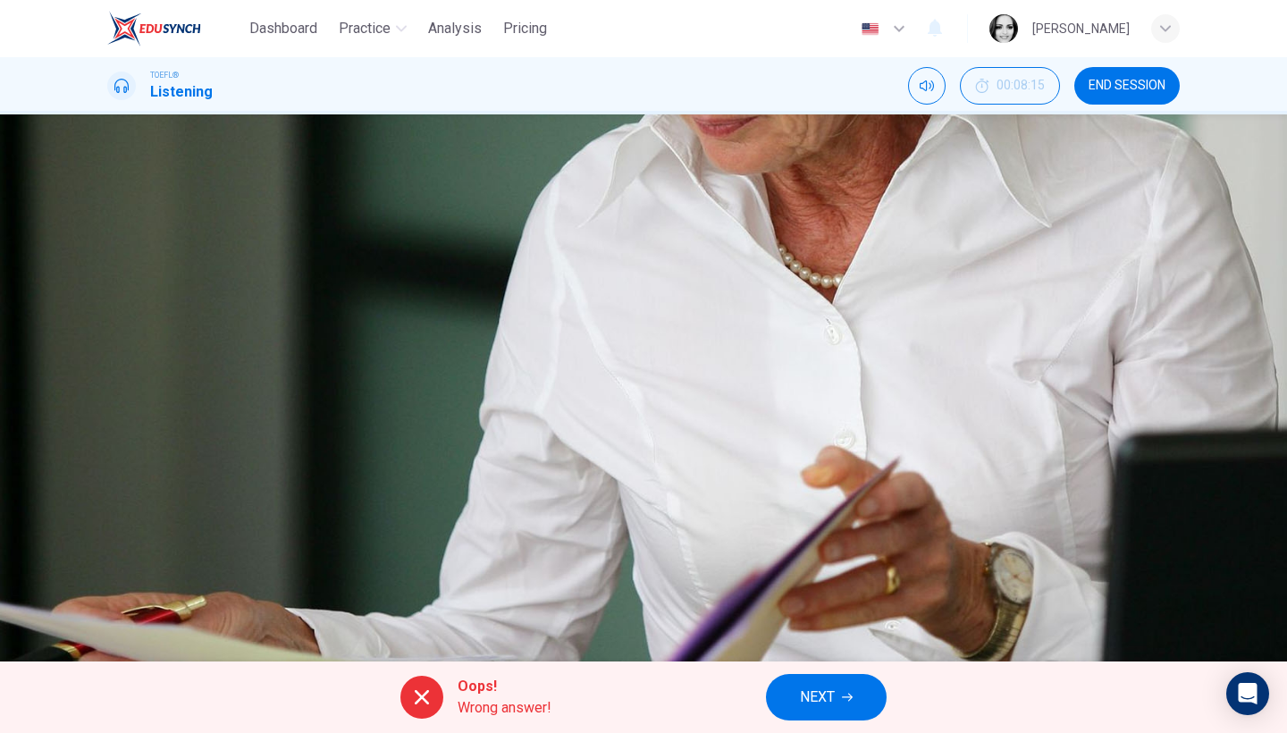
click at [839, 692] on button "NEXT" at bounding box center [826, 697] width 121 height 46
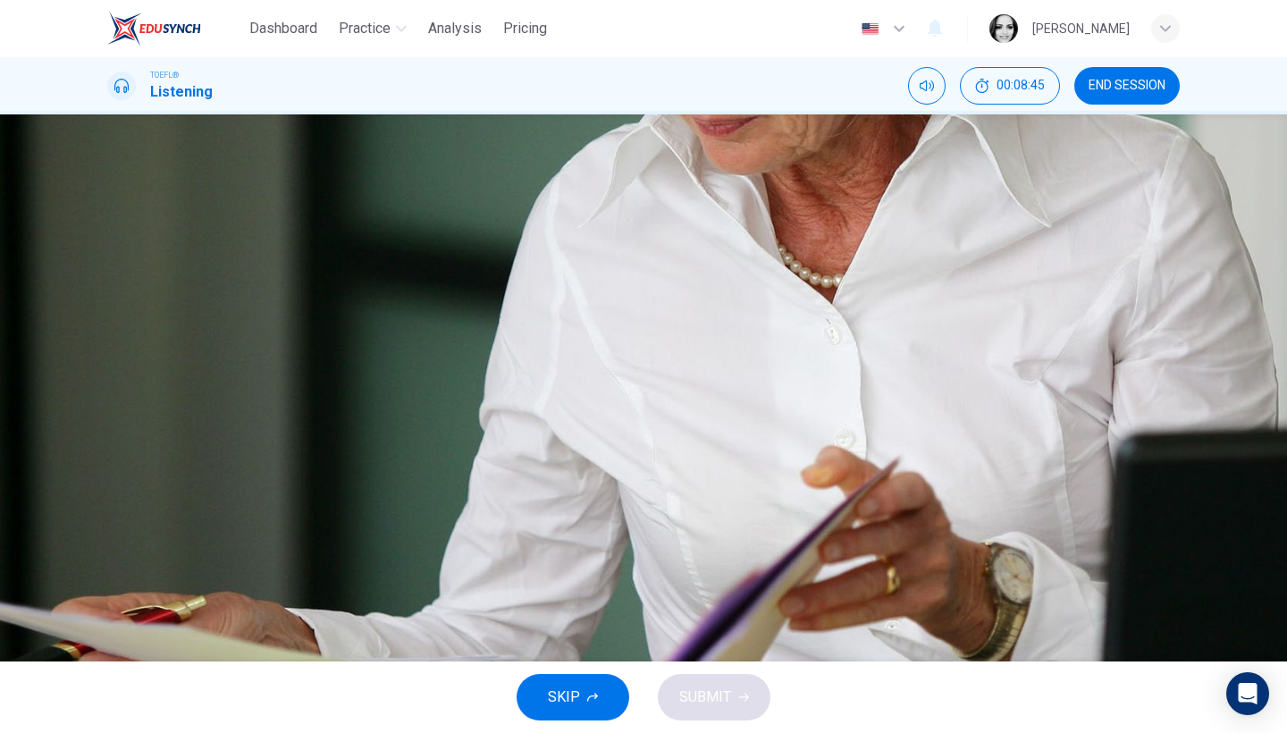
click at [367, 321] on span "From admission fees for the plays" at bounding box center [259, 309] width 216 height 21
click at [706, 682] on button "SUBMIT" at bounding box center [714, 697] width 113 height 46
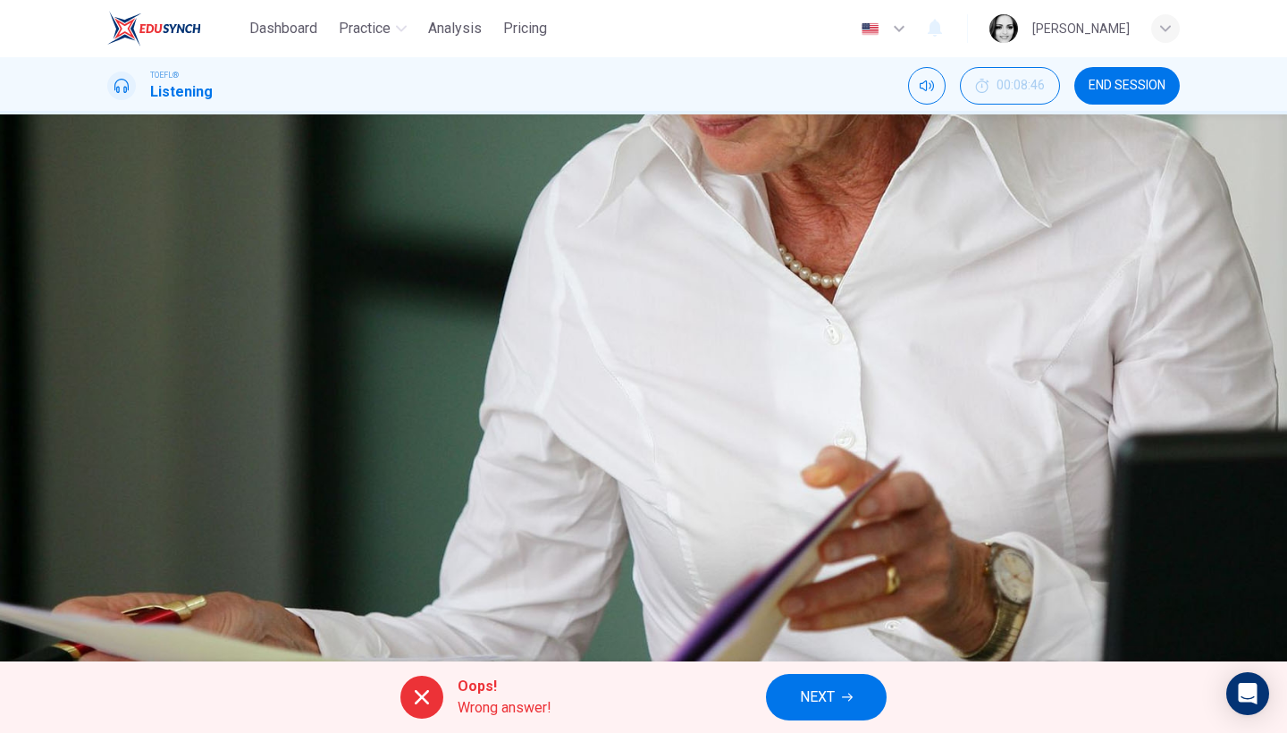
click at [832, 693] on span "NEXT" at bounding box center [817, 697] width 35 height 25
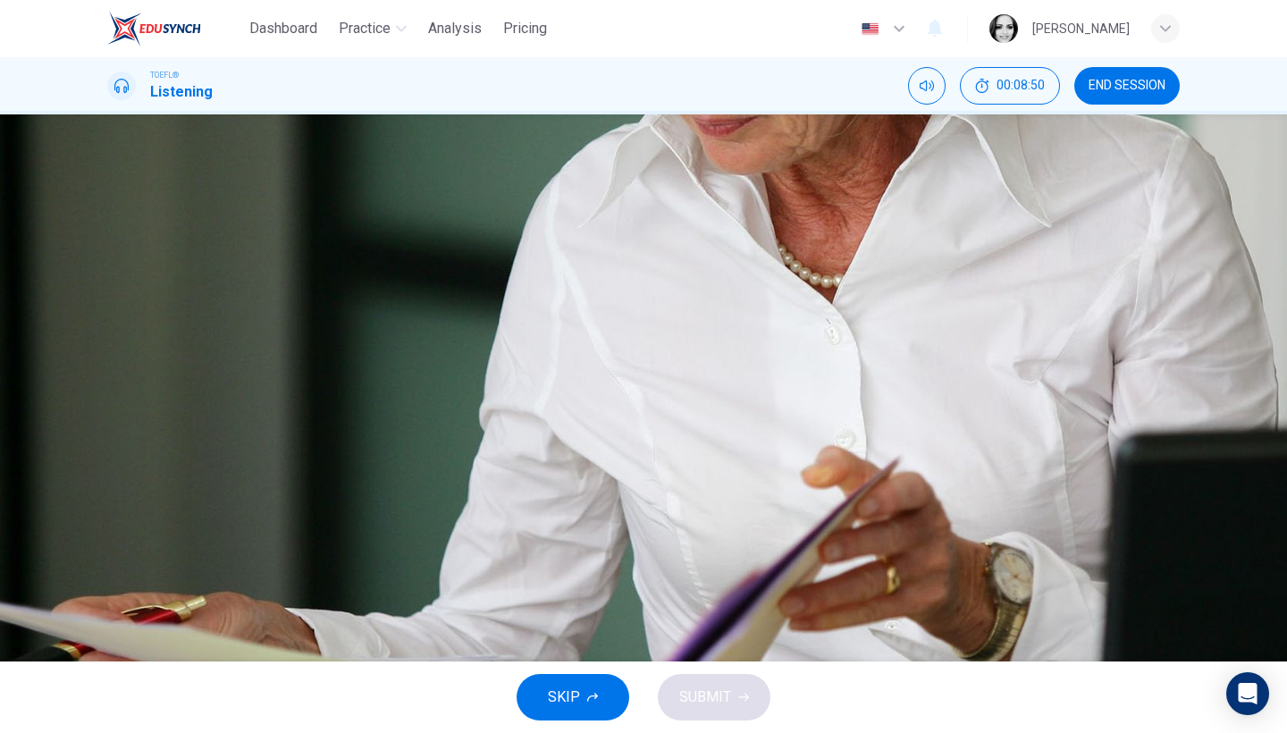
click at [400, 276] on span "He would like to use half of the old gym" at bounding box center [275, 265] width 249 height 21
click at [725, 688] on span "SUBMIT" at bounding box center [705, 697] width 52 height 25
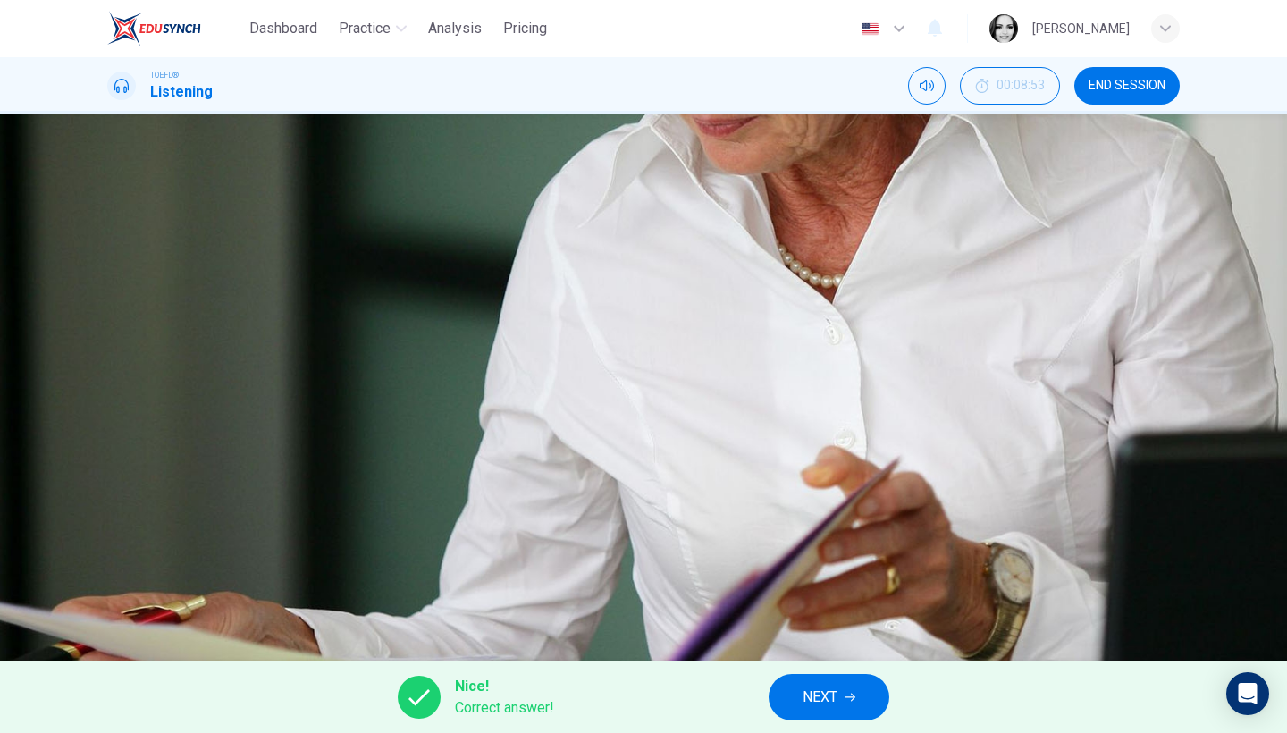
click at [854, 705] on button "NEXT" at bounding box center [829, 697] width 121 height 46
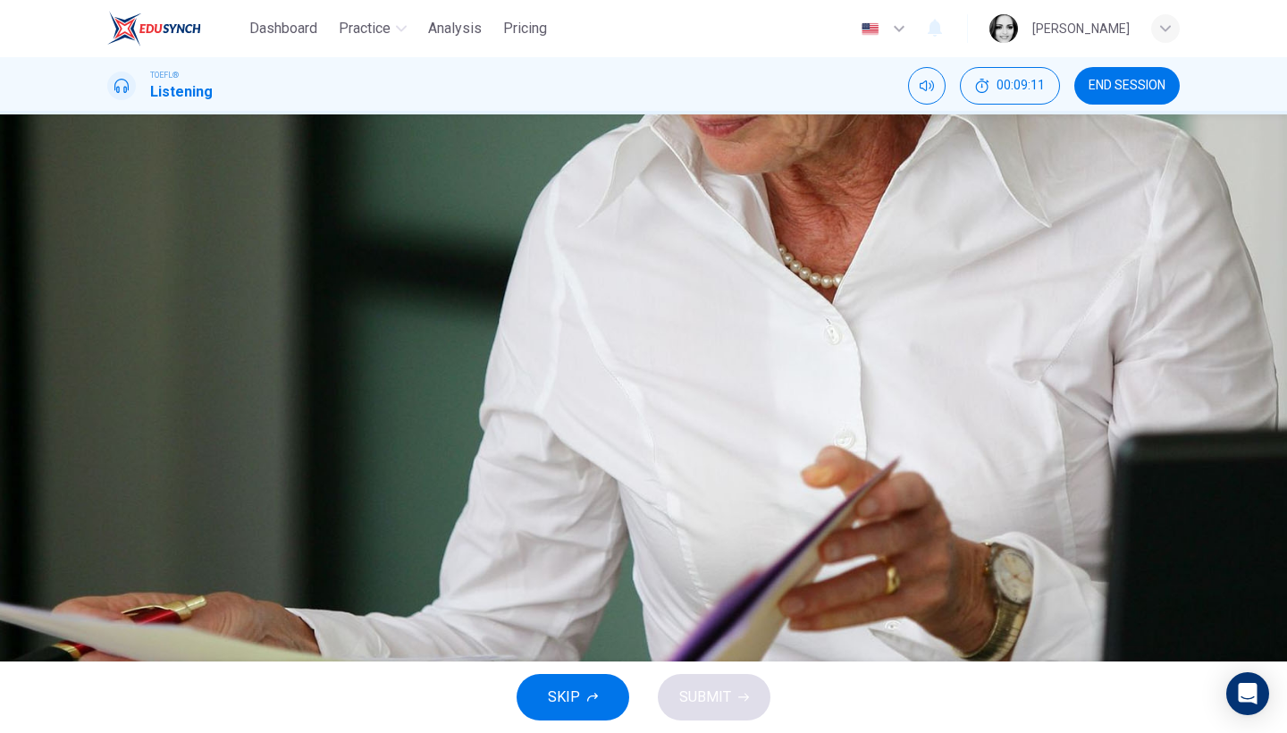
click at [420, 366] on span "She has to wait and see who else petitions" at bounding box center [285, 354] width 269 height 21
click at [696, 706] on span "SUBMIT" at bounding box center [705, 697] width 52 height 25
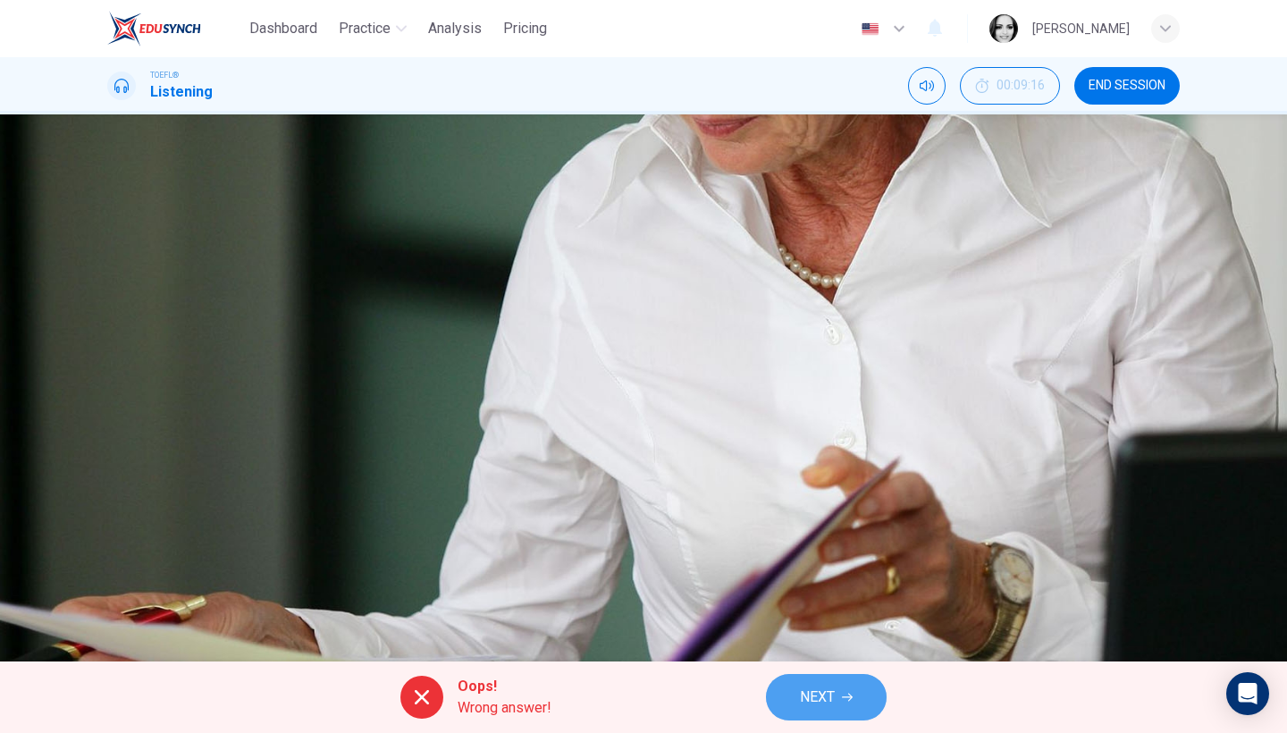
click at [798, 705] on button "NEXT" at bounding box center [826, 697] width 121 height 46
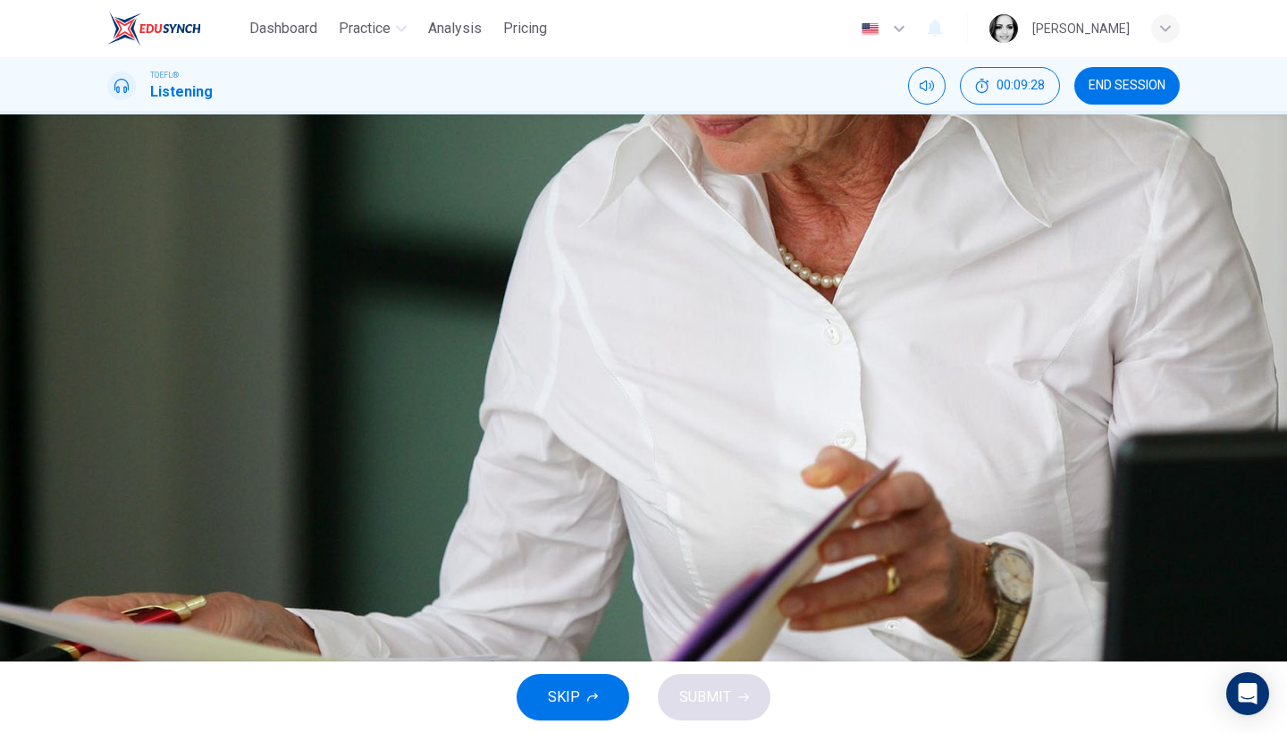
click at [400, 276] on span "The time and place of the performances" at bounding box center [275, 265] width 249 height 21
click at [400, 366] on span "The names of at least 10 club members" at bounding box center [275, 354] width 249 height 21
click at [400, 276] on span "The time and place of the performances" at bounding box center [275, 265] width 249 height 21
click at [702, 709] on span "SUBMIT" at bounding box center [705, 697] width 52 height 25
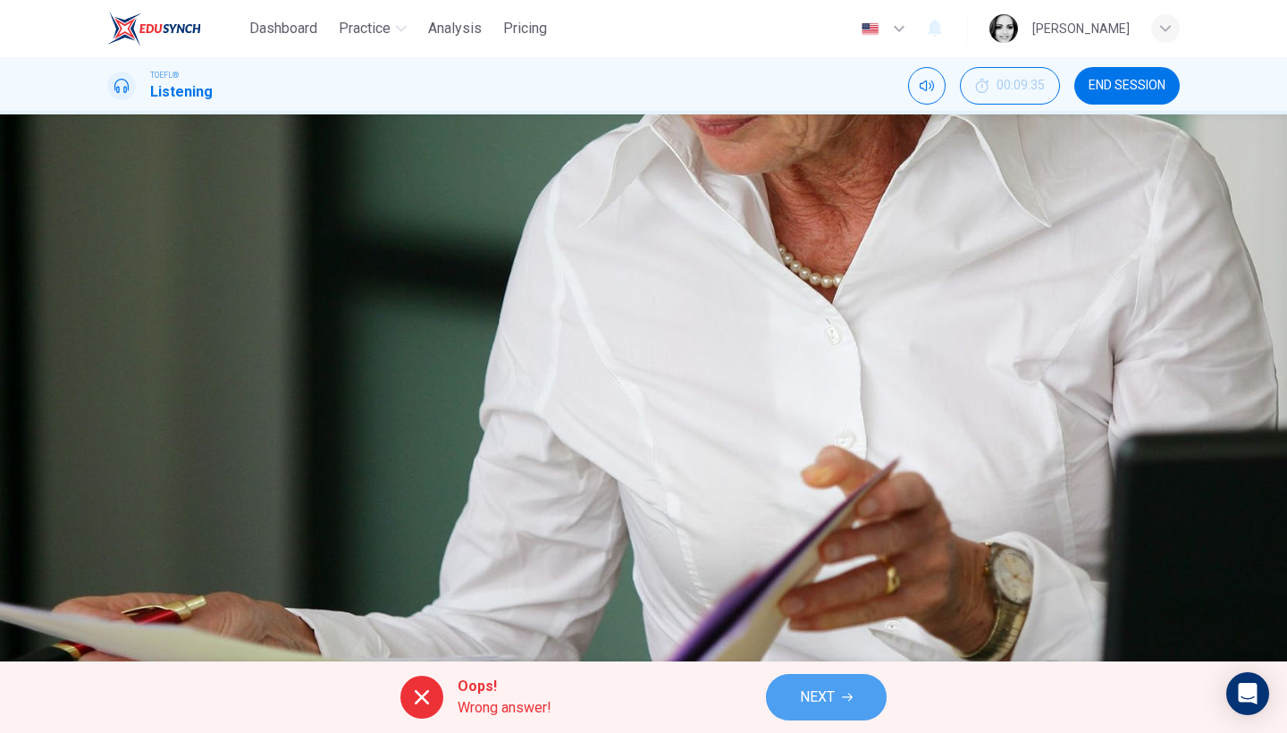
click at [850, 700] on icon "button" at bounding box center [847, 698] width 11 height 8
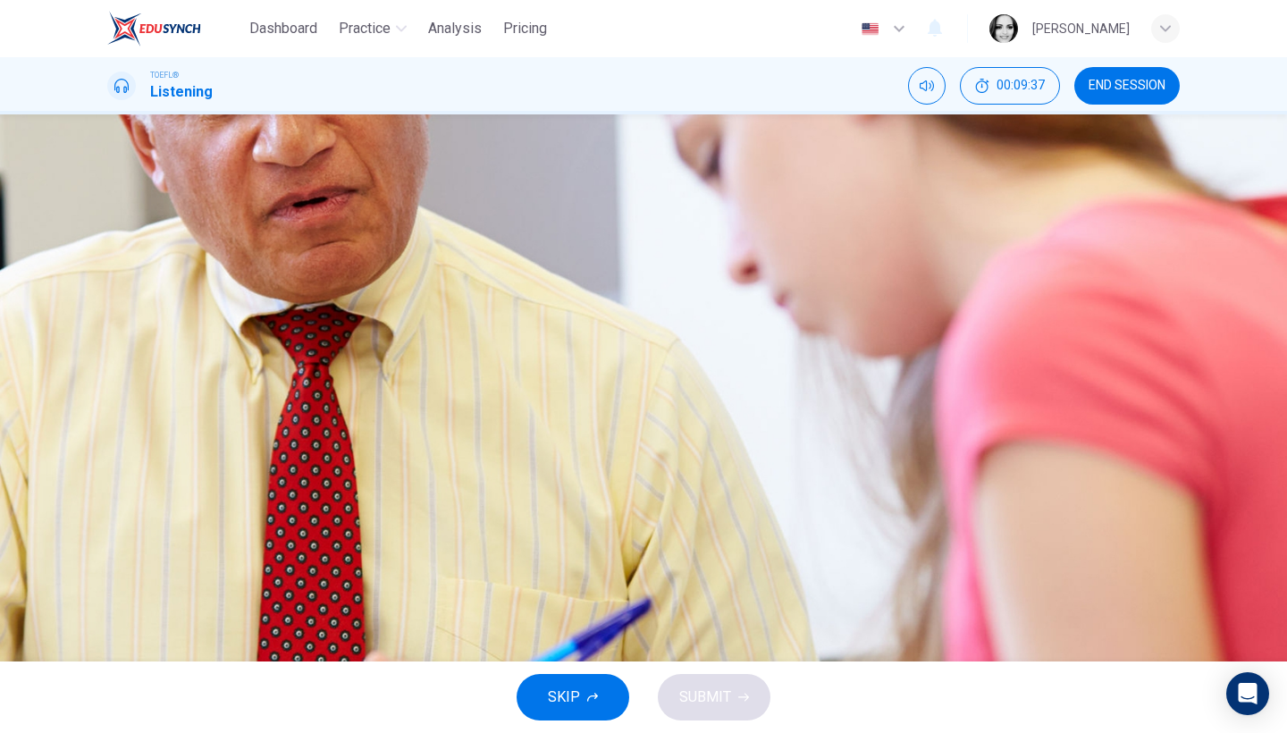
click at [109, 459] on icon "button" at bounding box center [109, 459] width 0 height 0
type input "0"
click at [746, 422] on button "D To consult about switching majors" at bounding box center [643, 399] width 1073 height 45
click at [722, 694] on span "SUBMIT" at bounding box center [705, 697] width 52 height 25
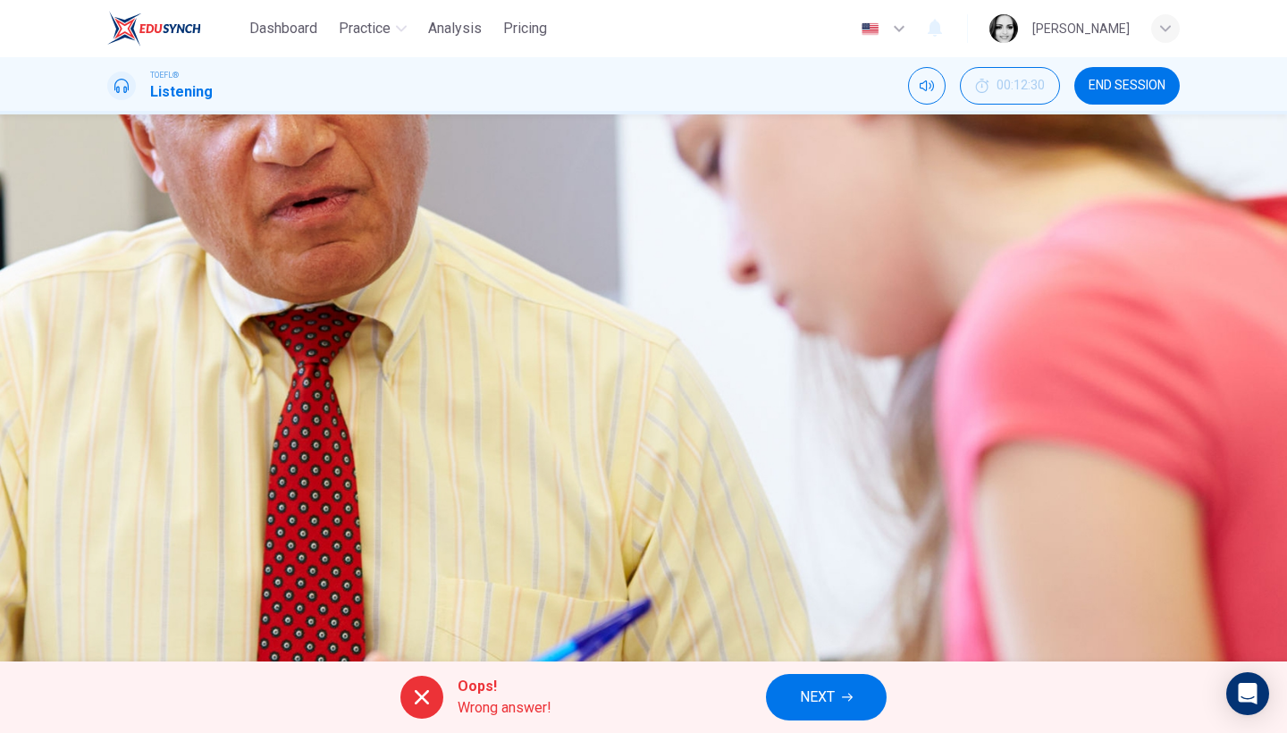
click at [833, 689] on span "NEXT" at bounding box center [817, 697] width 35 height 25
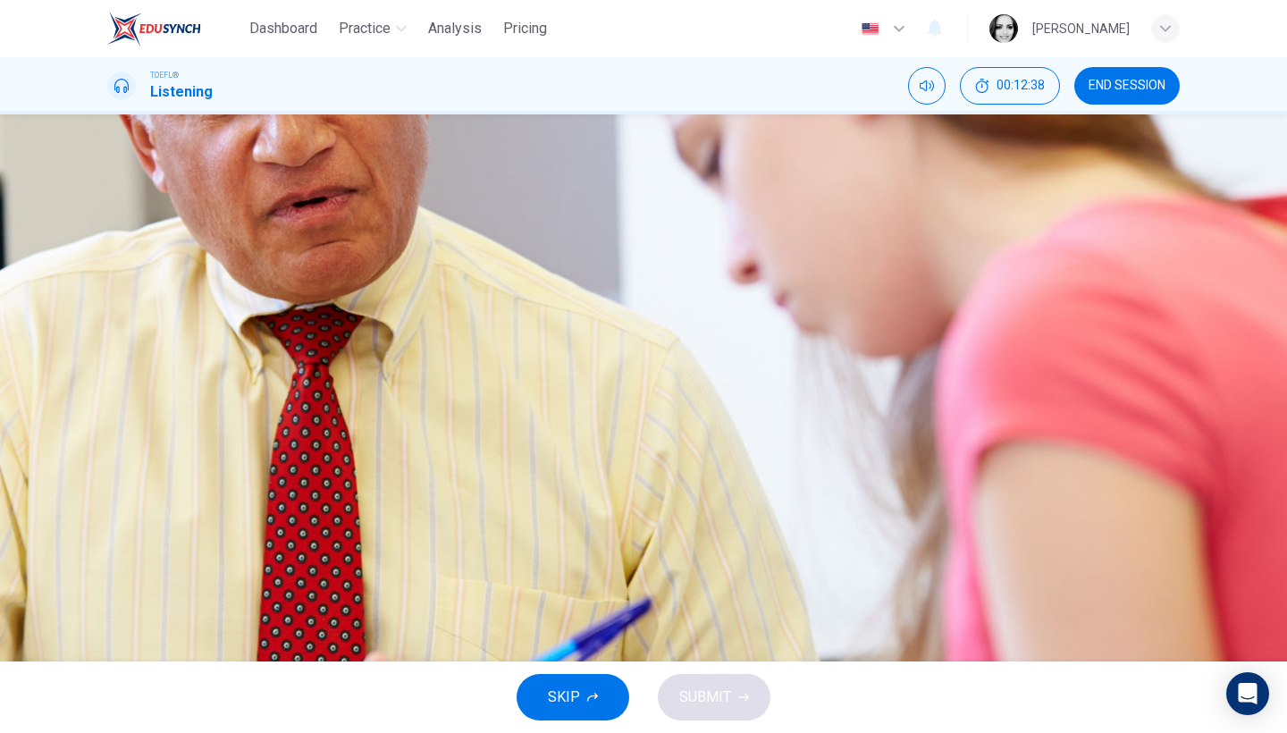
click at [376, 410] on span "She has already taken many of them" at bounding box center [263, 399] width 225 height 21
click at [718, 708] on div "SKIP SUBMIT" at bounding box center [643, 698] width 1287 height 72
click at [719, 700] on div "SKIP SUBMIT" at bounding box center [643, 698] width 1287 height 72
click at [426, 366] on span "If she takes them, they will bring up her GPA" at bounding box center [288, 354] width 275 height 21
click at [720, 696] on span "SUBMIT" at bounding box center [705, 697] width 52 height 25
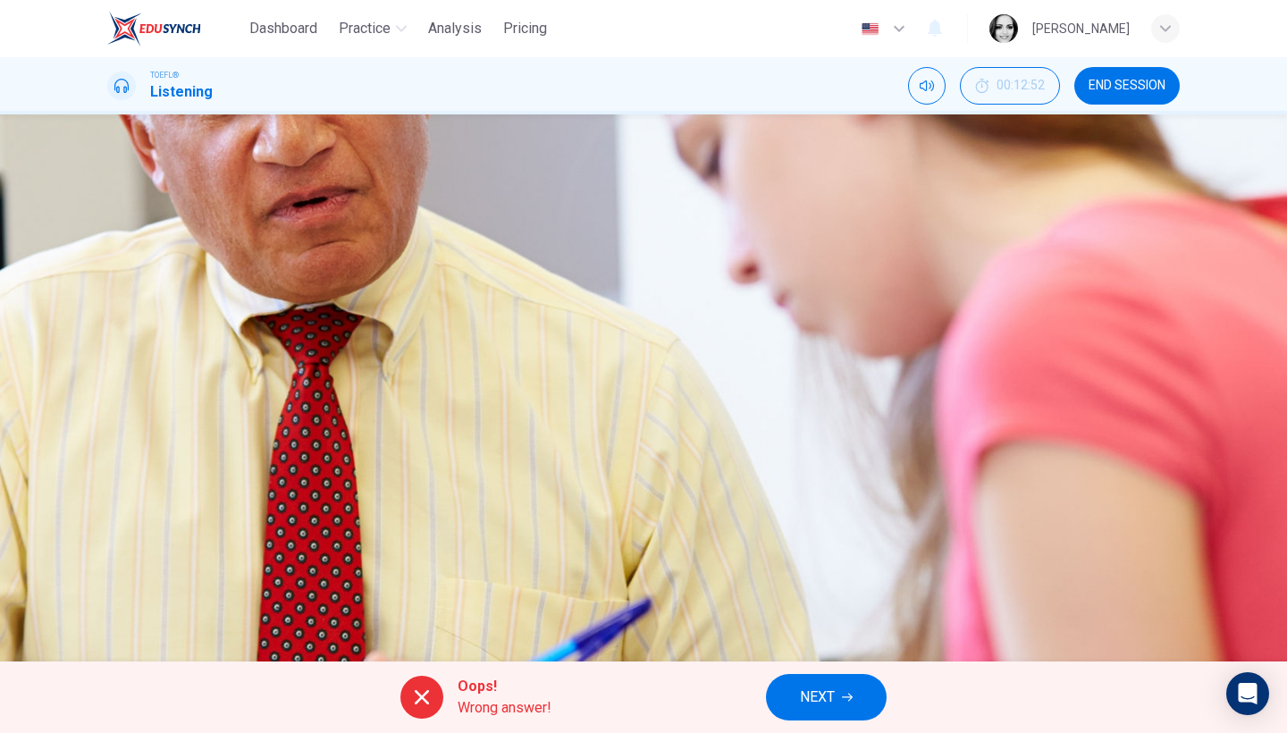
click at [834, 696] on span "NEXT" at bounding box center [817, 697] width 35 height 25
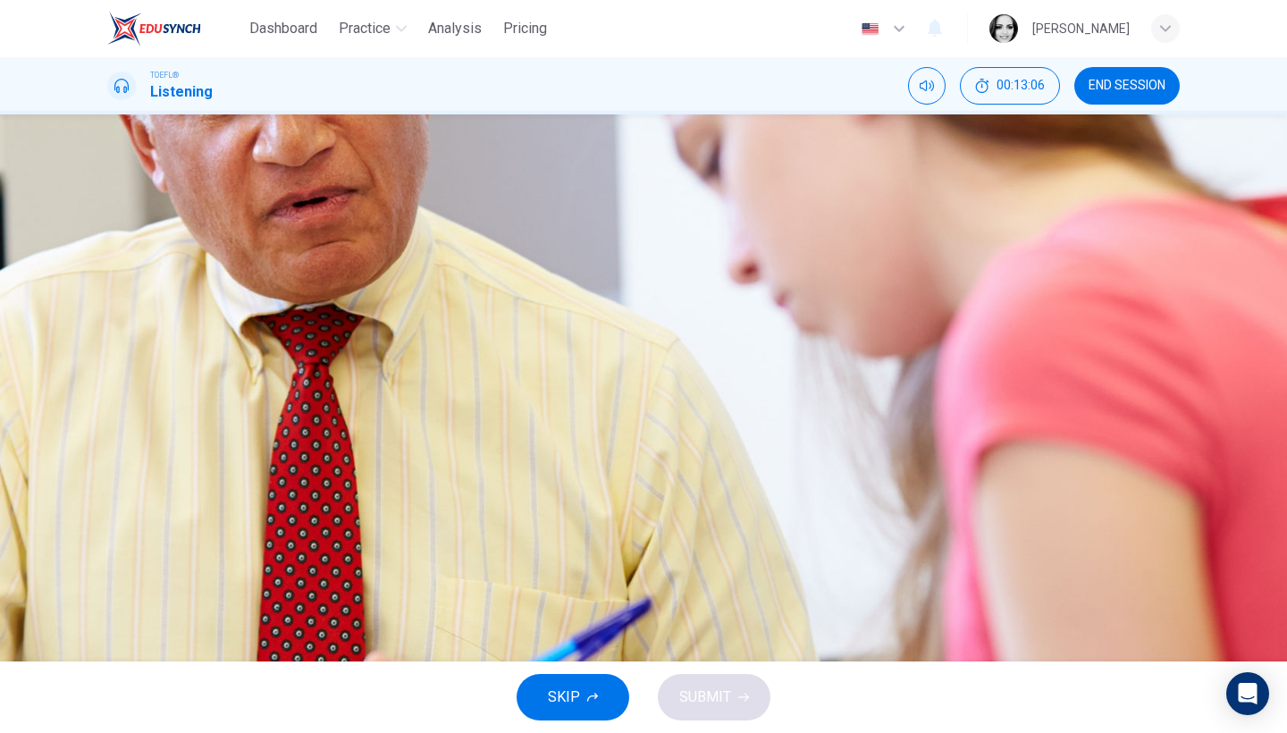
click at [467, 276] on span "That pre-med courses are offered every semester" at bounding box center [309, 265] width 316 height 21
click at [506, 410] on span "That she wouldn't be able to complete all the coursework" at bounding box center [328, 399] width 355 height 21
click at [738, 684] on button "SUBMIT" at bounding box center [714, 697] width 113 height 46
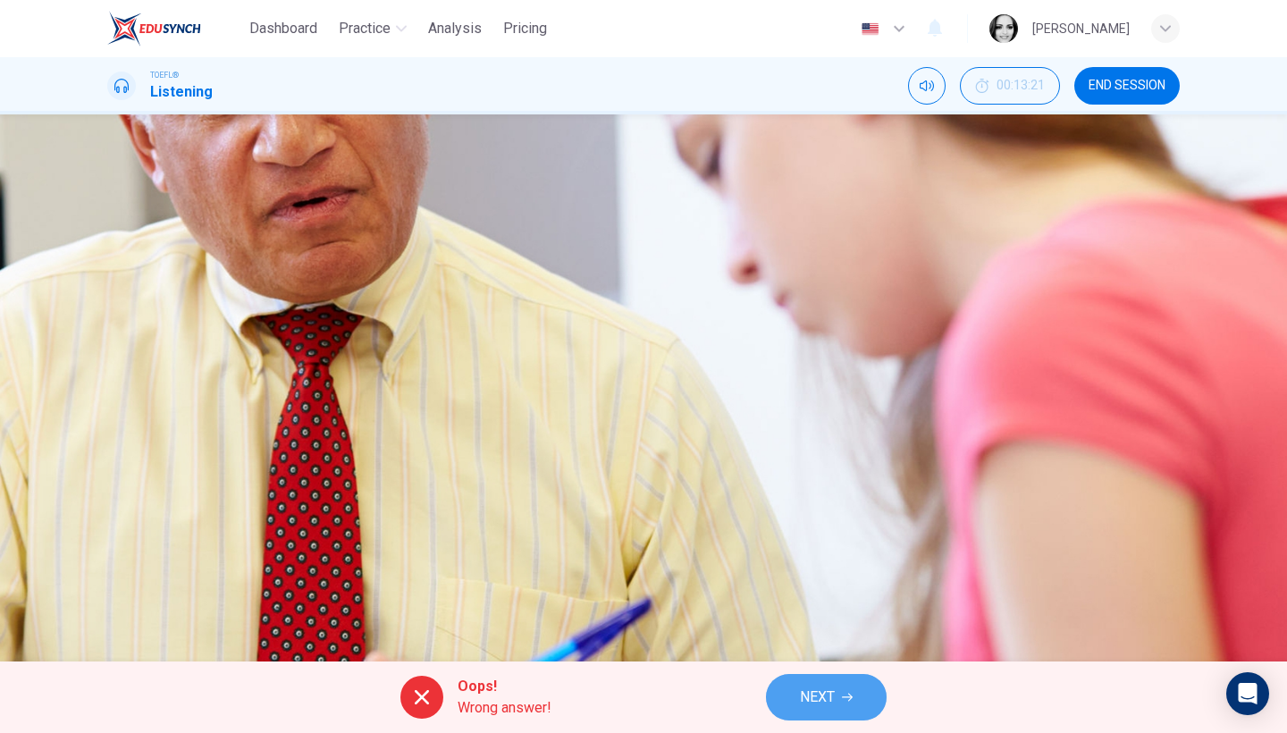
click at [839, 688] on button "NEXT" at bounding box center [826, 697] width 121 height 46
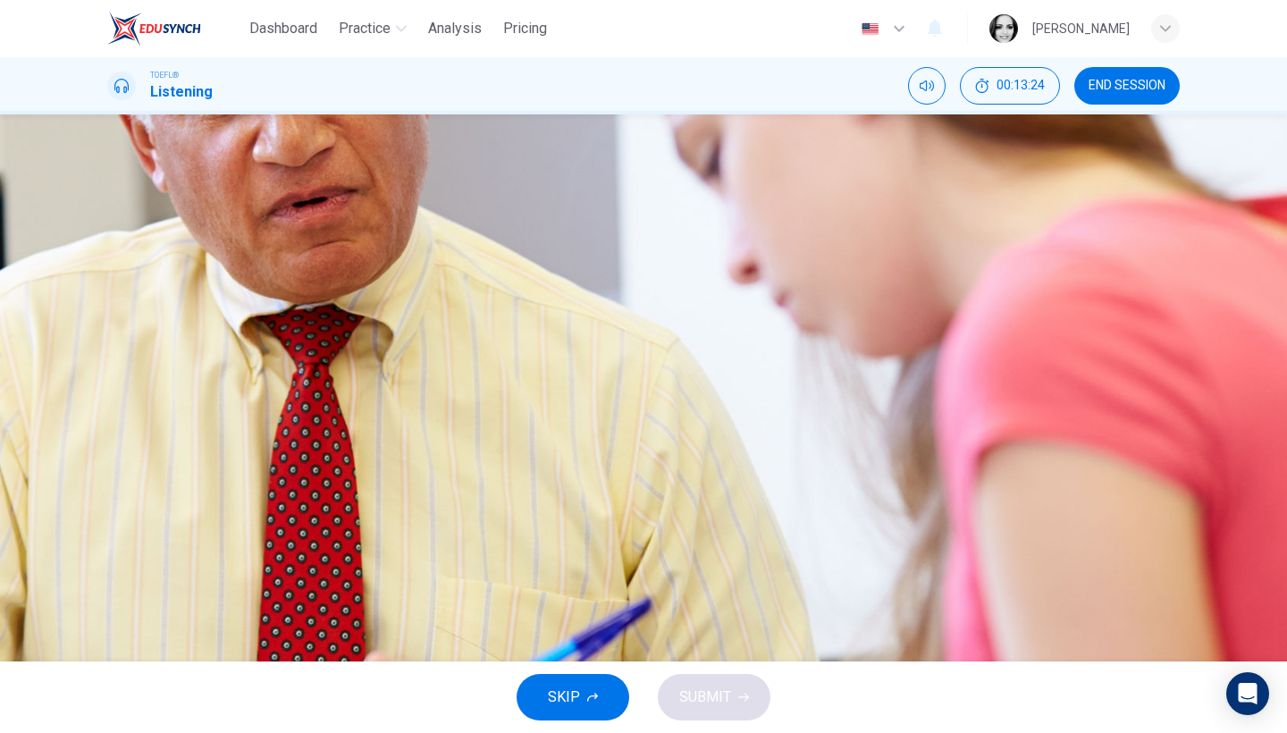
click at [251, 276] on span "A student’s GPA" at bounding box center [201, 265] width 100 height 21
click at [308, 321] on span "The entrance exam score" at bounding box center [229, 309] width 157 height 21
click at [706, 698] on span "SUBMIT" at bounding box center [705, 697] width 52 height 25
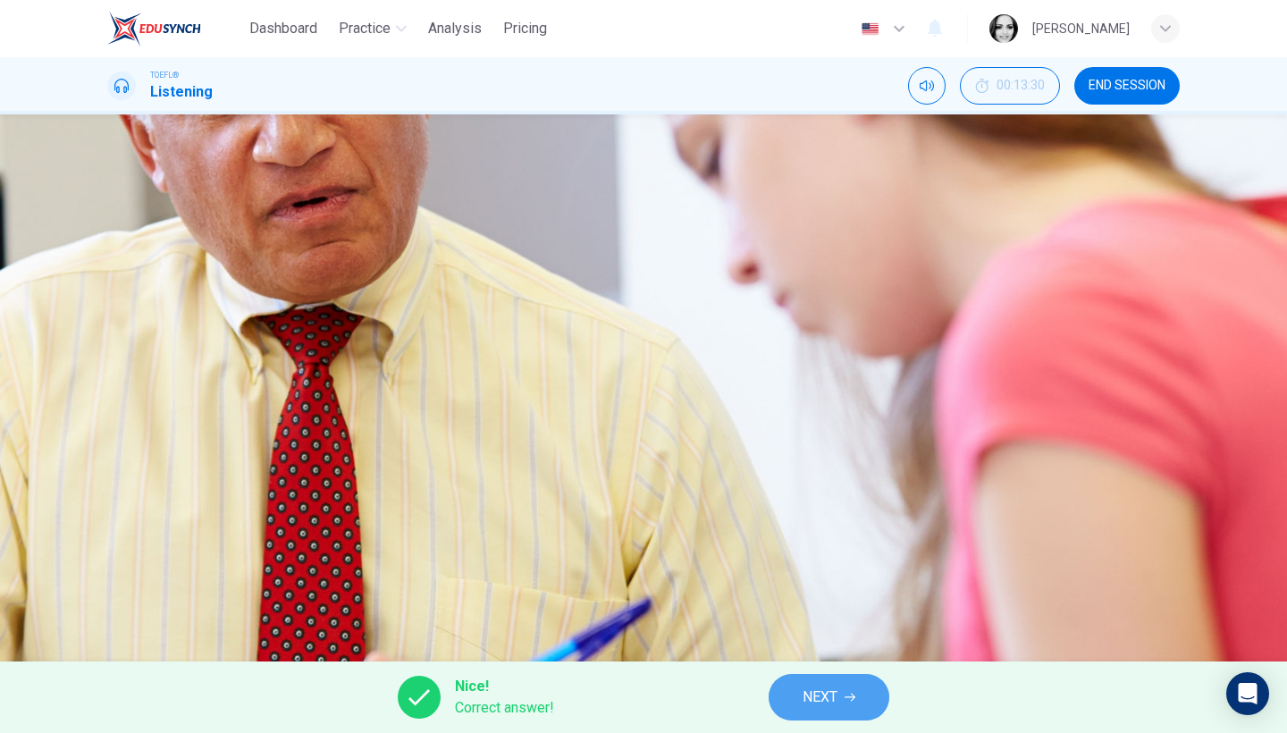
click at [802, 692] on button "NEXT" at bounding box center [829, 697] width 121 height 46
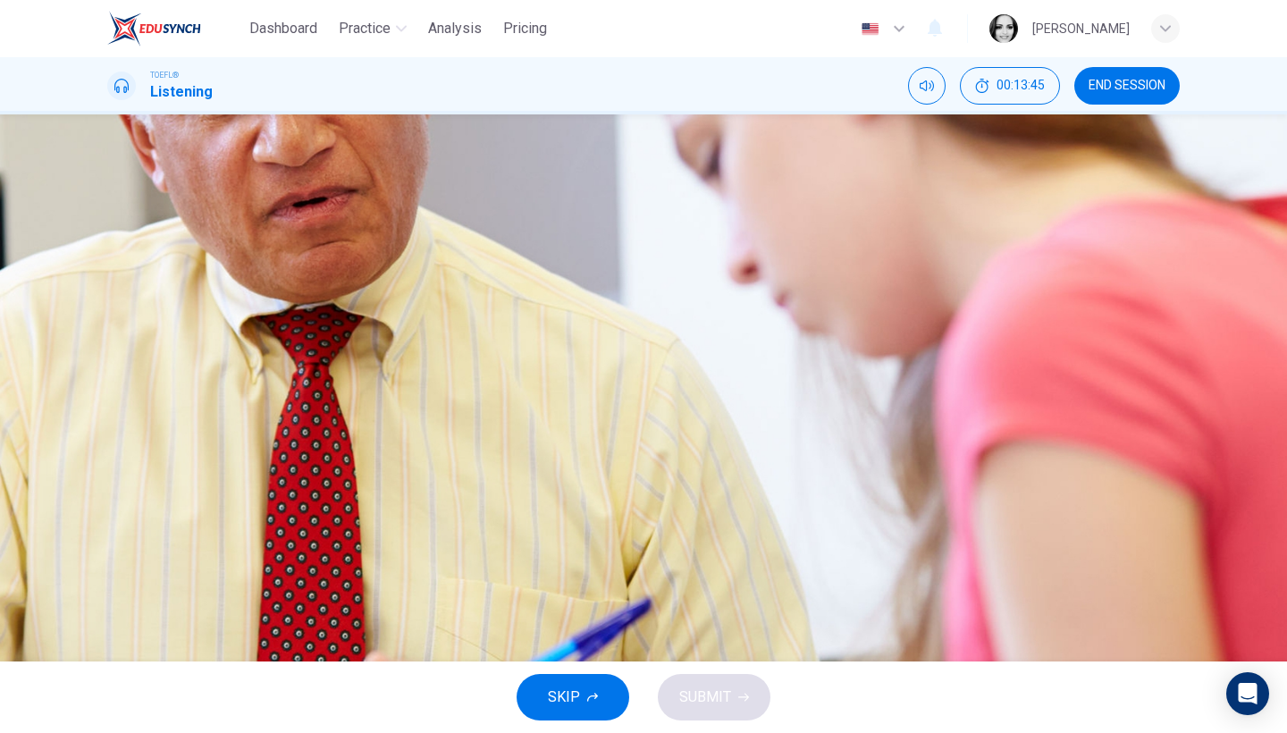
click at [472, 366] on span "She can use it in place of conferring with an advisor" at bounding box center [311, 354] width 321 height 21
click at [472, 410] on span "It is a new program for business and history majors" at bounding box center [311, 399] width 321 height 21
click at [713, 698] on span "SUBMIT" at bounding box center [705, 697] width 52 height 25
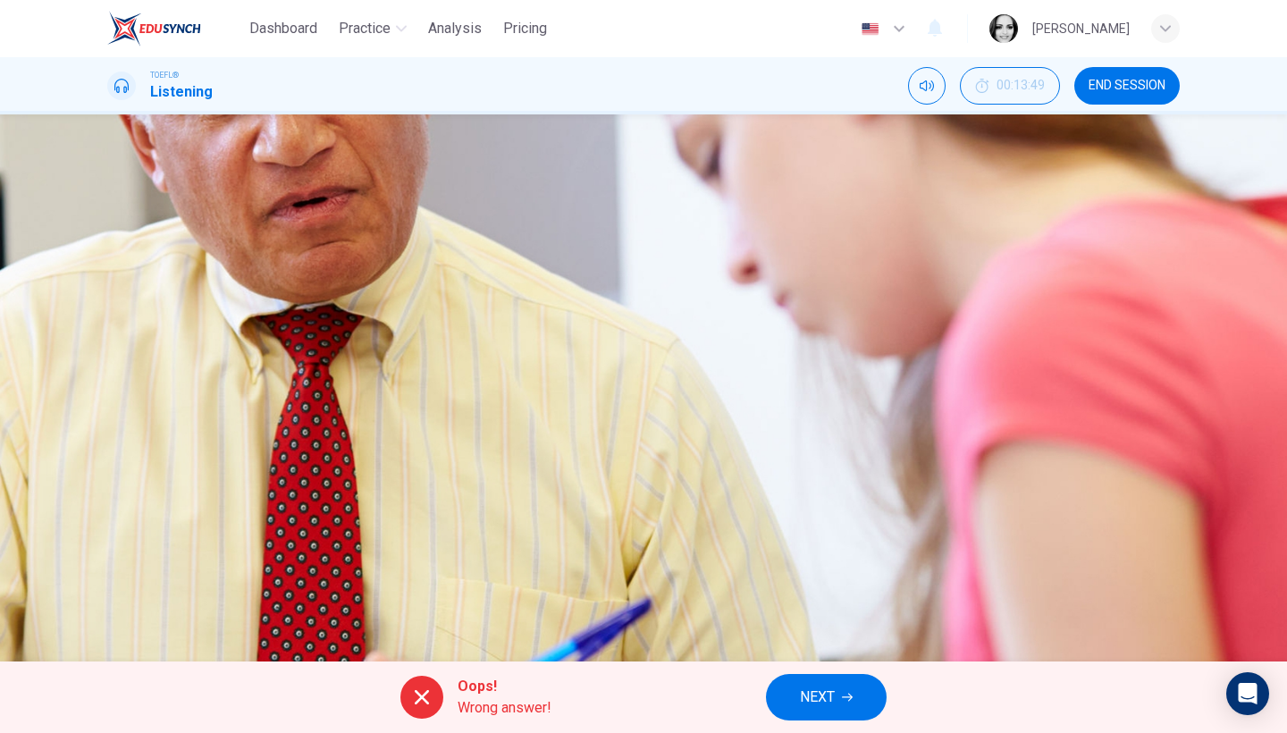
click at [819, 695] on span "NEXT" at bounding box center [817, 697] width 35 height 25
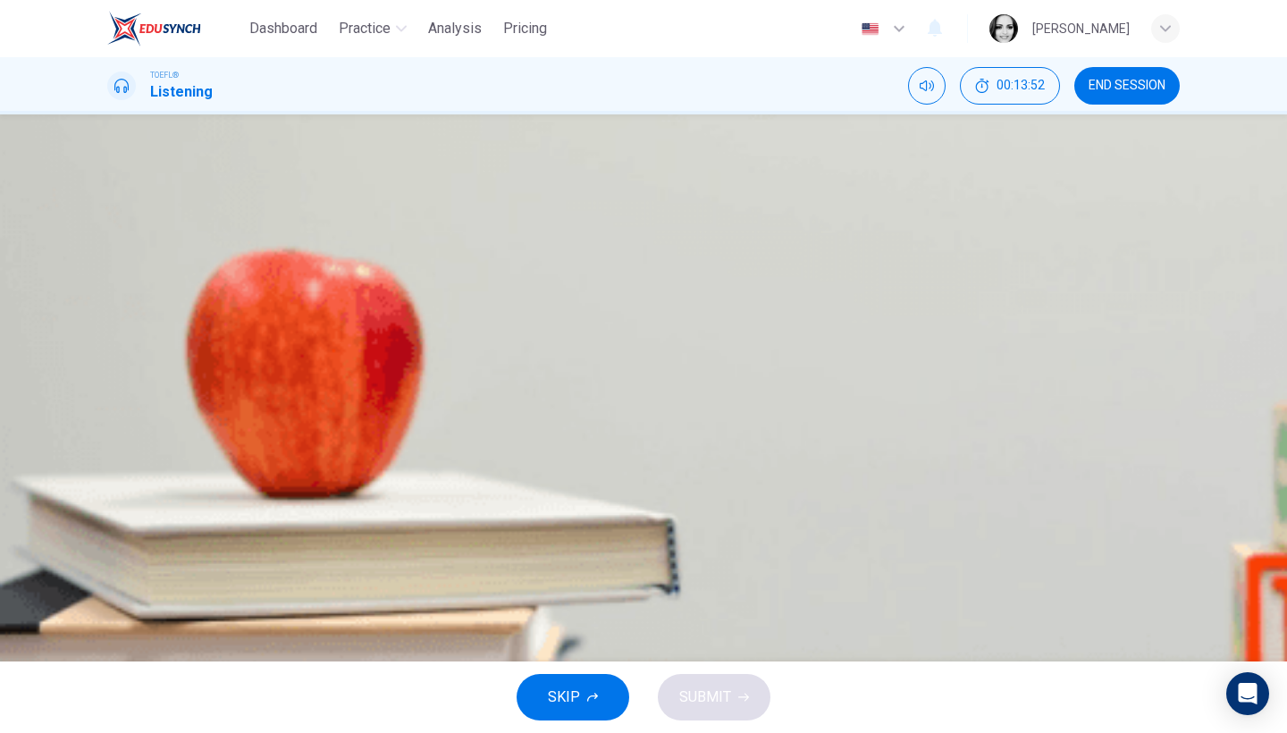
click at [1120, 94] on button "END SESSION" at bounding box center [1127, 86] width 105 height 38
